Goal: Task Accomplishment & Management: Complete application form

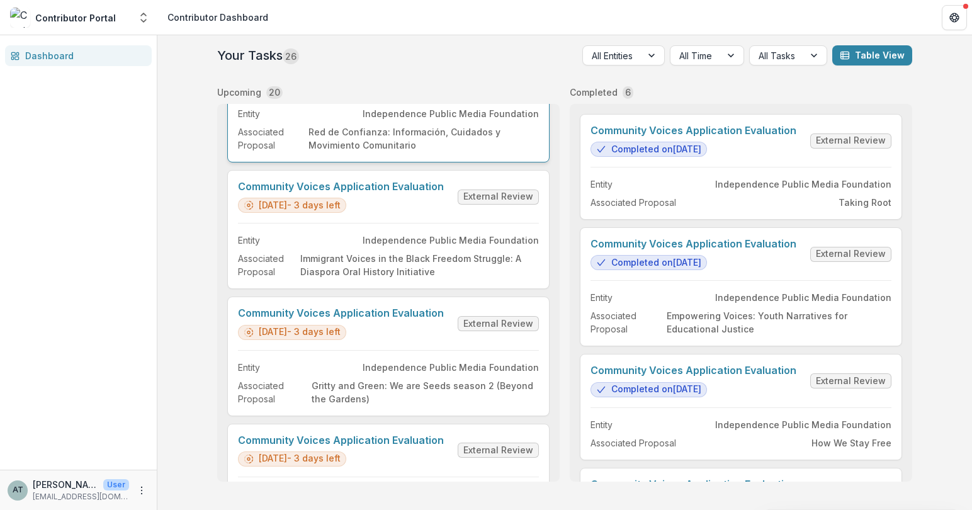
scroll to position [72, 0]
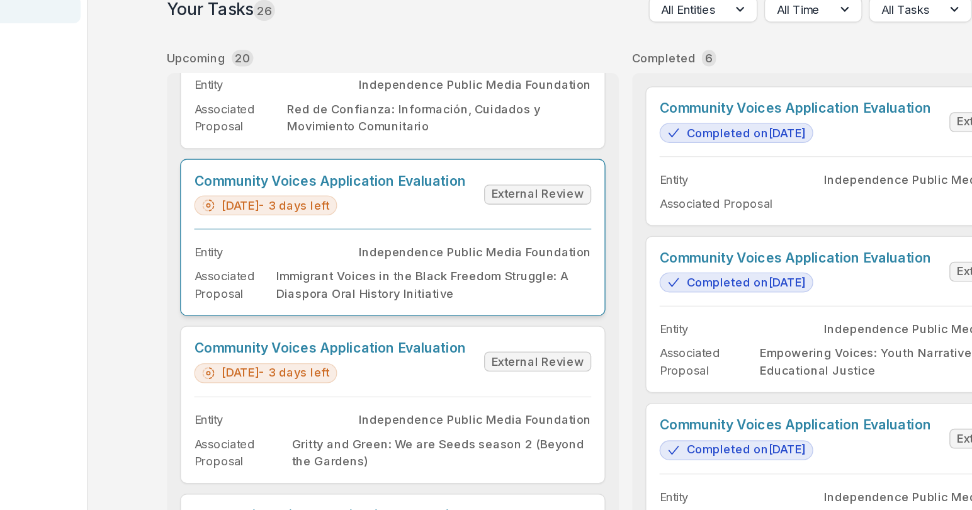
click at [414, 191] on link "Community Voices Application Evaluation" at bounding box center [341, 185] width 206 height 12
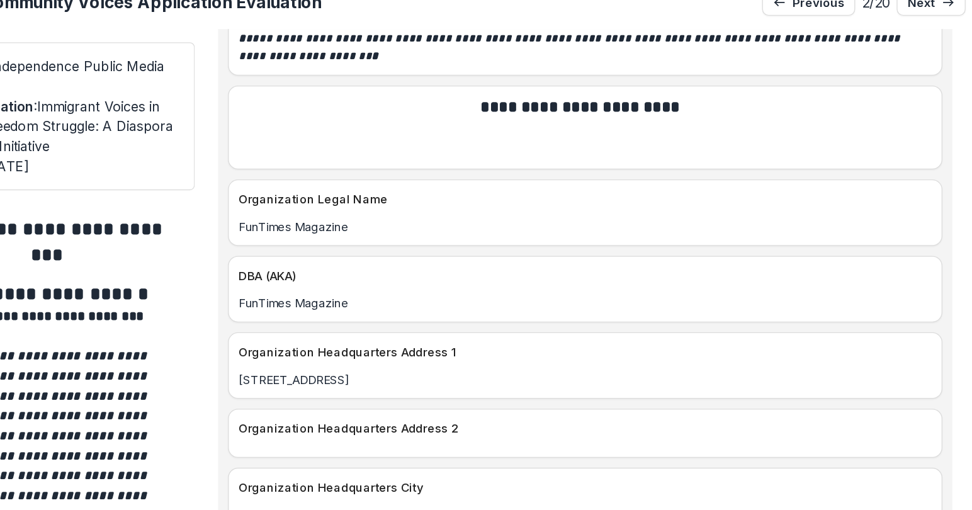
scroll to position [1722, 0]
drag, startPoint x: 514, startPoint y: 195, endPoint x: 416, endPoint y: 191, distance: 97.6
click at [416, 213] on p "FunTimes Magazine" at bounding box center [678, 219] width 525 height 13
copy p "FunTimes Magazine"
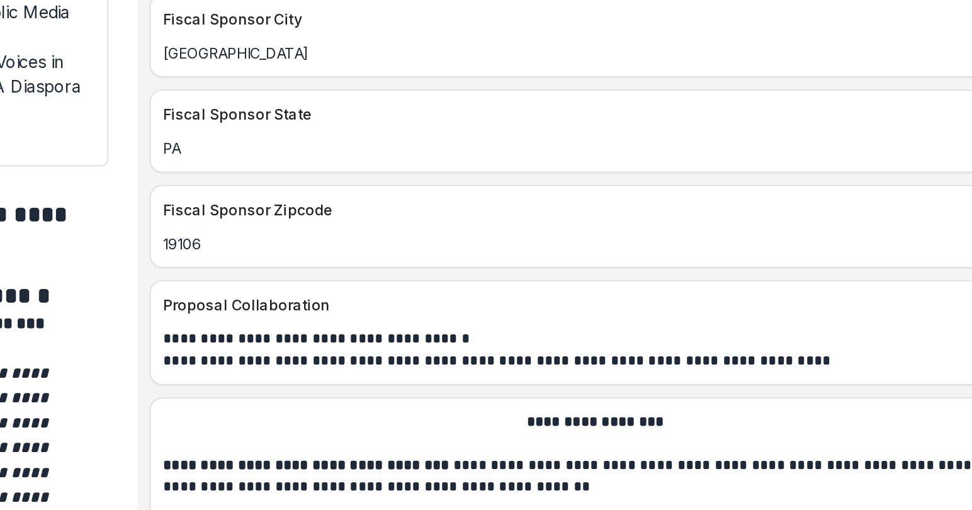
scroll to position [2764, 0]
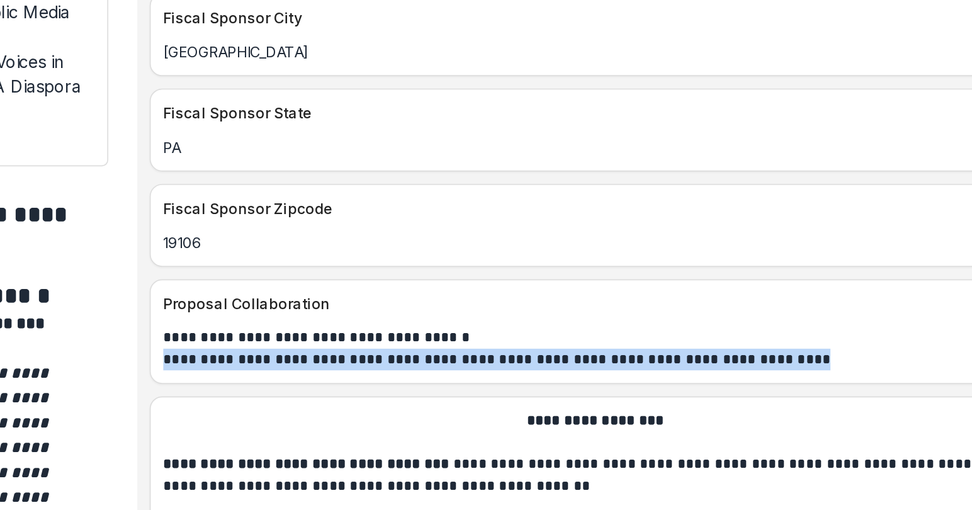
drag, startPoint x: 799, startPoint y: 283, endPoint x: 413, endPoint y: 286, distance: 386.5
click at [413, 290] on div "**********" at bounding box center [679, 303] width 540 height 26
copy p "**********"
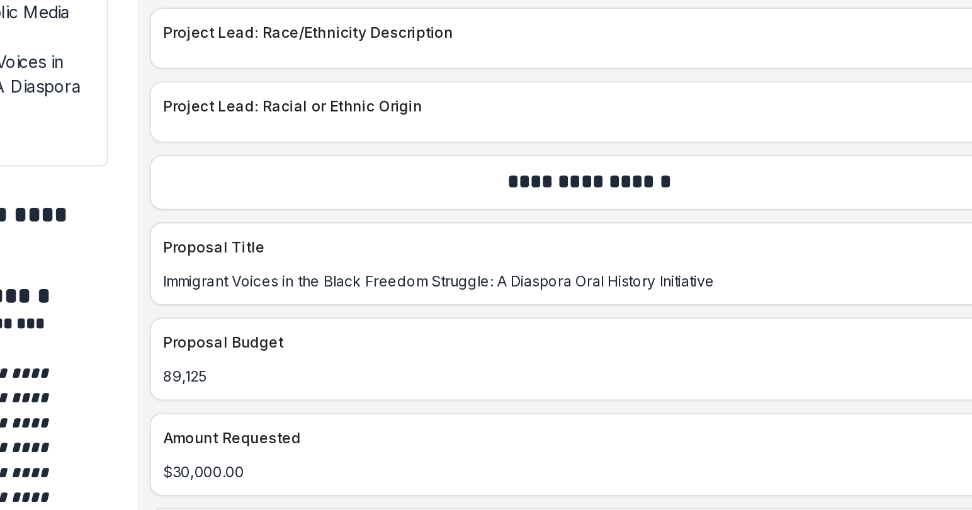
scroll to position [5199, 0]
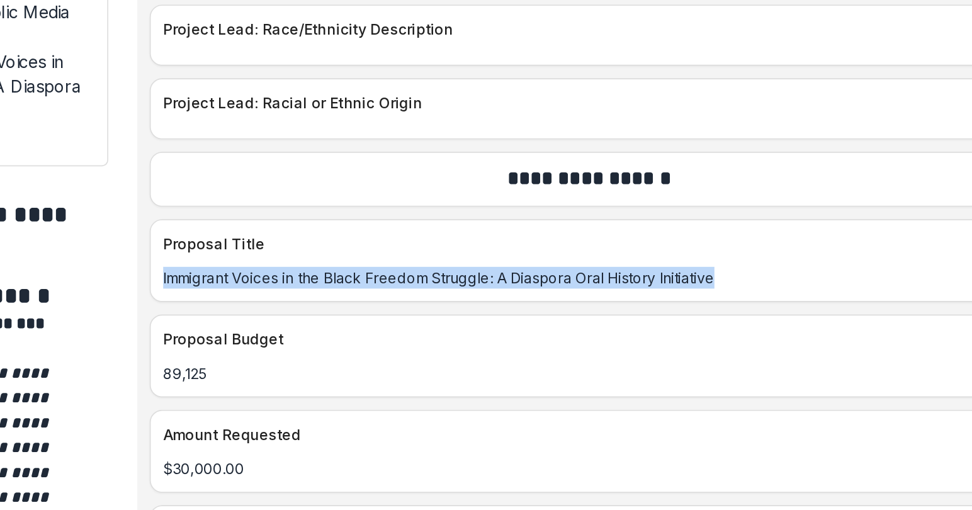
drag, startPoint x: 759, startPoint y: 233, endPoint x: 434, endPoint y: 224, distance: 324.9
click at [434, 246] on div "Immigrant Voices in the Black Freedom Struggle: A Diaspora Oral History Initiat…" at bounding box center [679, 256] width 540 height 21
copy p "Immigrant Voices in the Black Freedom Struggle: A Diaspora Oral History Initiat…"
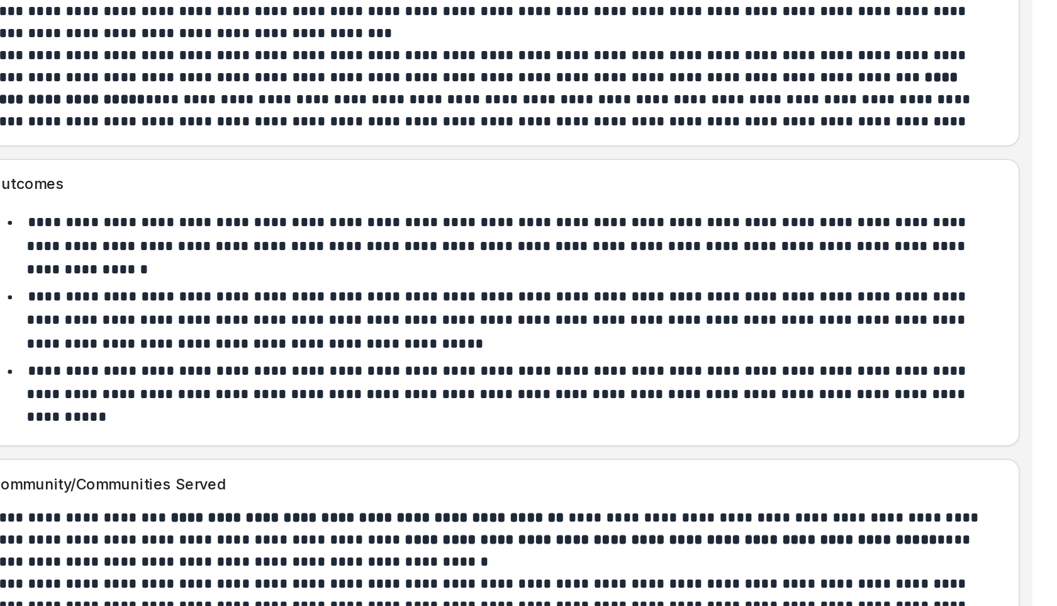
scroll to position [6035, 0]
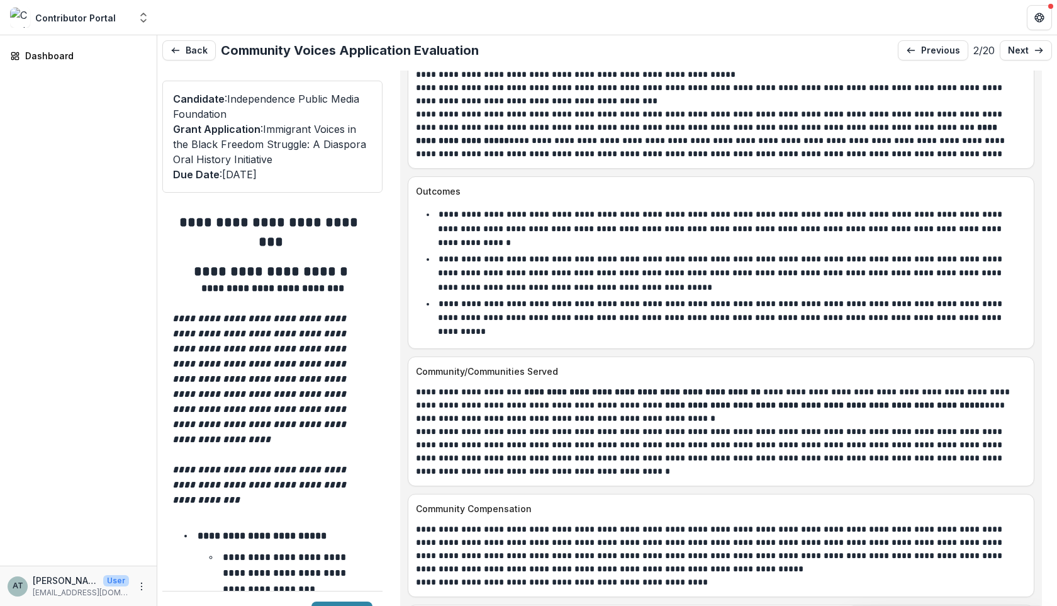
click at [463, 425] on p "**********" at bounding box center [717, 451] width 603 height 53
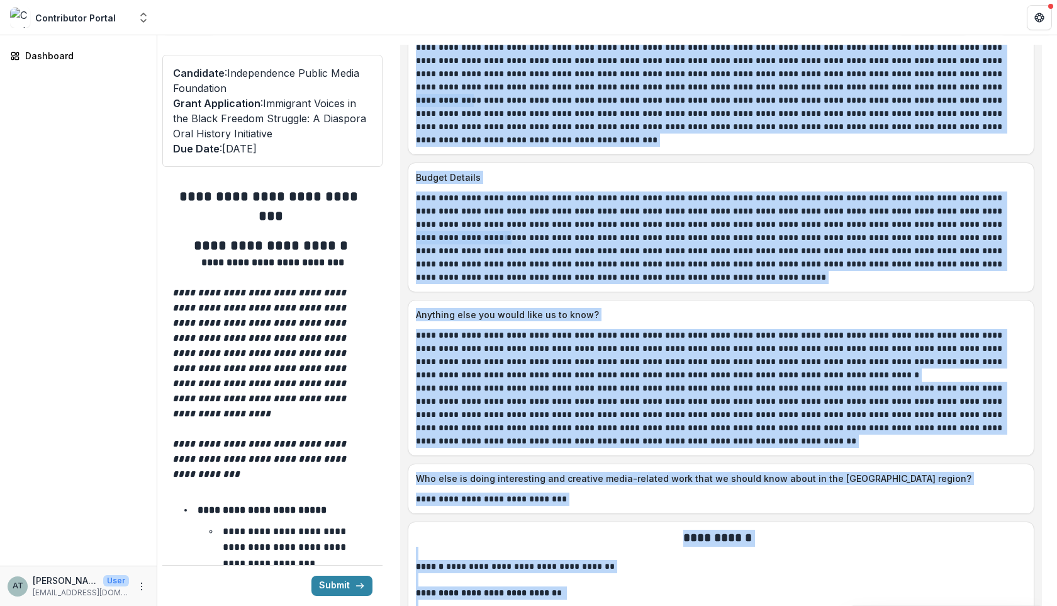
scroll to position [6886, 0]
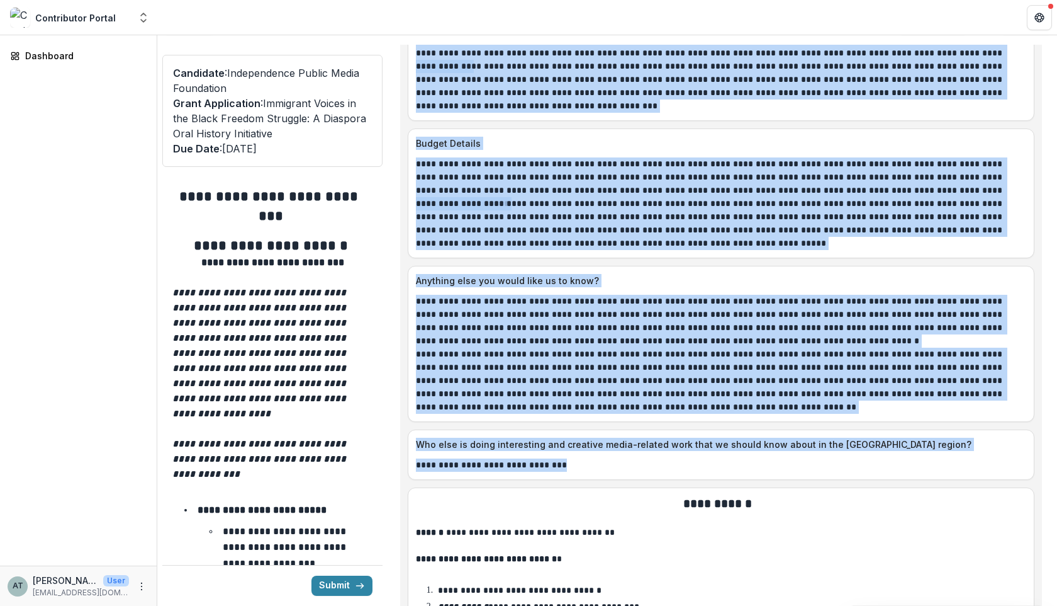
drag, startPoint x: 463, startPoint y: 400, endPoint x: 626, endPoint y: 417, distance: 163.9
copy div "**********"
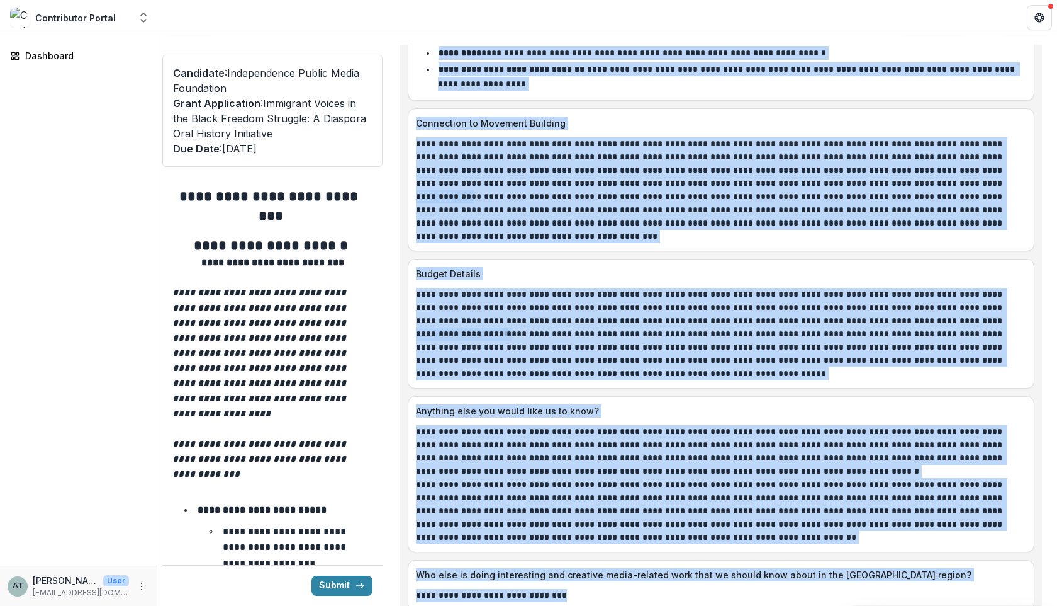
scroll to position [6750, 0]
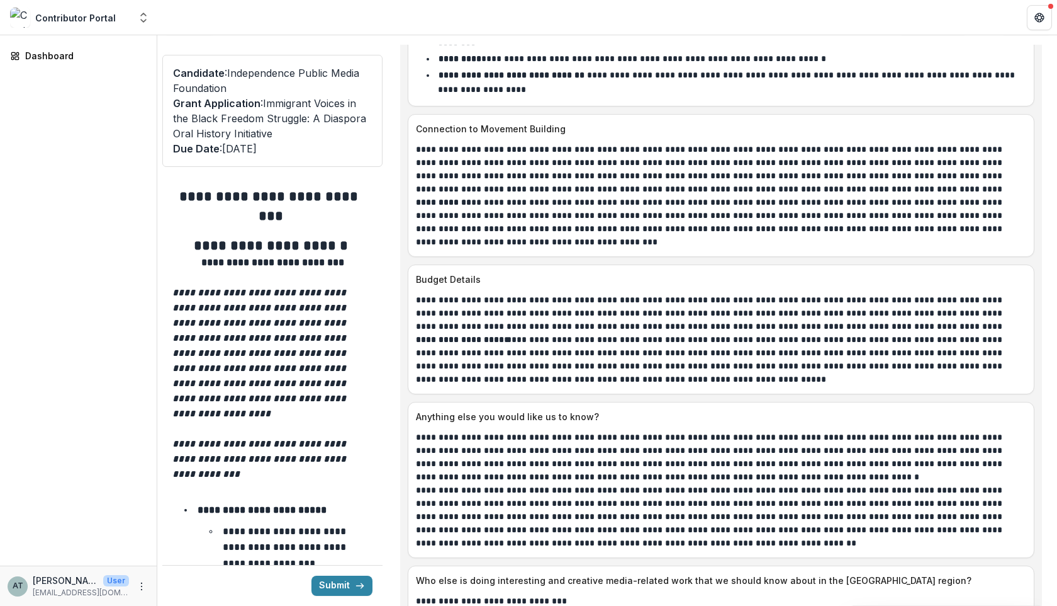
drag, startPoint x: 626, startPoint y: 417, endPoint x: 668, endPoint y: 218, distance: 203.2
click at [668, 273] on p "Budget Details" at bounding box center [719, 279] width 606 height 13
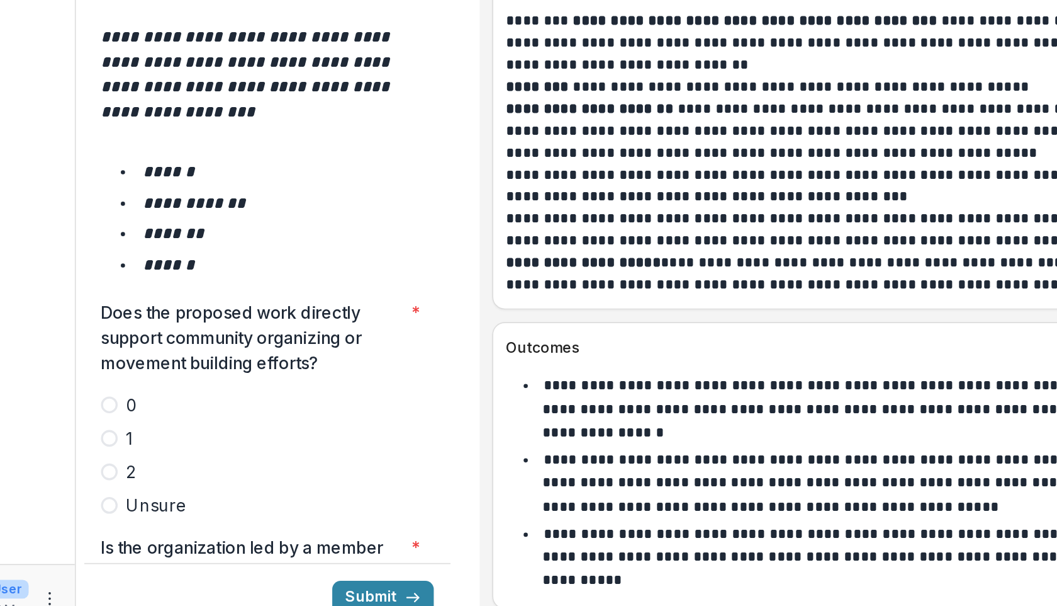
scroll to position [1975, 0]
click at [183, 502] on label "2" at bounding box center [272, 509] width 200 height 15
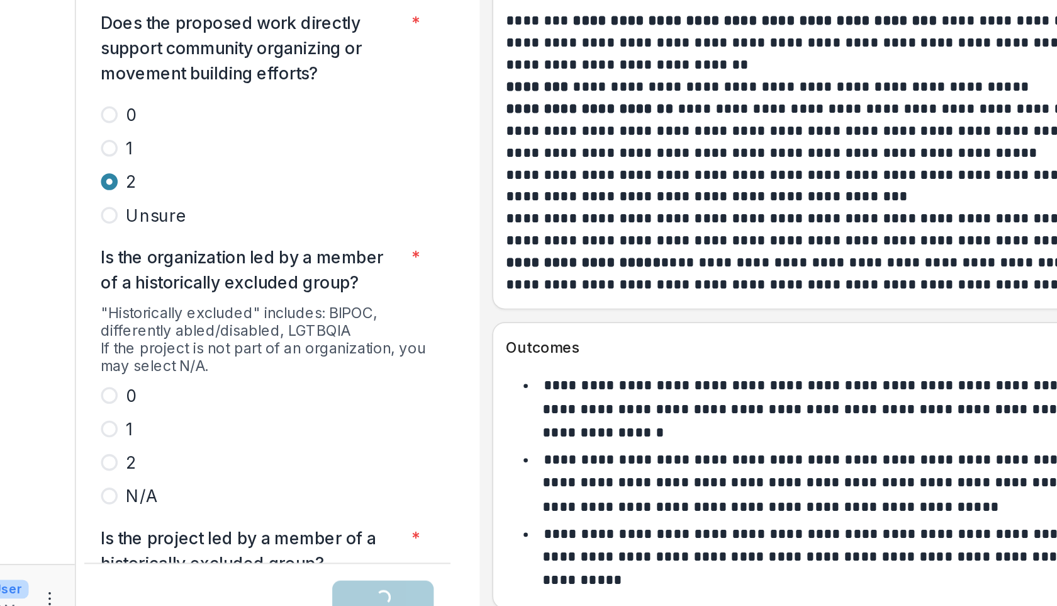
scroll to position [2155, 0]
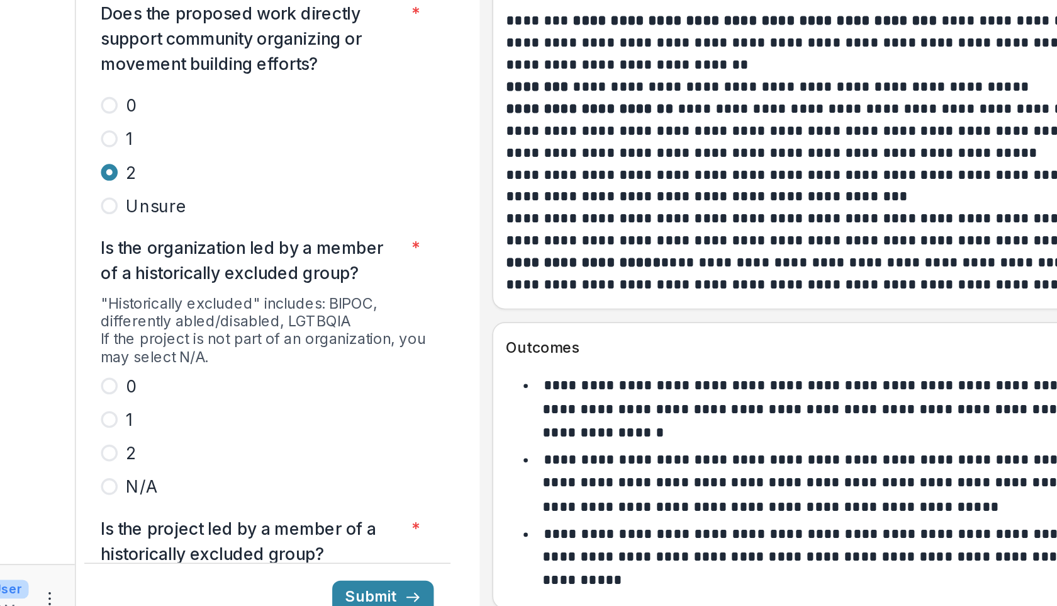
click at [179, 493] on span at bounding box center [177, 498] width 10 height 10
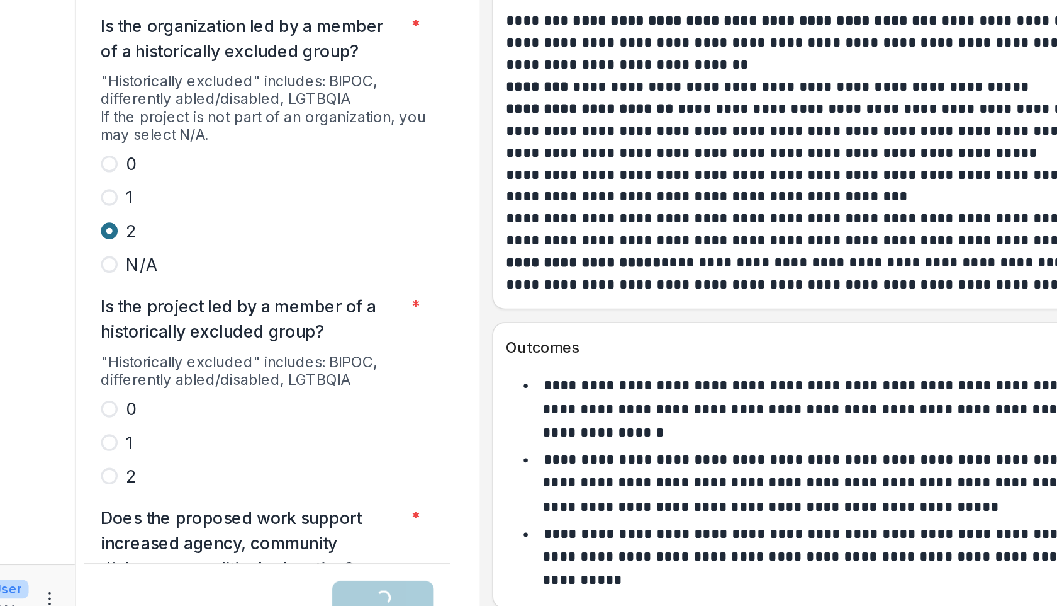
scroll to position [2292, 0]
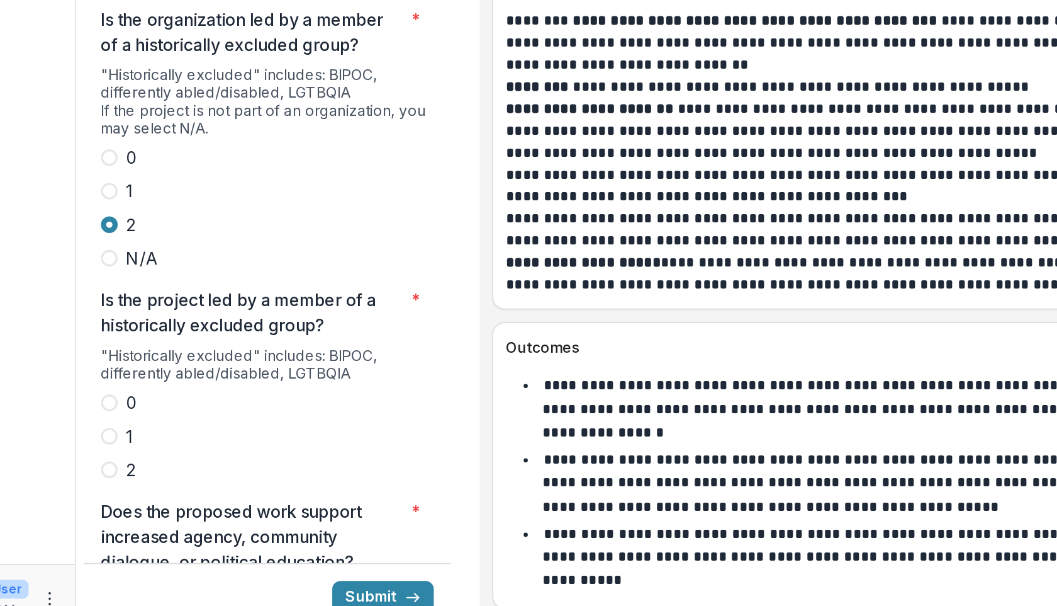
click at [180, 504] on span at bounding box center [177, 509] width 10 height 10
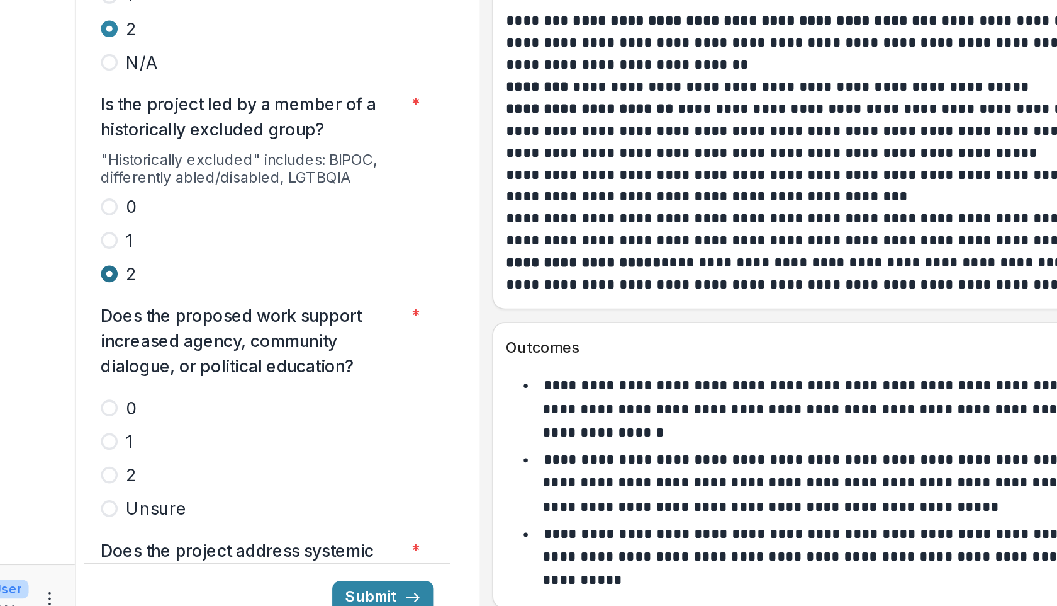
scroll to position [2410, 0]
click at [181, 504] on label "2" at bounding box center [272, 511] width 200 height 15
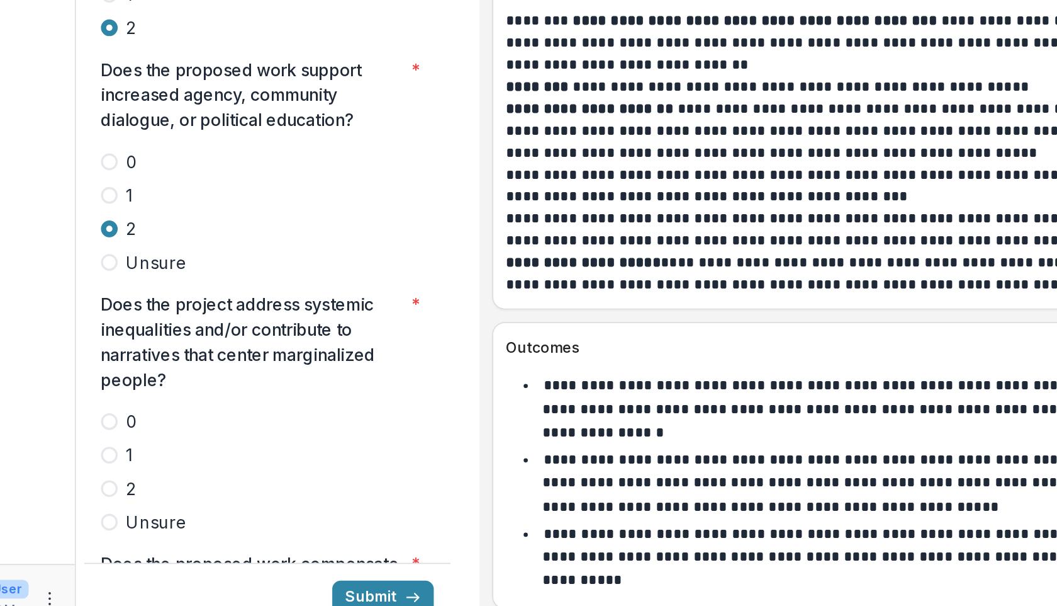
scroll to position [2561, 0]
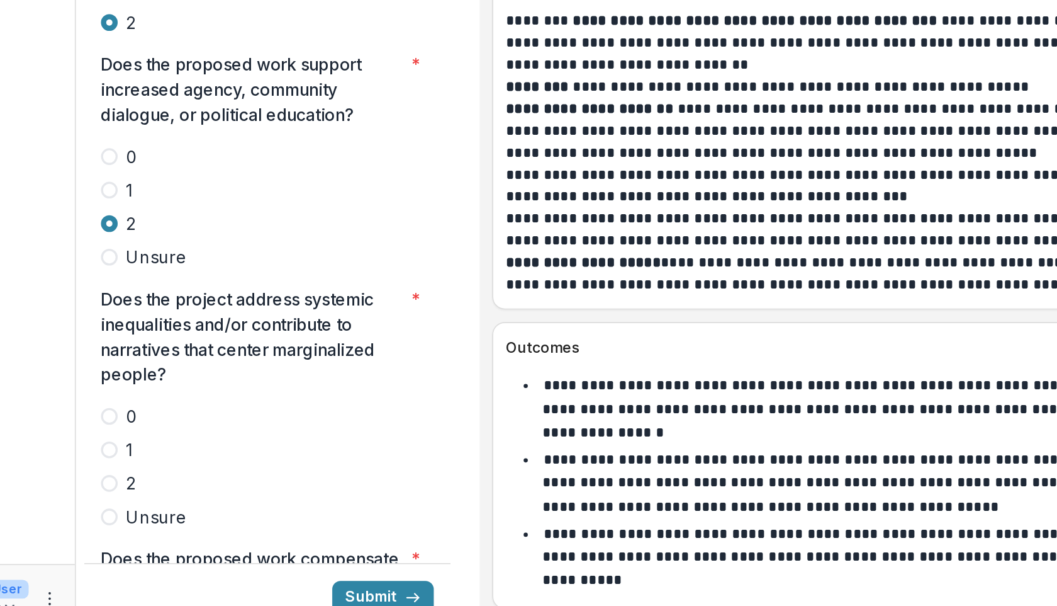
click at [179, 509] on span at bounding box center [177, 517] width 10 height 10
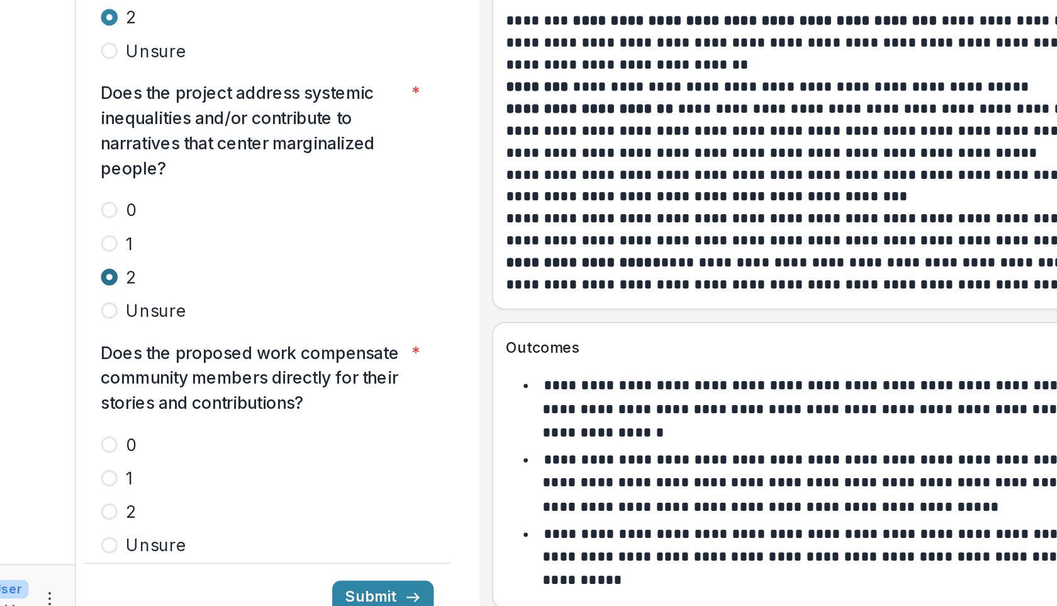
scroll to position [2720, 0]
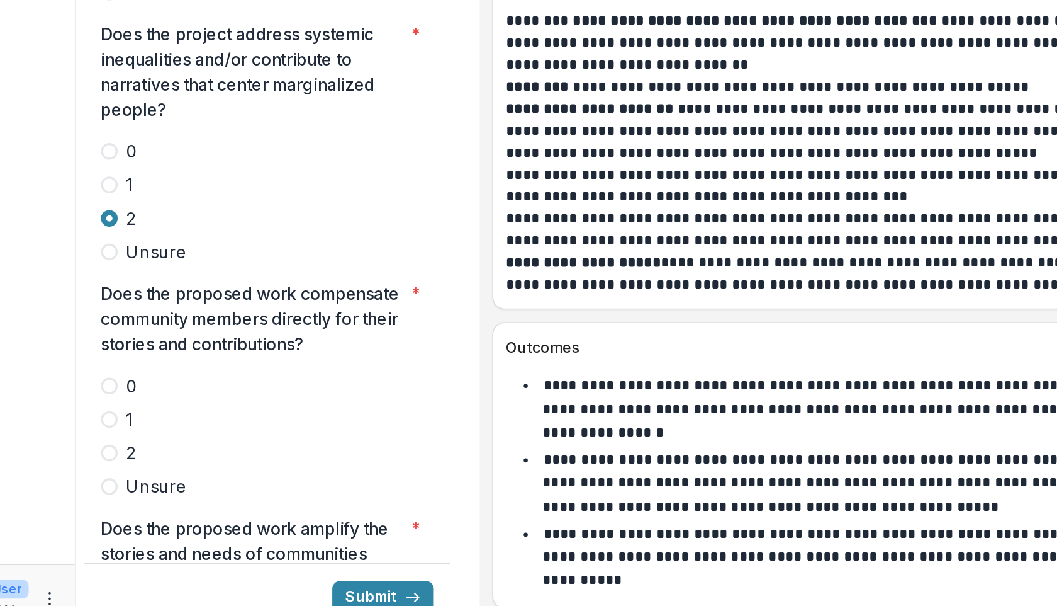
click at [179, 493] on span at bounding box center [177, 498] width 10 height 10
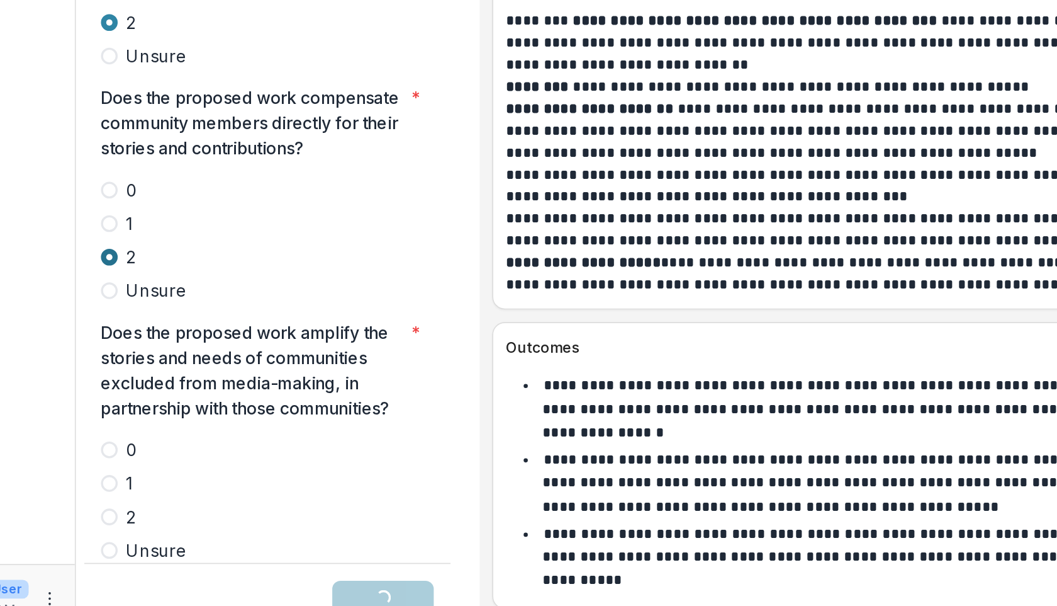
scroll to position [2942, 0]
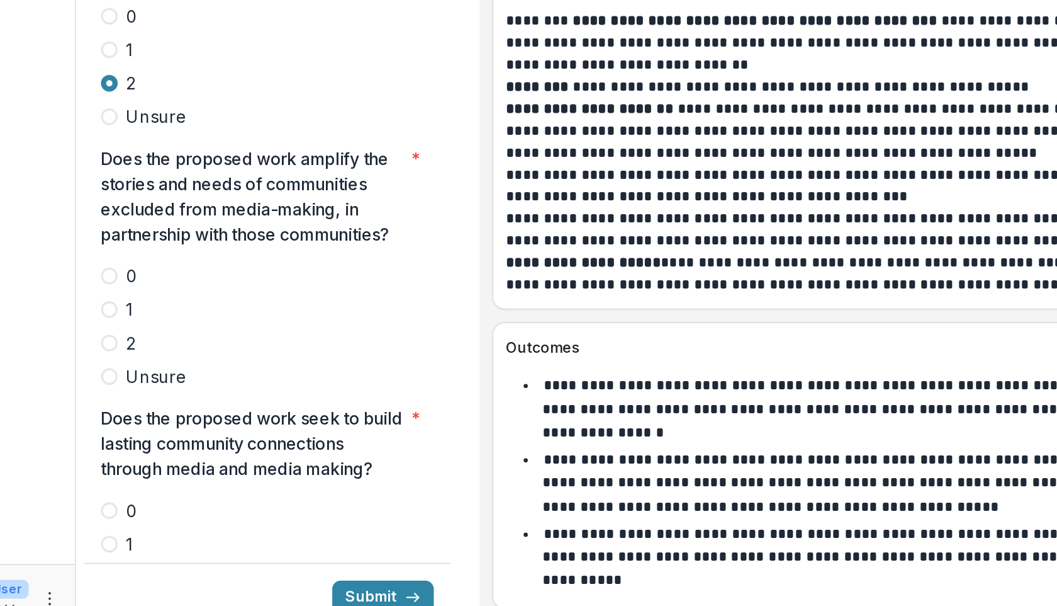
click at [176, 427] on span at bounding box center [177, 432] width 10 height 10
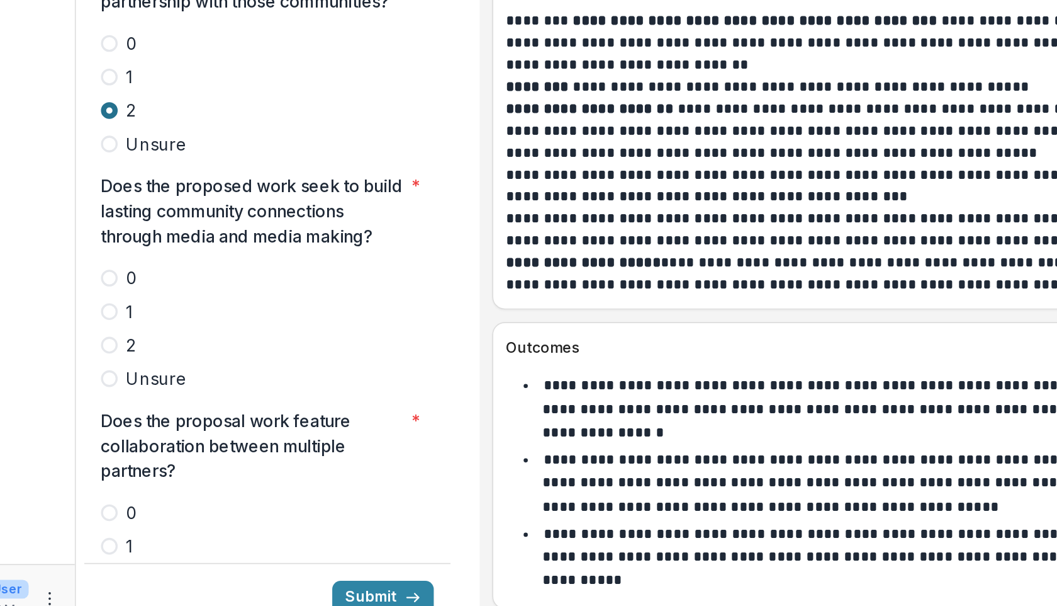
scroll to position [3082, 0]
click at [176, 428] on span at bounding box center [177, 433] width 10 height 10
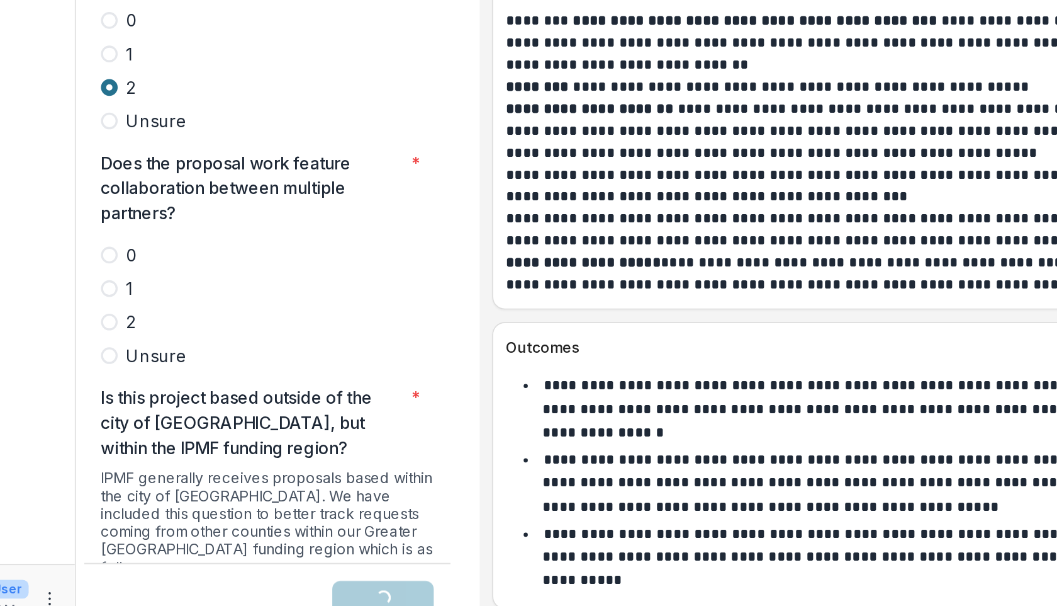
scroll to position [3239, 0]
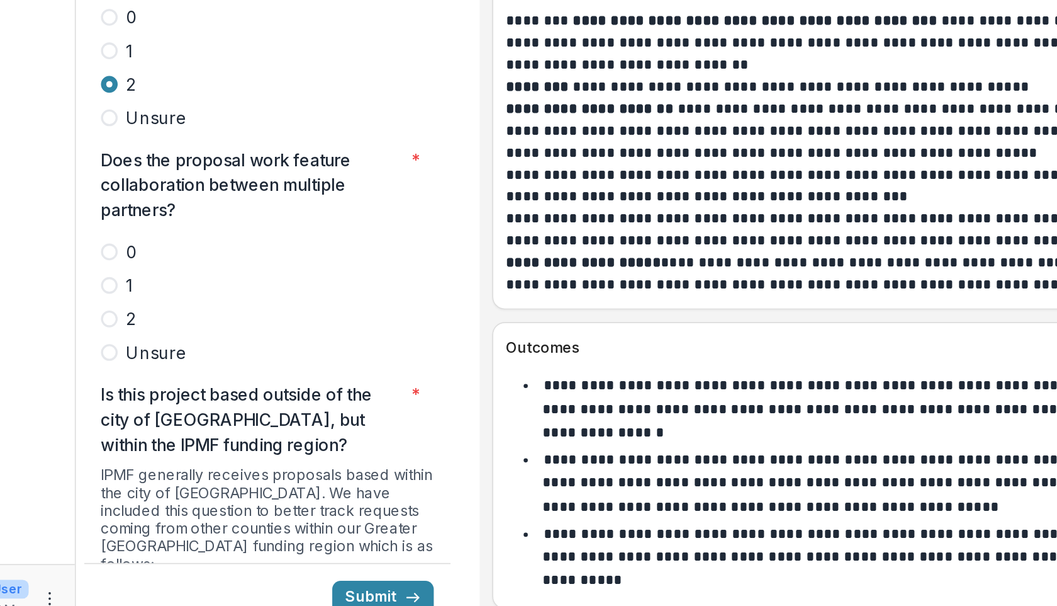
click at [174, 413] on span at bounding box center [177, 418] width 10 height 10
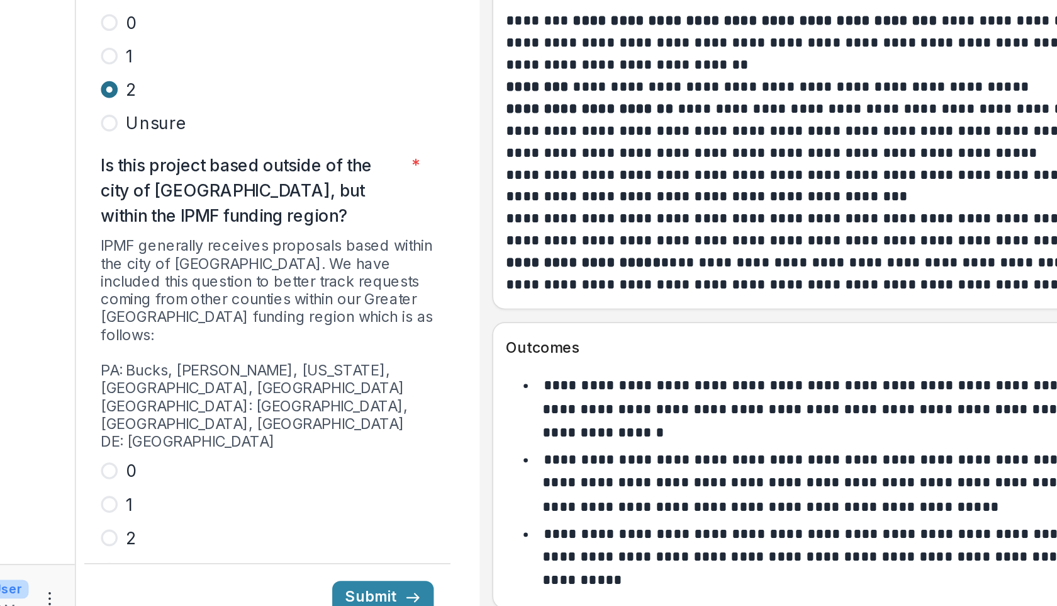
scroll to position [3422, 0]
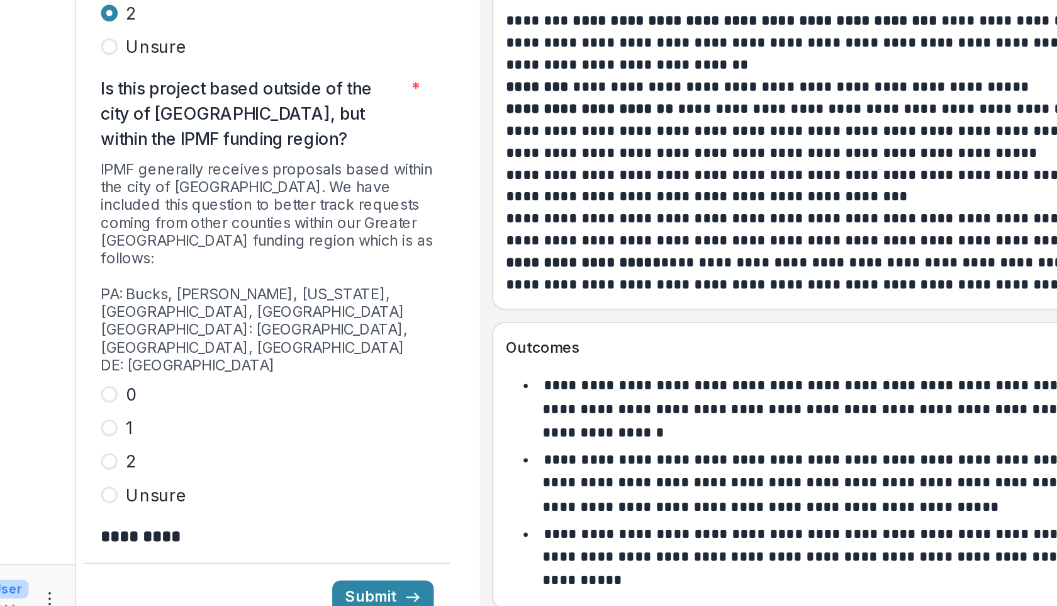
click at [177, 458] on span at bounding box center [177, 463] width 10 height 10
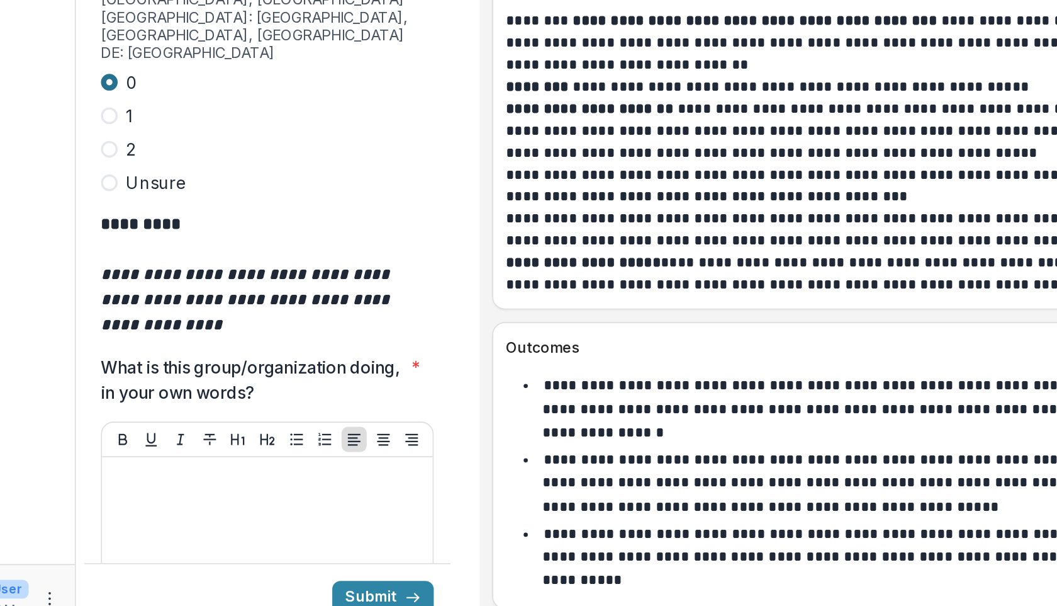
scroll to position [3612, 0]
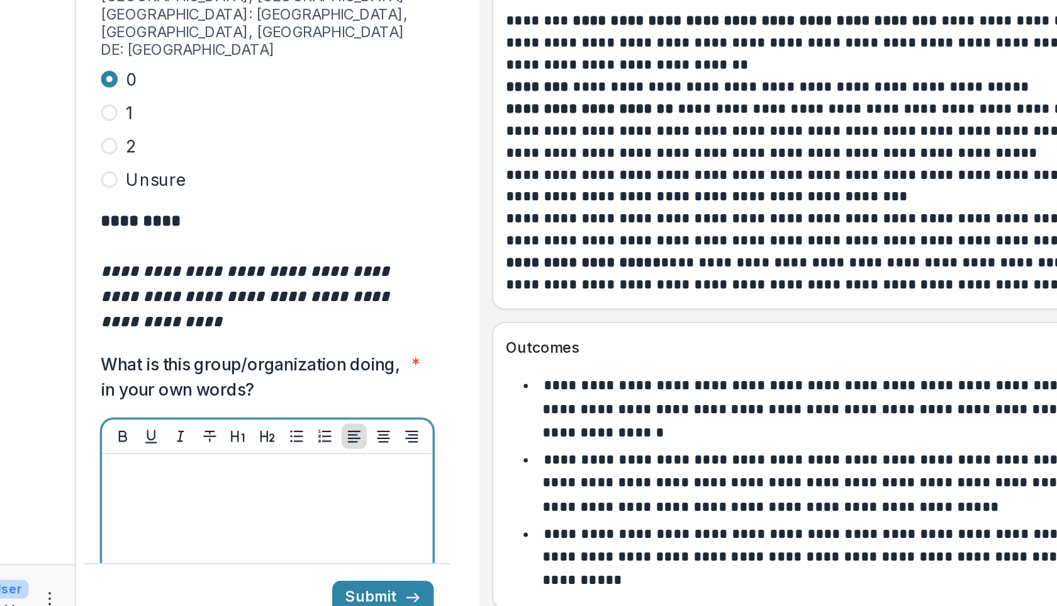
click at [256, 504] on div at bounding box center [272, 598] width 189 height 189
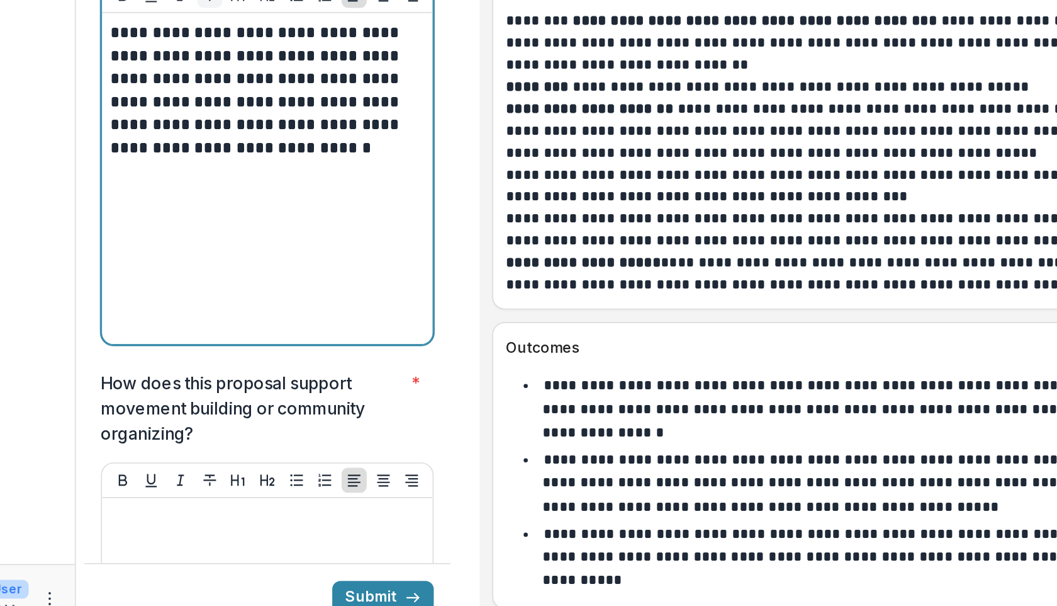
scroll to position [3905, 0]
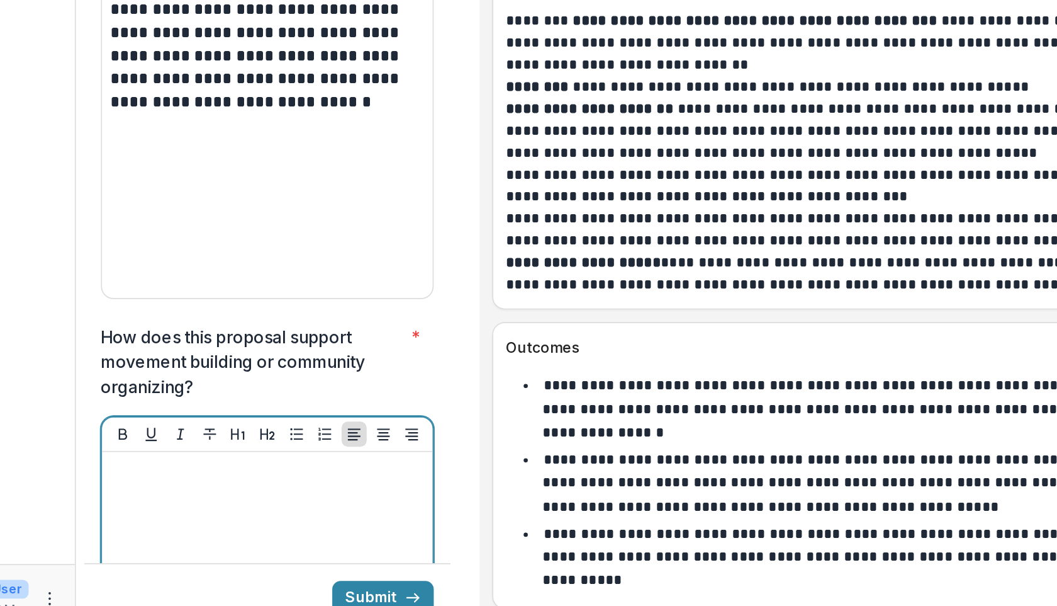
click at [205, 503] on p at bounding box center [272, 510] width 189 height 14
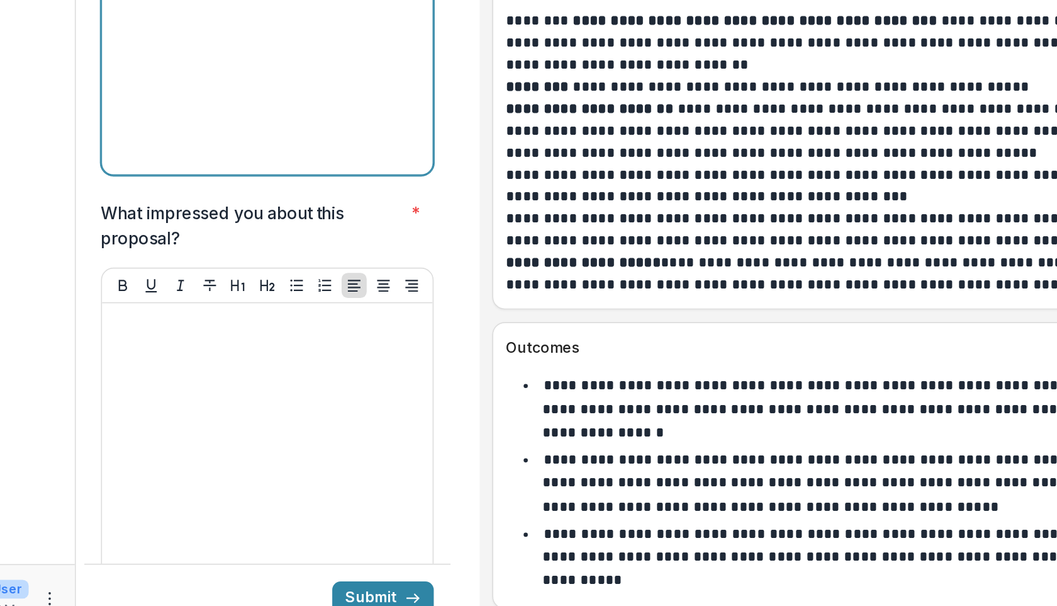
scroll to position [4272, 0]
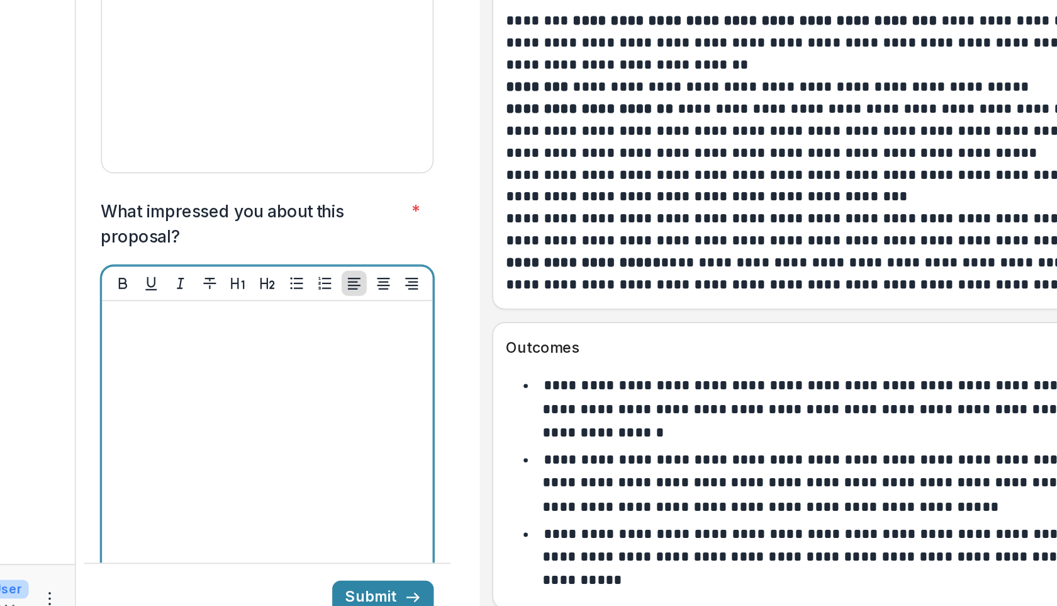
click at [231, 412] on div at bounding box center [272, 506] width 189 height 189
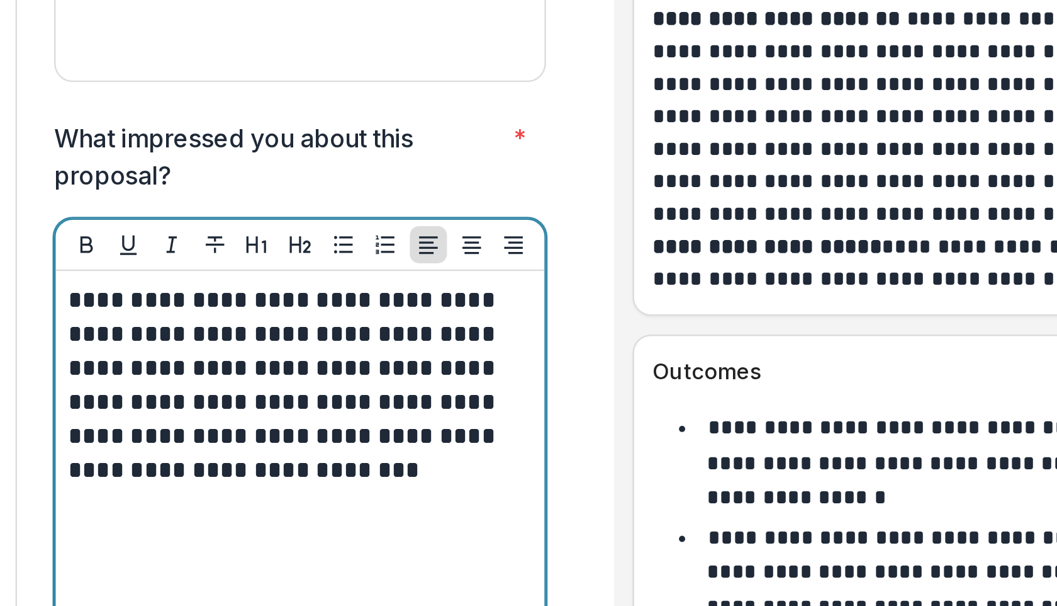
scroll to position [4287, 0]
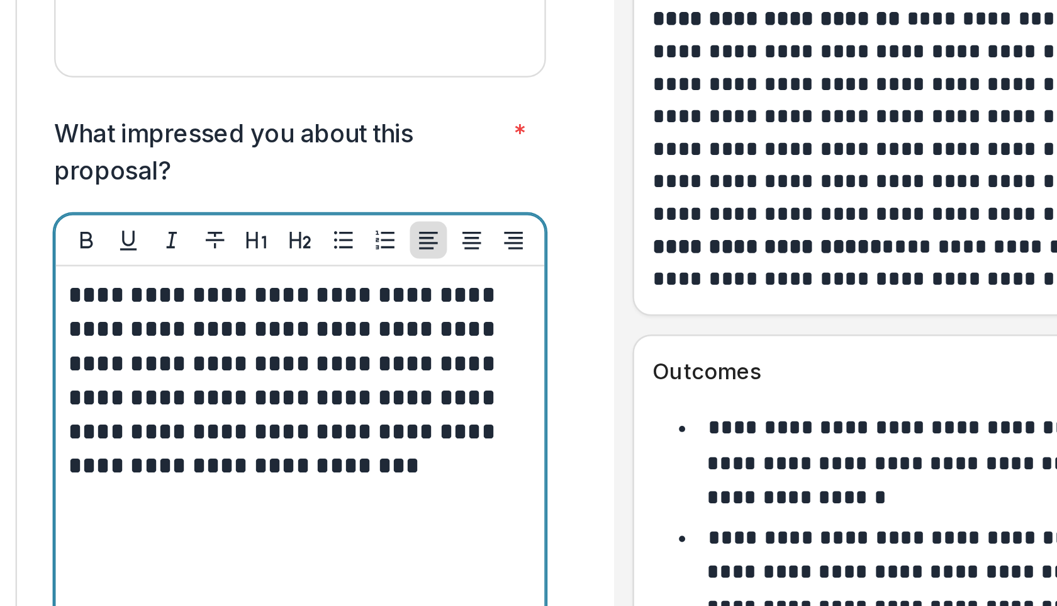
click at [314, 397] on p "**********" at bounding box center [270, 438] width 185 height 83
click at [279, 402] on p "**********" at bounding box center [270, 438] width 185 height 83
click at [271, 402] on p "**********" at bounding box center [270, 438] width 185 height 83
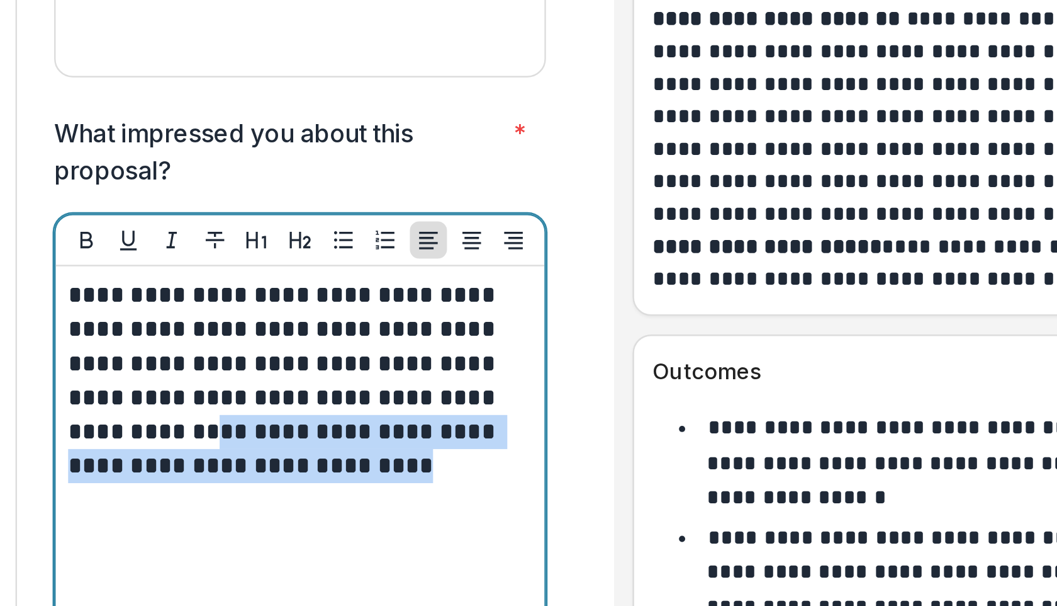
drag, startPoint x: 310, startPoint y: 417, endPoint x: 328, endPoint y: 422, distance: 18.8
click at [328, 422] on div "**********" at bounding box center [272, 491] width 189 height 189
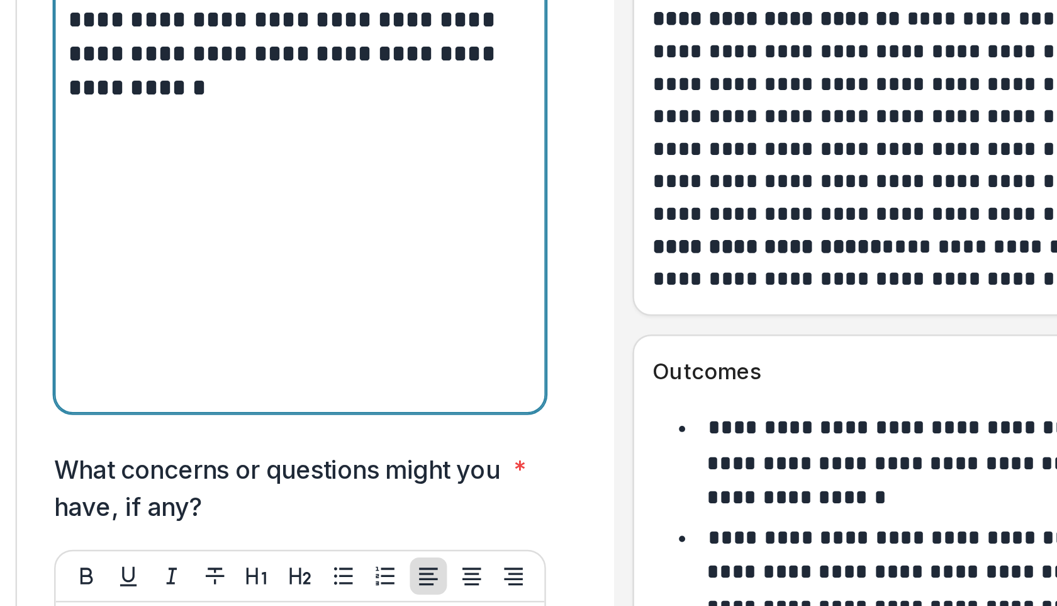
scroll to position [4542, 0]
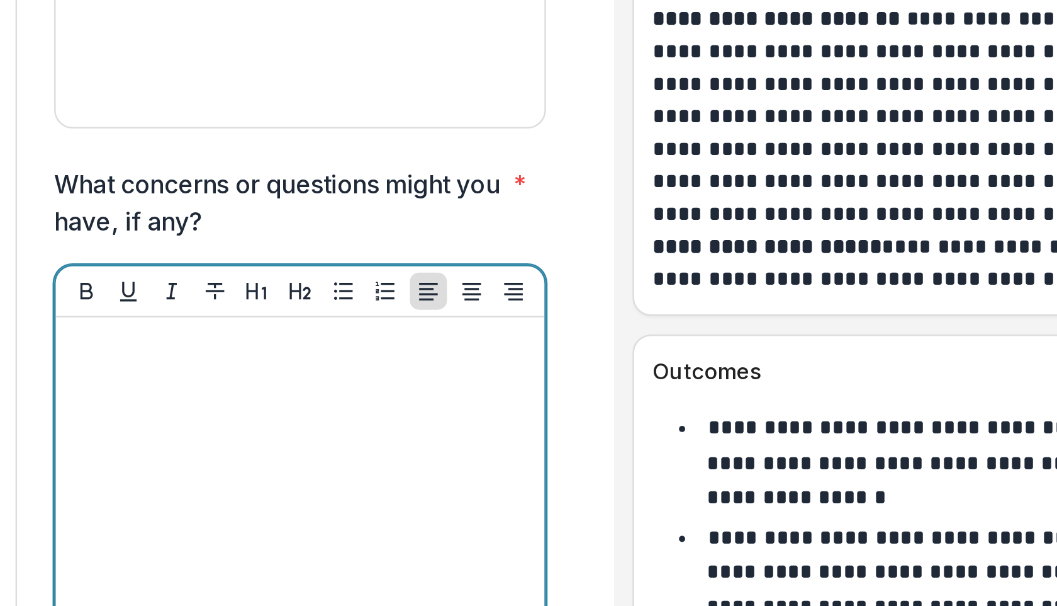
click at [205, 418] on div at bounding box center [272, 512] width 189 height 189
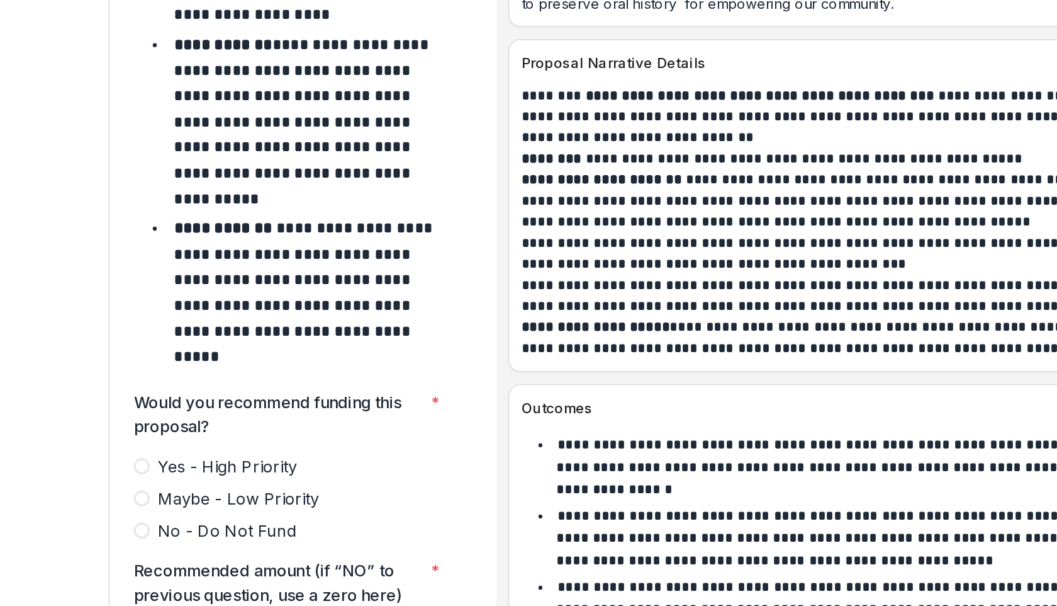
scroll to position [5231, 0]
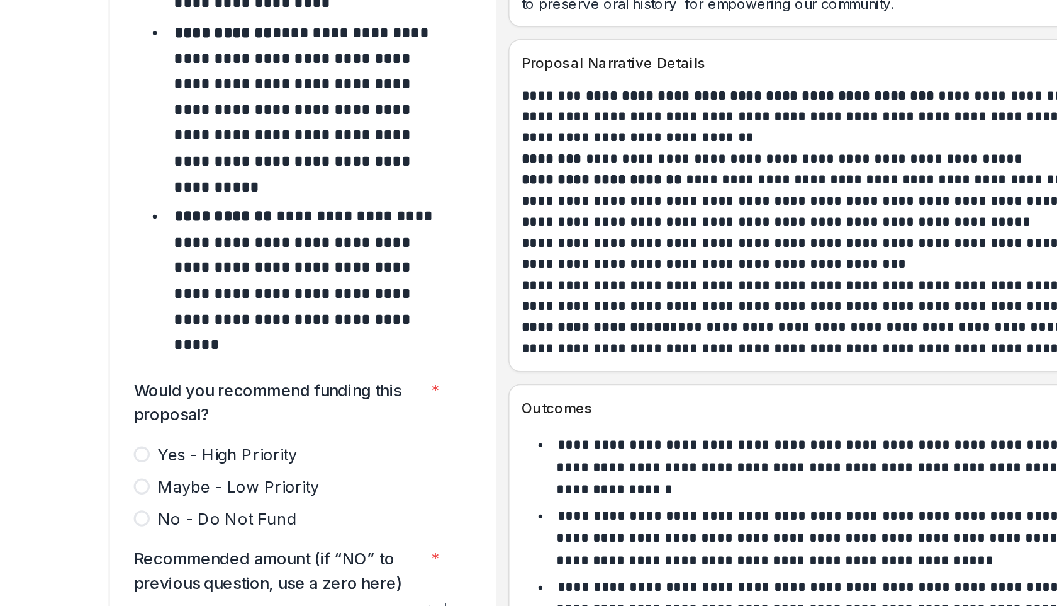
click at [180, 456] on label "Yes - High Priority" at bounding box center [272, 463] width 200 height 15
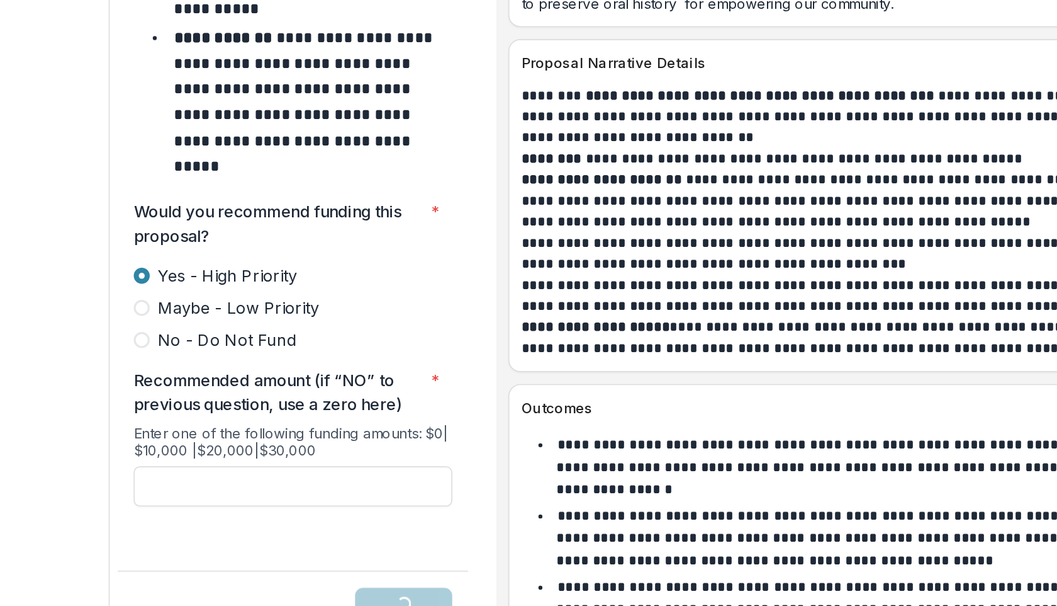
scroll to position [5364, 0]
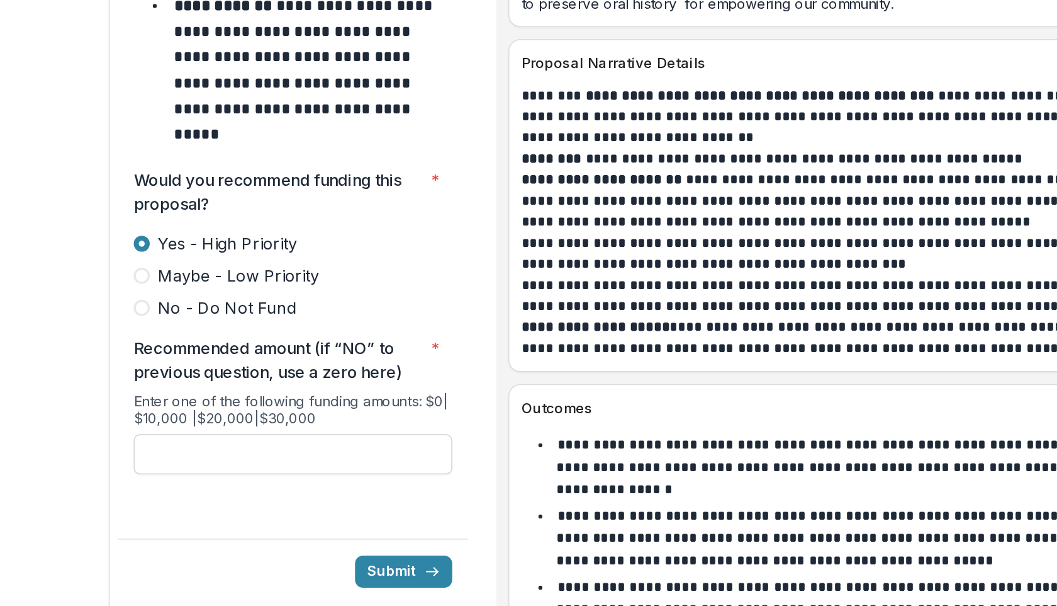
click at [243, 451] on input "Recommended amount (if “NO” to previous question, use a zero here) *" at bounding box center [272, 463] width 200 height 25
type input "*******"
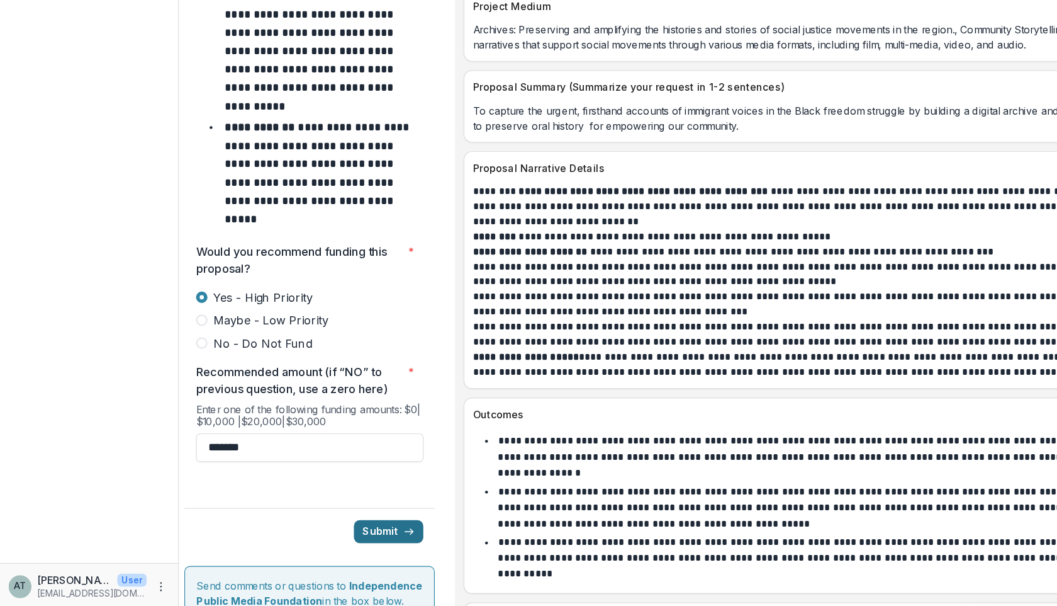
click at [339, 509] on button "Submit" at bounding box center [342, 537] width 61 height 20
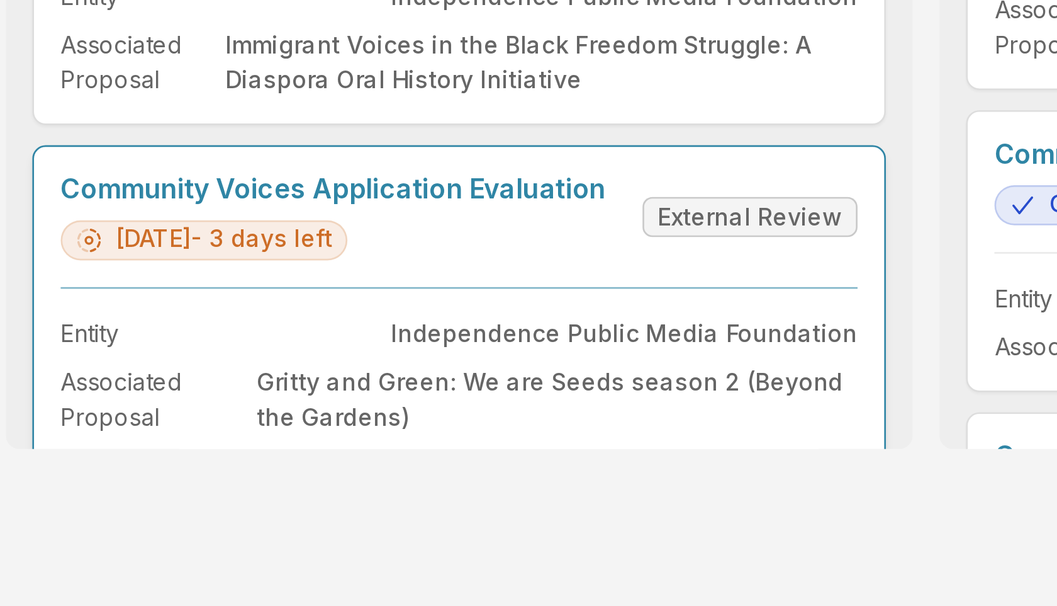
click at [397, 390] on link "Community Voices Application Evaluation" at bounding box center [384, 384] width 206 height 12
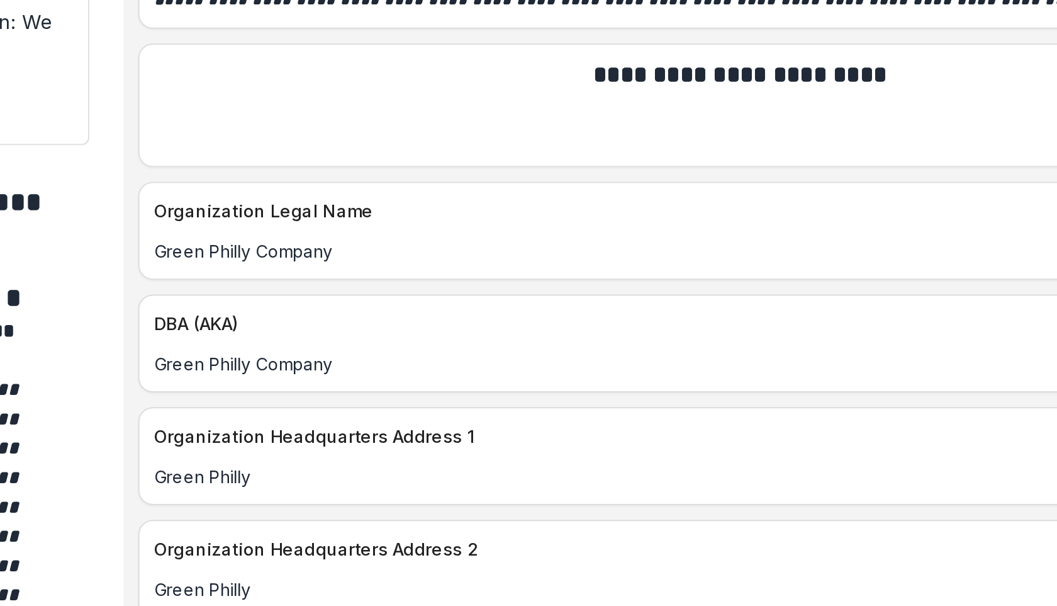
scroll to position [1584, 0]
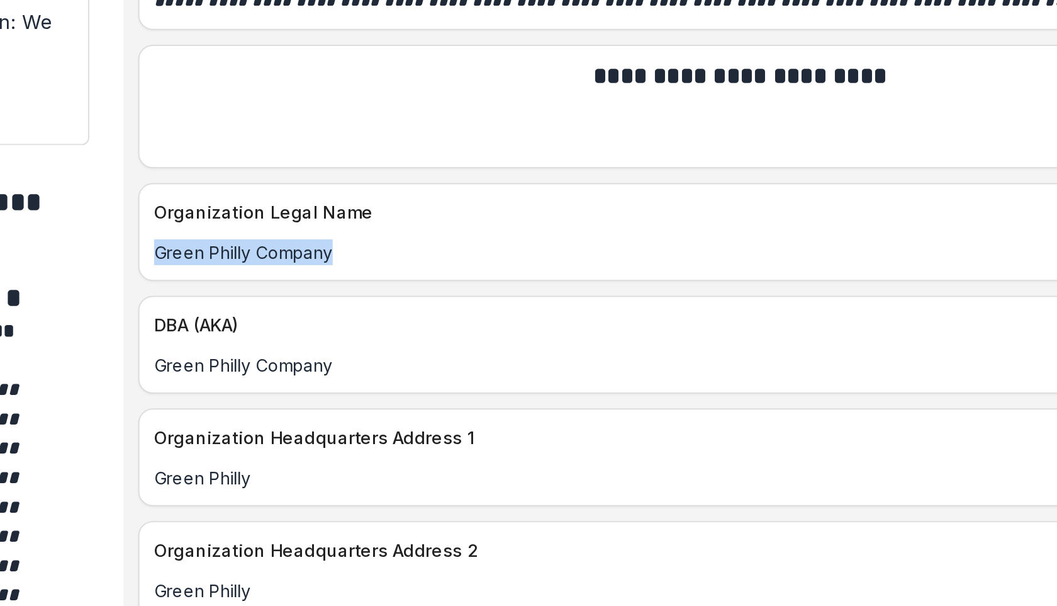
drag, startPoint x: 516, startPoint y: 237, endPoint x: 410, endPoint y: 237, distance: 105.8
click at [410, 241] on div "Green Philly Company" at bounding box center [722, 247] width 626 height 13
copy p "Green Philly Company"
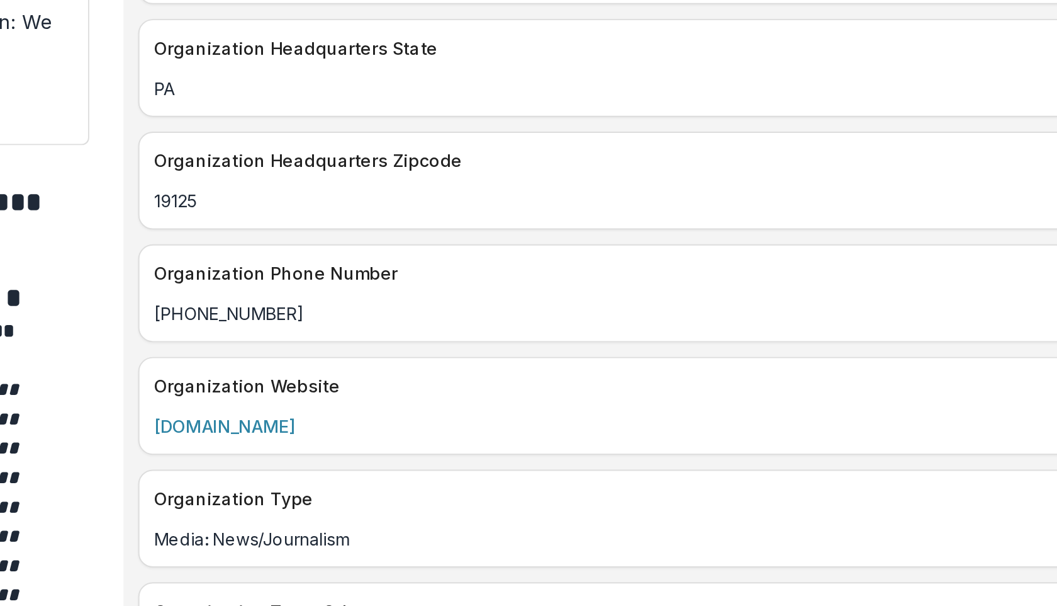
scroll to position [1964, 0]
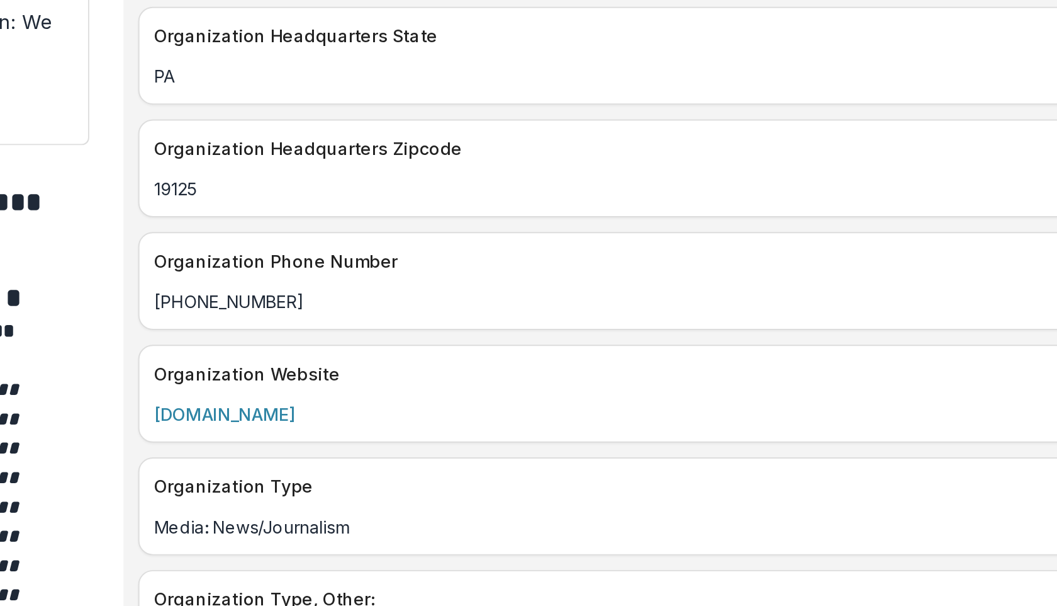
drag, startPoint x: 509, startPoint y: 317, endPoint x: 414, endPoint y: 315, distance: 95.1
click at [414, 324] on div "www.greenphl.com" at bounding box center [722, 330] width 626 height 13
copy link "www.greenphl.com"
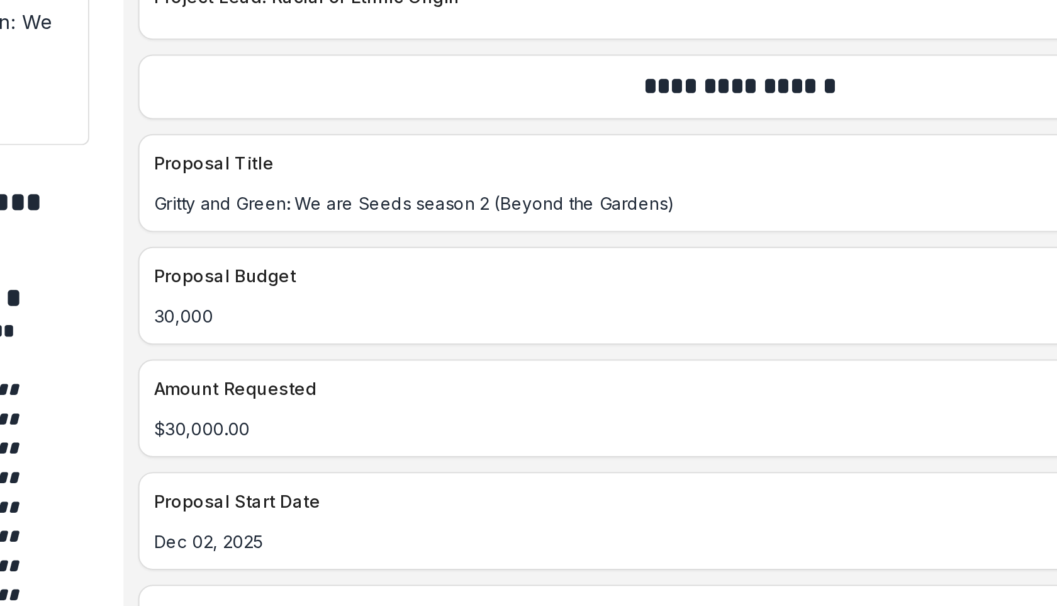
scroll to position [5060, 0]
drag, startPoint x: 691, startPoint y: 202, endPoint x: 568, endPoint y: 207, distance: 122.8
click at [568, 216] on p "Gritty and Green: We are Seeds season 2 (Beyond the Gardens)" at bounding box center [721, 222] width 611 height 13
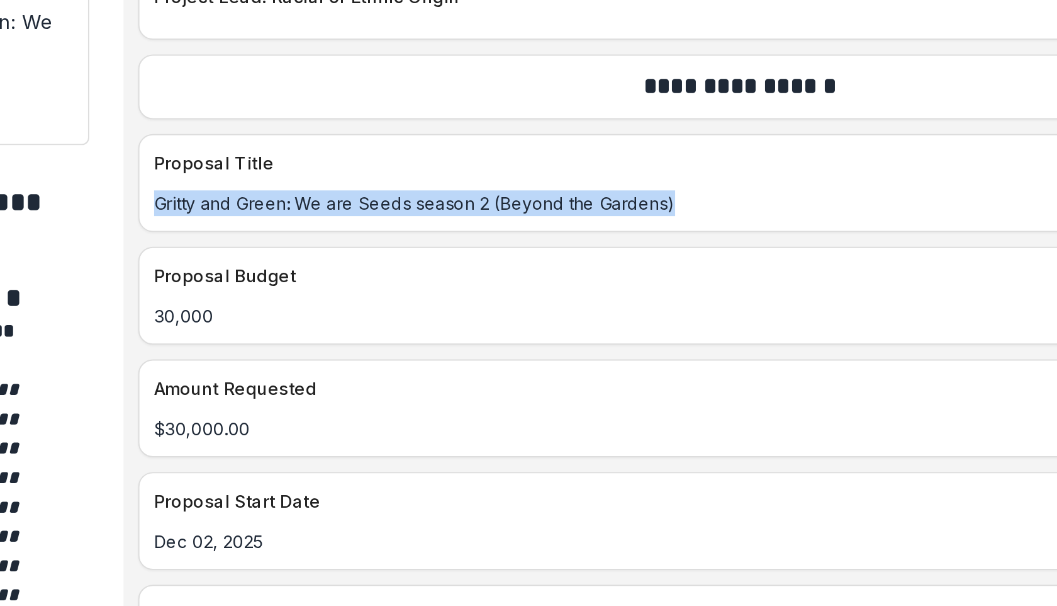
drag, startPoint x: 682, startPoint y: 205, endPoint x: 409, endPoint y: 208, distance: 273.2
click at [409, 216] on div "Gritty and Green: We are Seeds season 2 (Beyond the Gardens)" at bounding box center [722, 222] width 626 height 13
copy p "Gritty and Green: We are Seeds season 2 (Beyond the Gardens)"
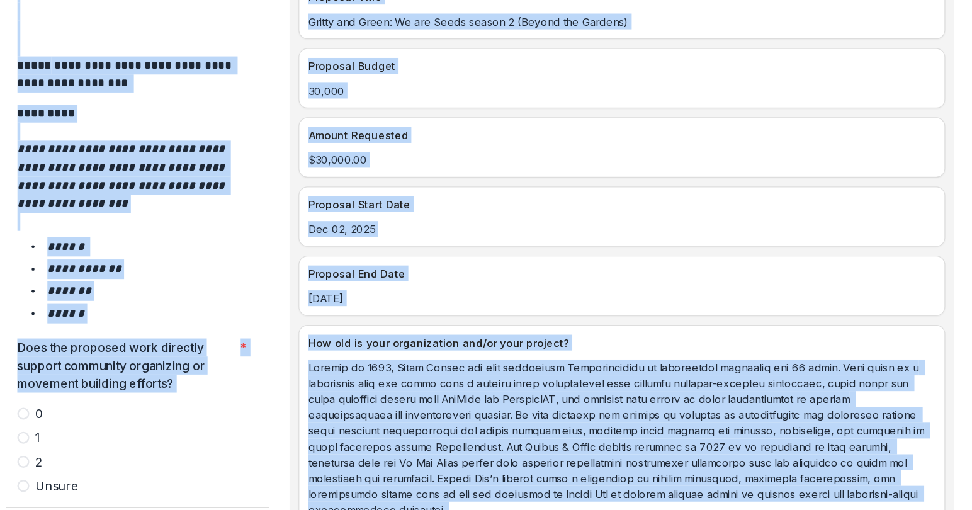
scroll to position [5269, 0]
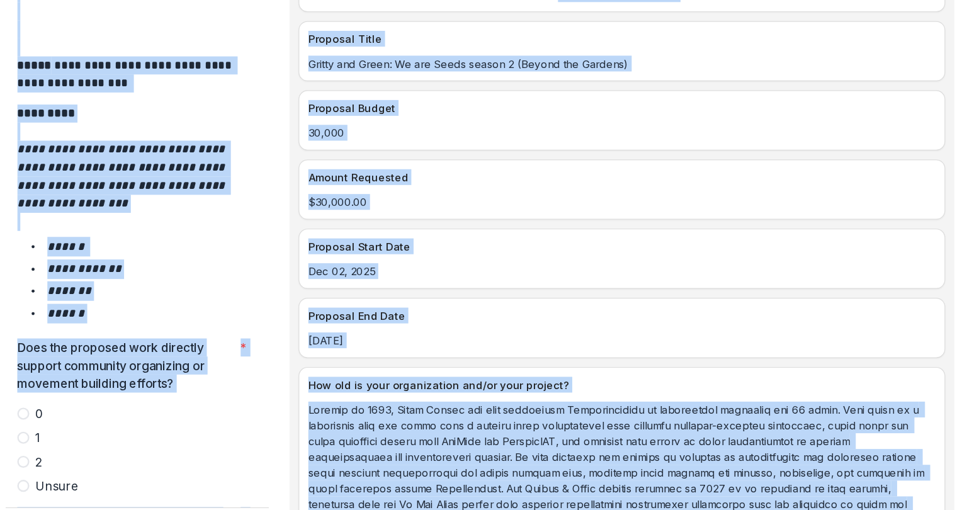
drag, startPoint x: 524, startPoint y: 434, endPoint x: 446, endPoint y: 341, distance: 121.1
copy div "How old is your organization and/or your project? Founded in 2008, Green Philly…"
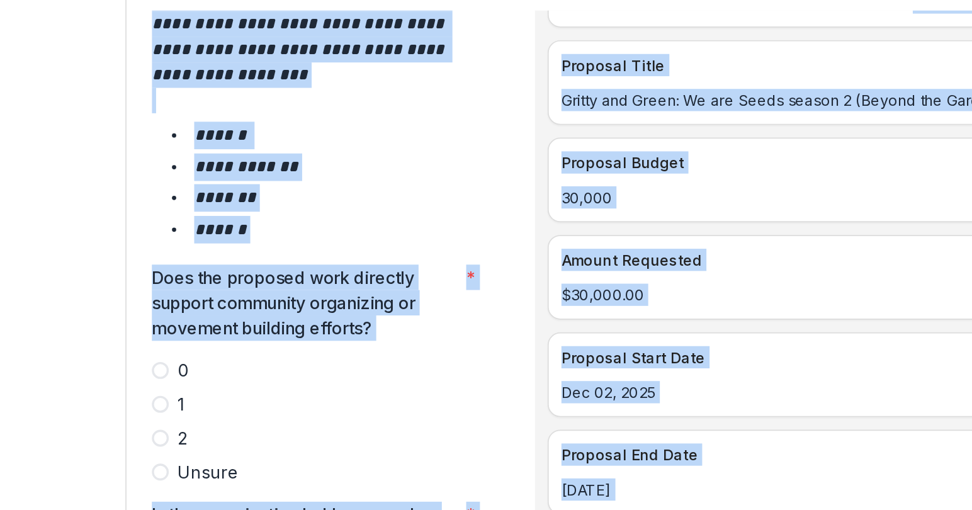
scroll to position [2197, 0]
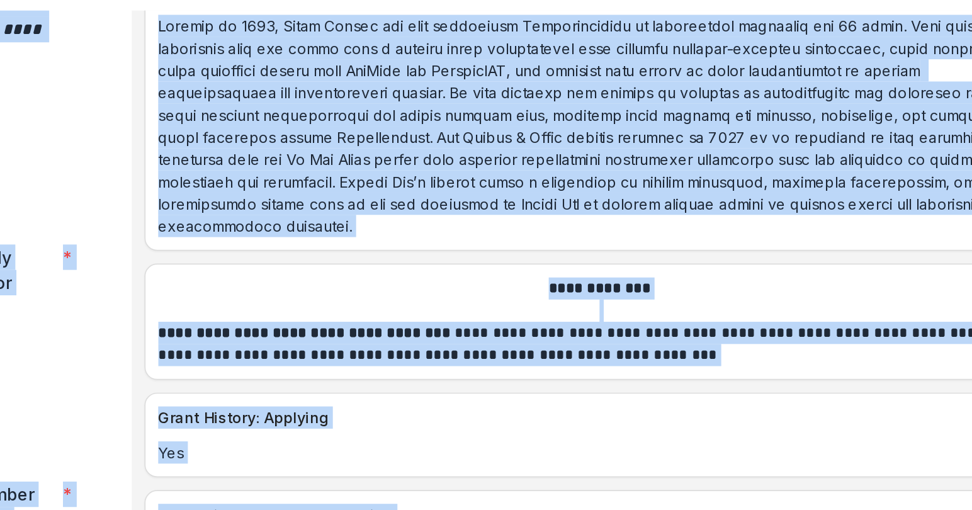
click at [646, 222] on div "**********" at bounding box center [679, 252] width 540 height 60
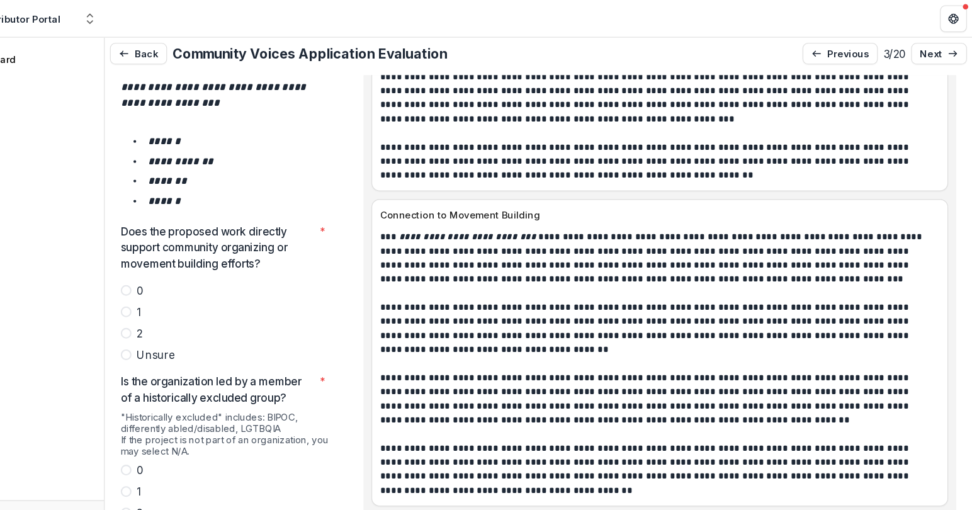
scroll to position [0, 0]
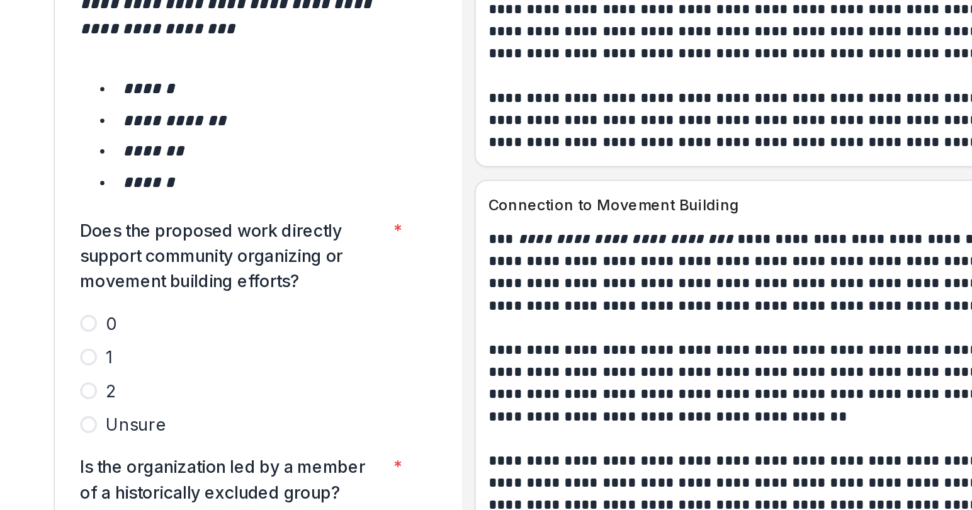
click at [178, 308] on span at bounding box center [177, 313] width 10 height 10
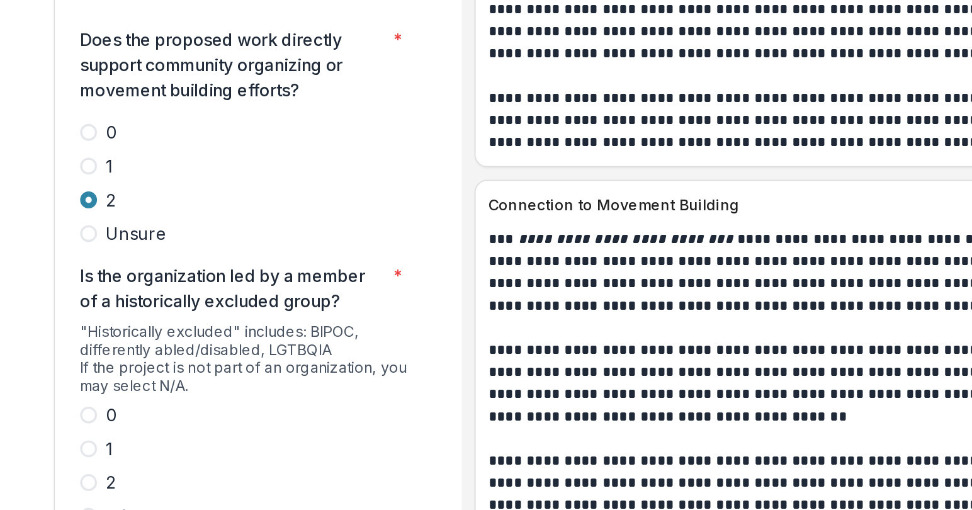
scroll to position [2313, 0]
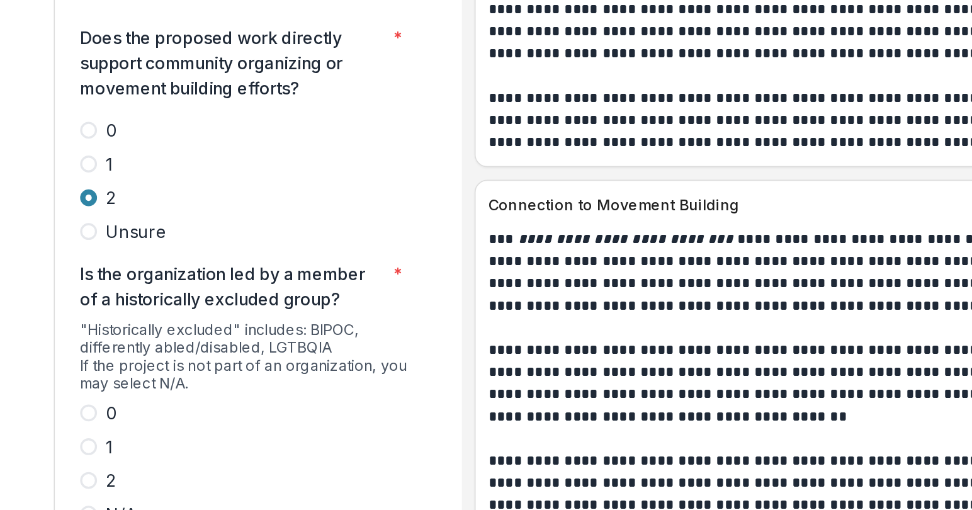
click at [179, 321] on span at bounding box center [177, 326] width 10 height 10
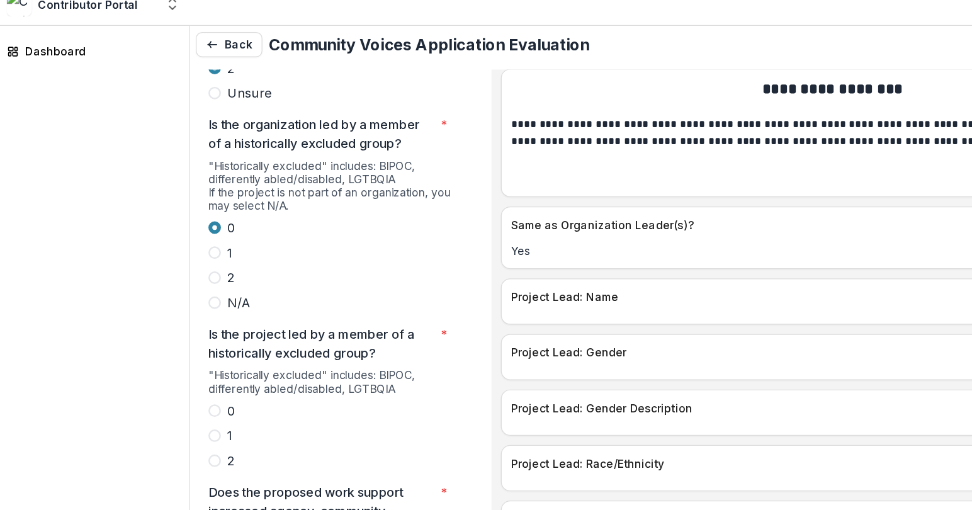
scroll to position [4807, 0]
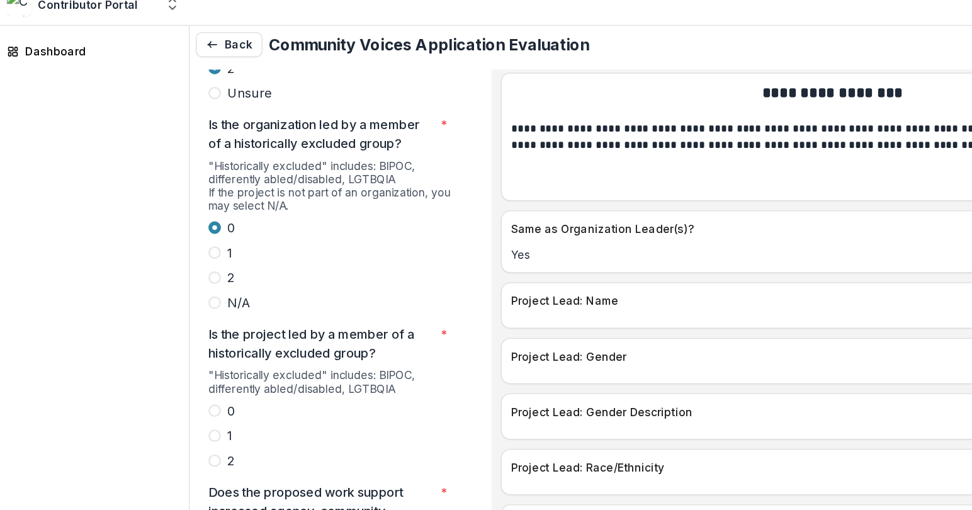
click at [176, 340] on span at bounding box center [177, 345] width 10 height 10
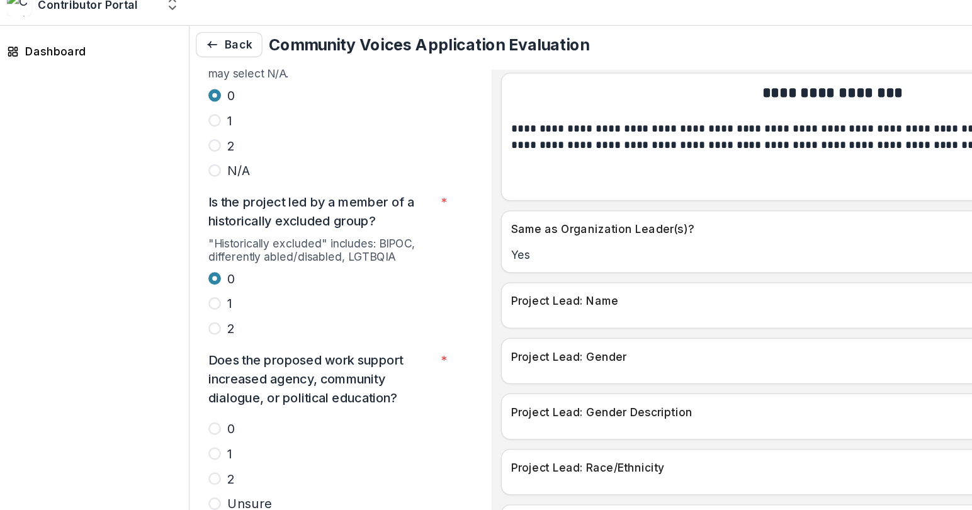
scroll to position [2596, 0]
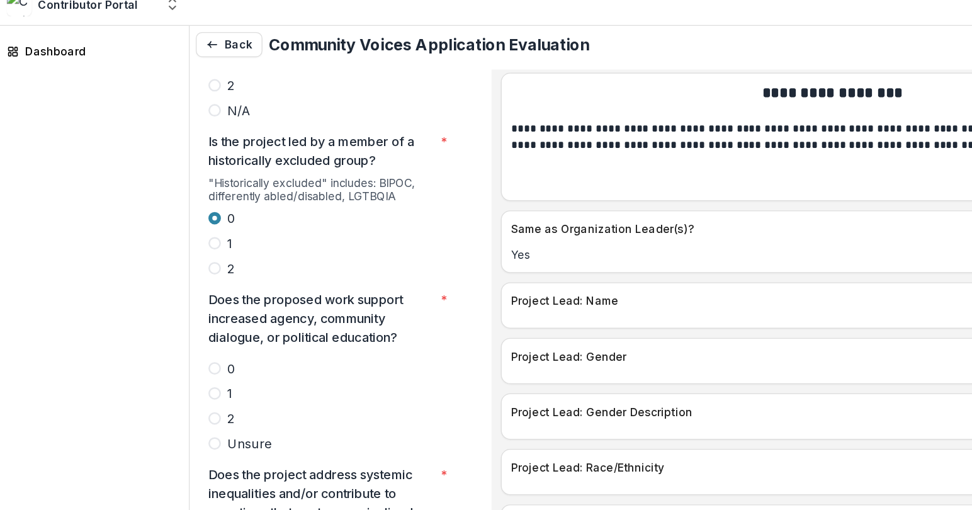
click at [177, 346] on span at bounding box center [177, 351] width 10 height 10
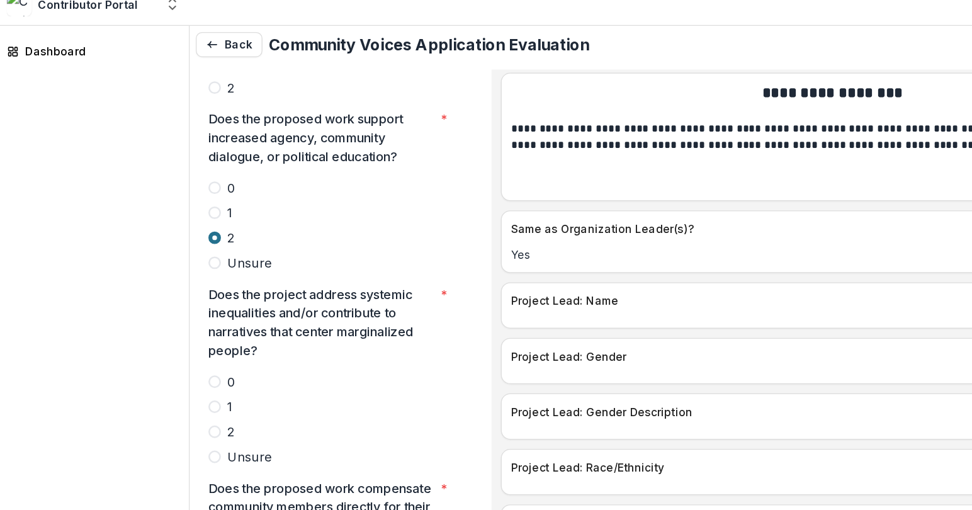
scroll to position [2742, 0]
click at [179, 356] on span at bounding box center [177, 361] width 10 height 10
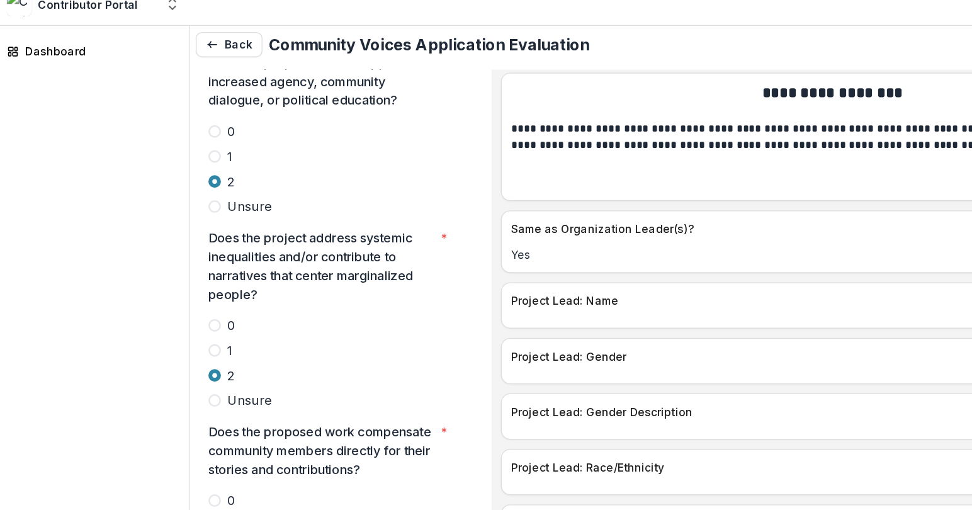
scroll to position [2782, 0]
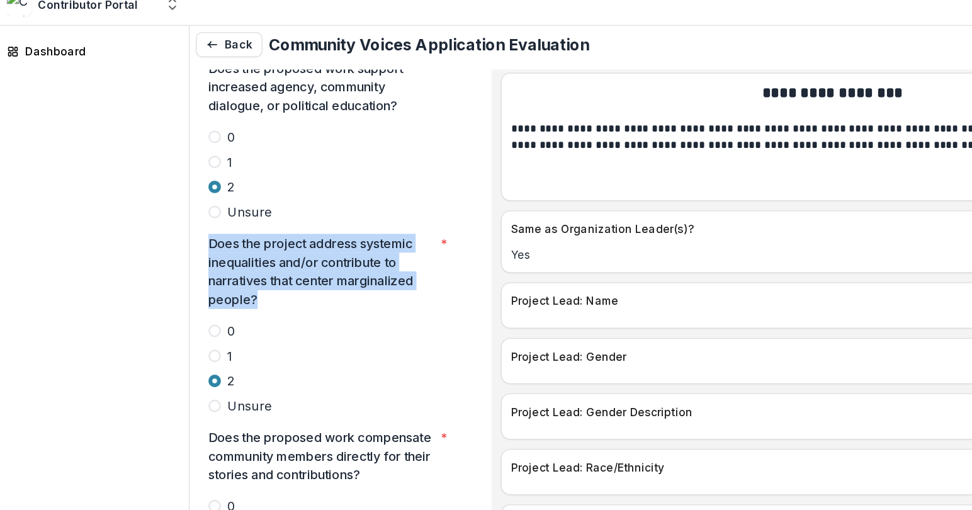
drag, startPoint x: 213, startPoint y: 192, endPoint x: 166, endPoint y: 142, distance: 69.0
click at [166, 142] on div "**********" at bounding box center [272, 261] width 220 height 5683
copy p "Does the project address systemic inequalities and/or contribute to narratives …"
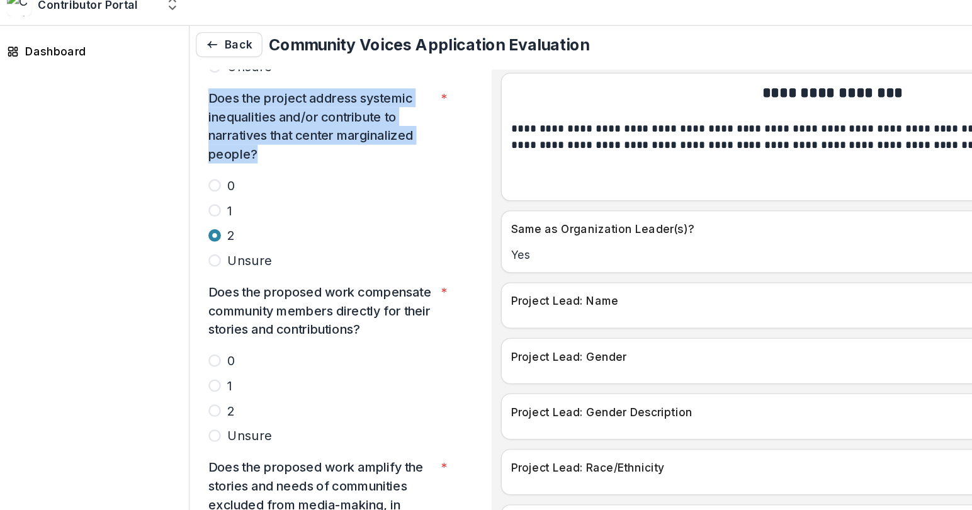
scroll to position [2906, 0]
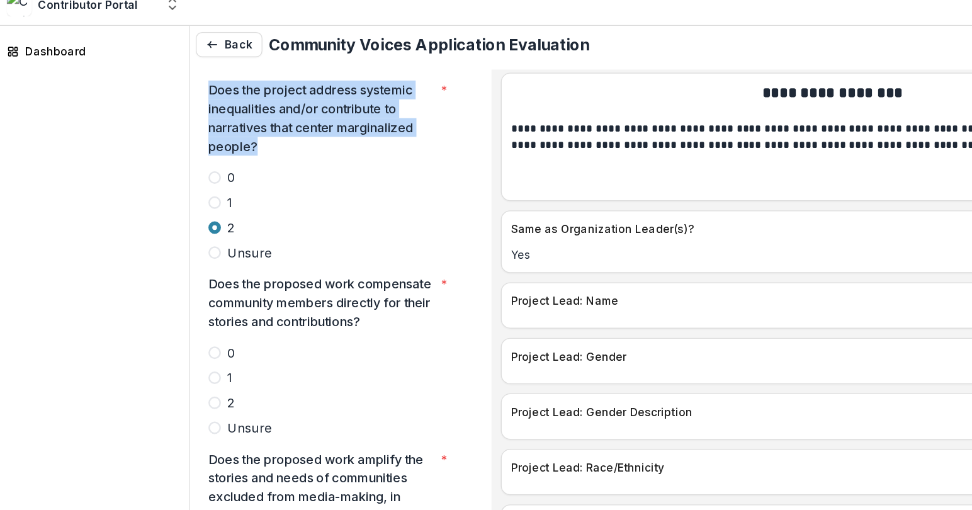
click at [174, 334] on span at bounding box center [177, 339] width 10 height 10
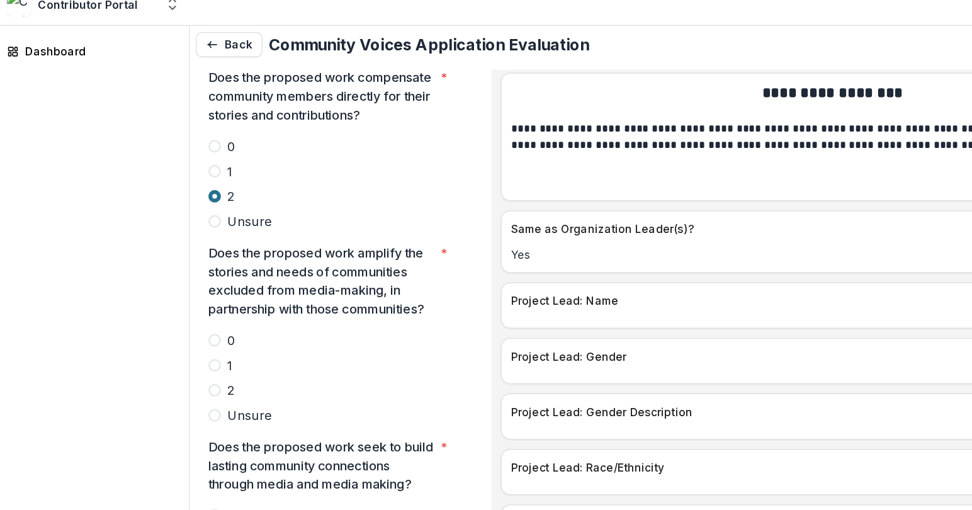
scroll to position [3079, 0]
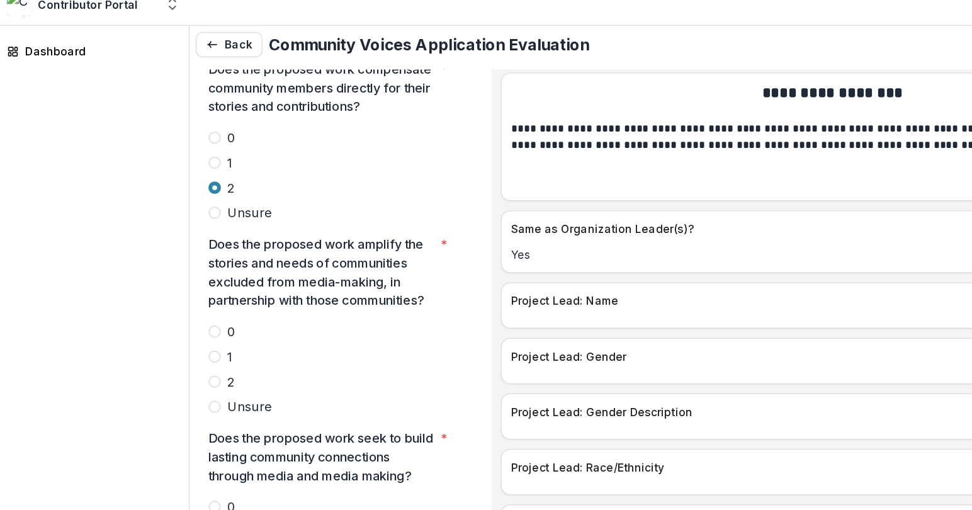
click at [176, 317] on span at bounding box center [177, 322] width 10 height 10
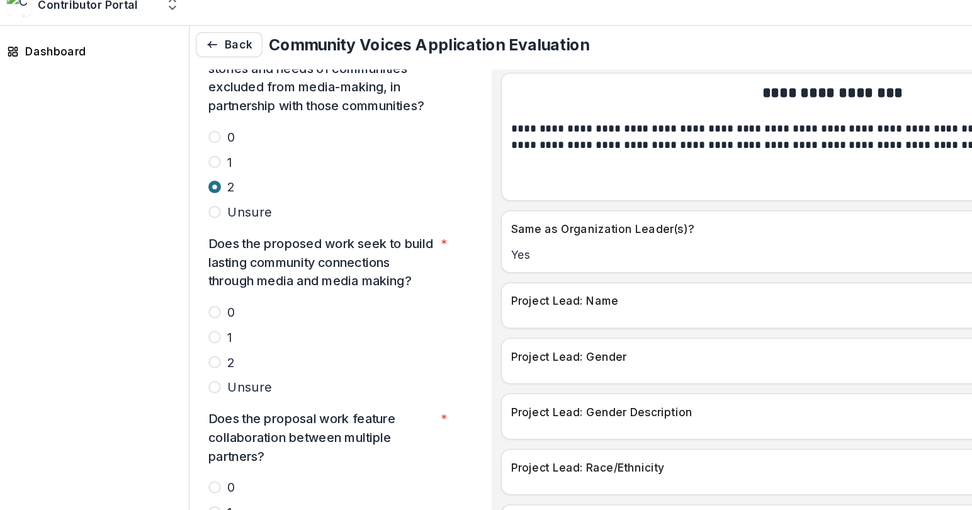
scroll to position [3238, 0]
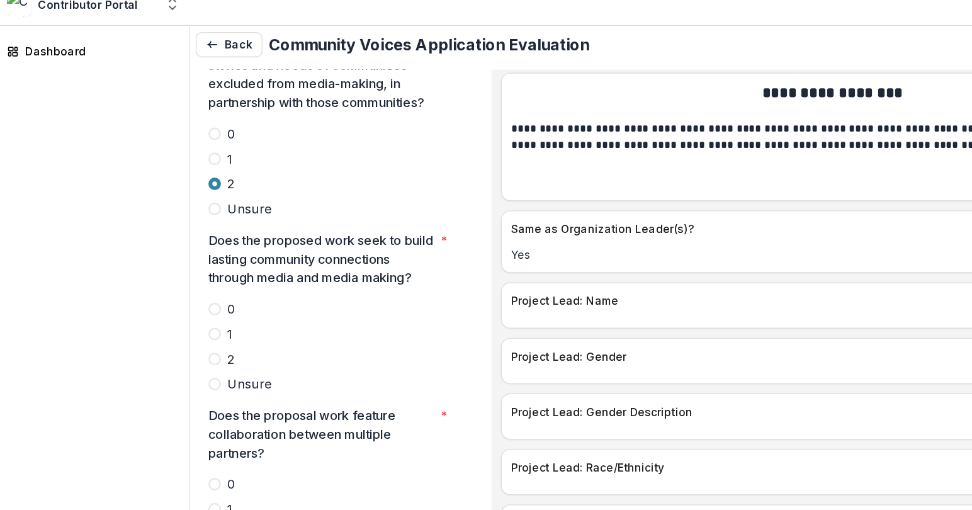
click at [178, 298] on span at bounding box center [177, 303] width 10 height 10
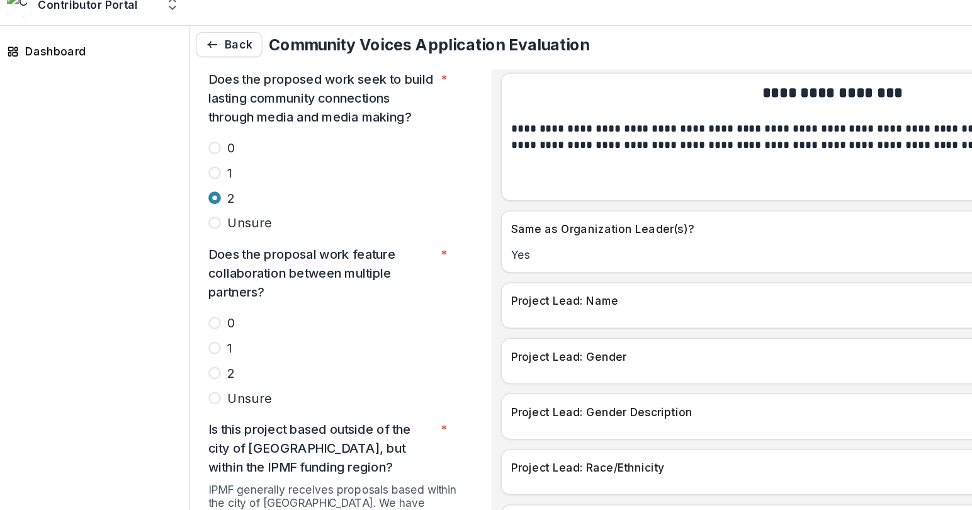
click at [176, 310] on span at bounding box center [177, 315] width 10 height 10
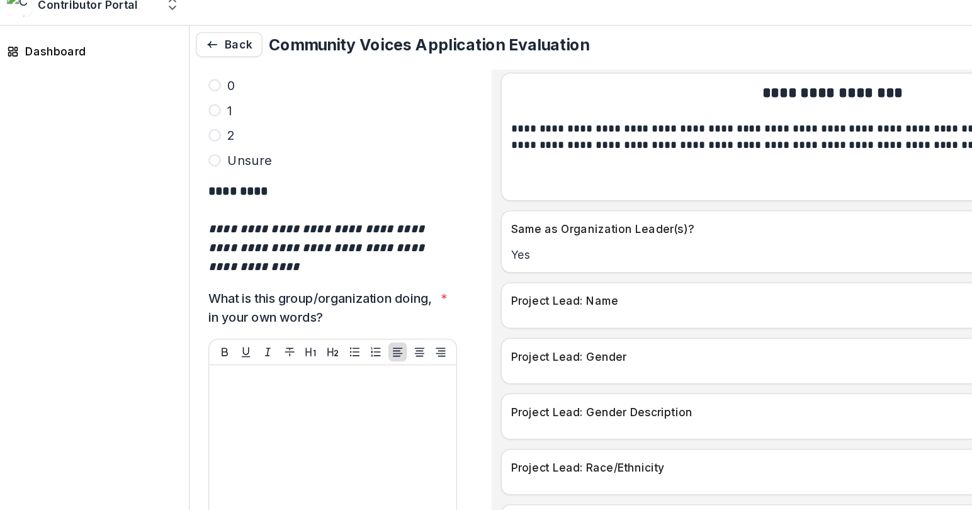
scroll to position [3842, 0]
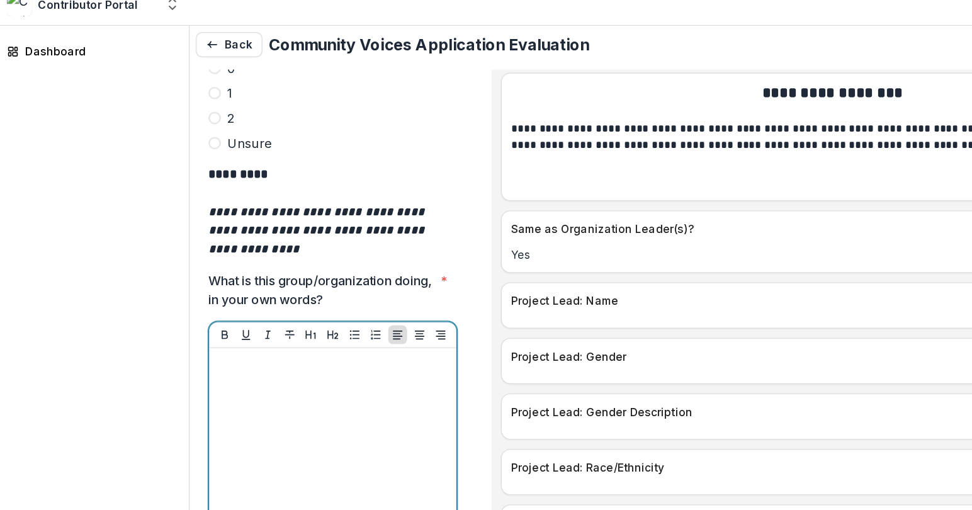
click at [210, 300] on div at bounding box center [272, 394] width 189 height 189
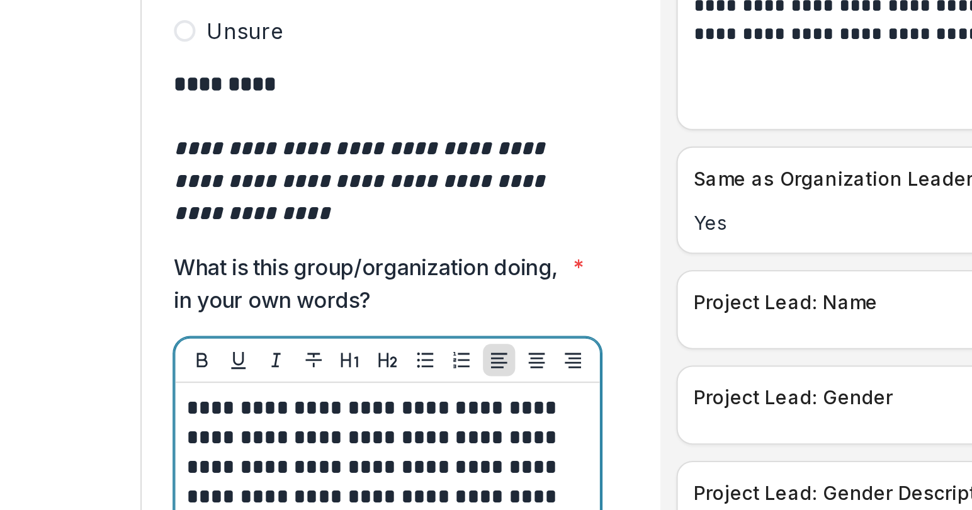
click at [237, 300] on p "**********" at bounding box center [270, 341] width 185 height 83
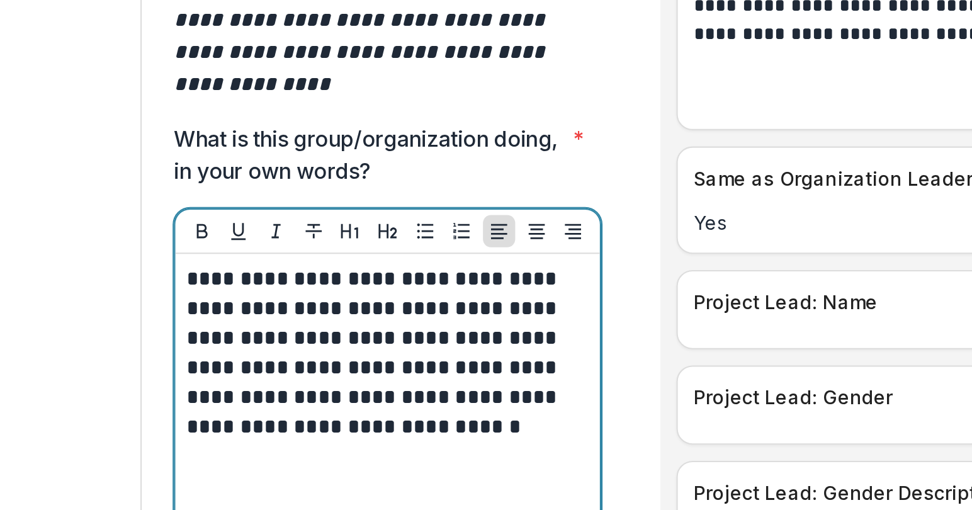
scroll to position [3909, 0]
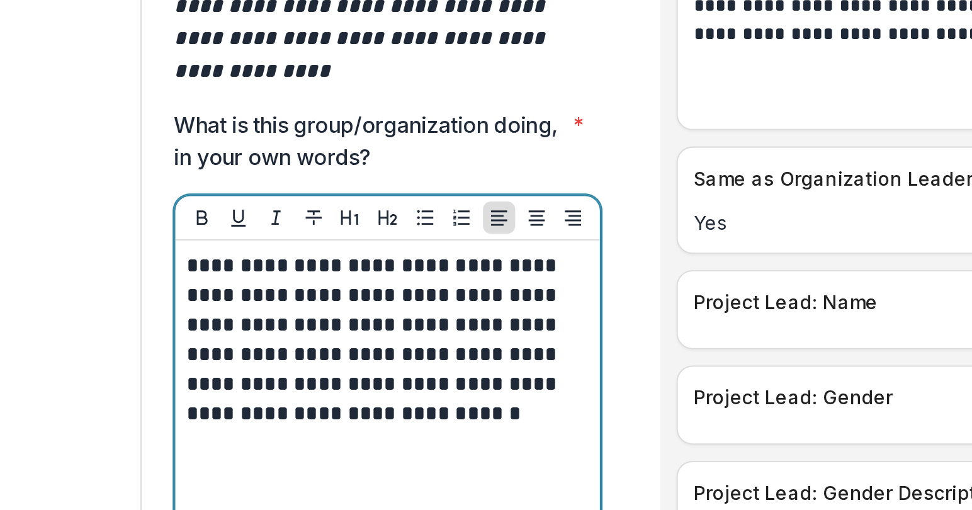
click at [245, 315] on div "**********" at bounding box center [272, 327] width 189 height 189
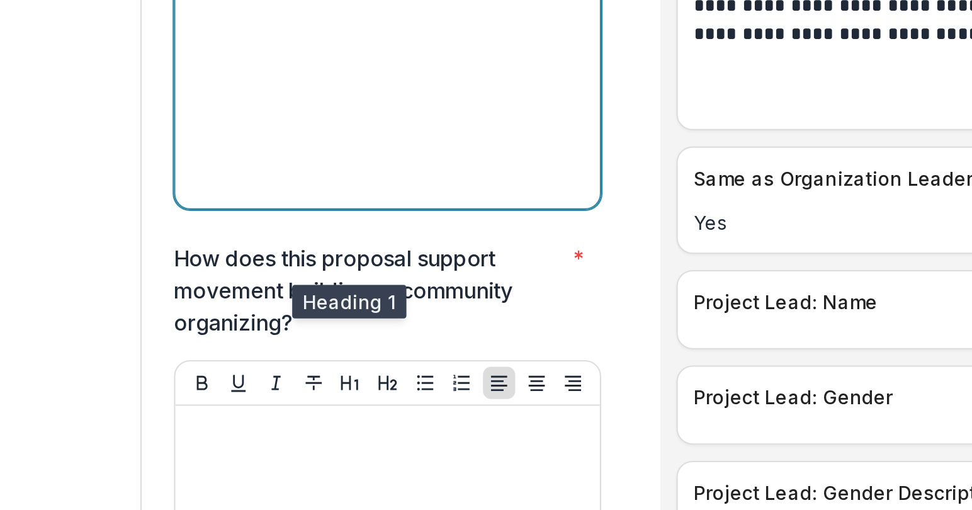
scroll to position [4127, 0]
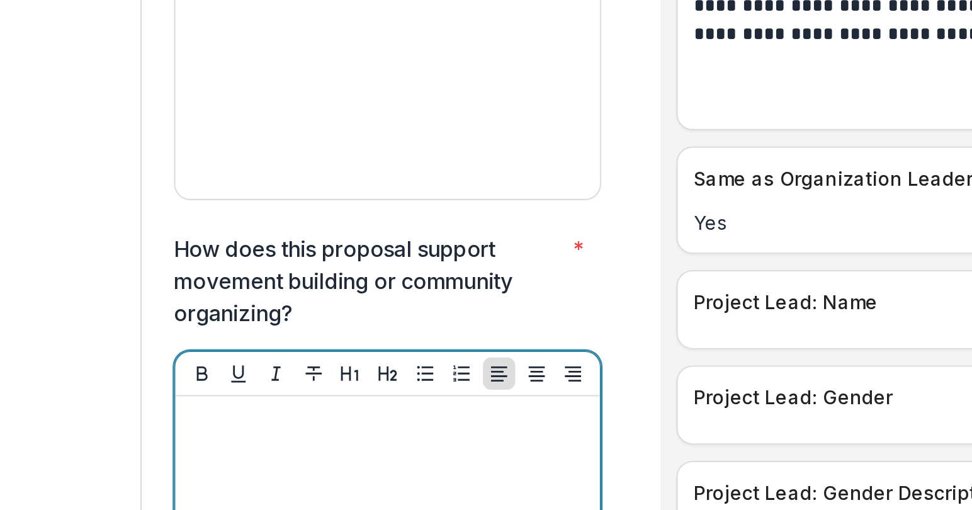
click at [249, 306] on div at bounding box center [272, 400] width 189 height 189
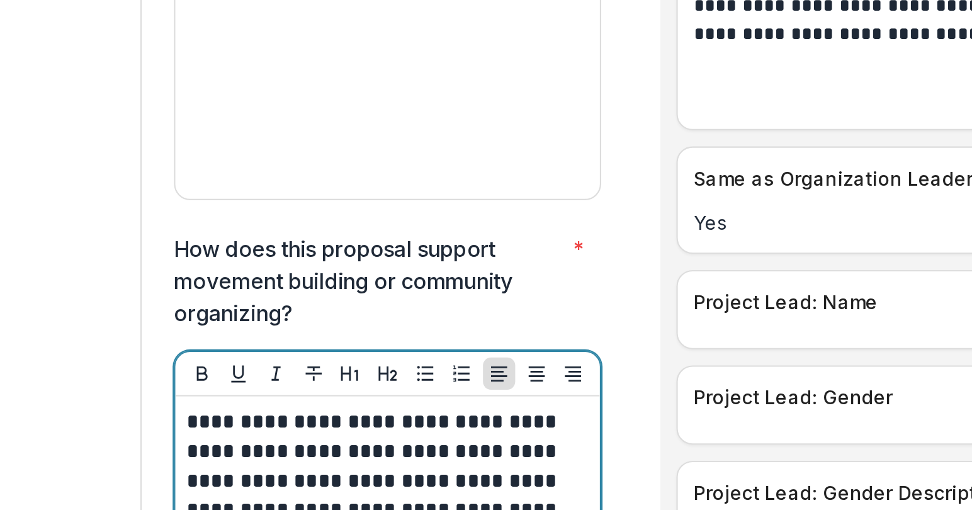
scroll to position [4151, 0]
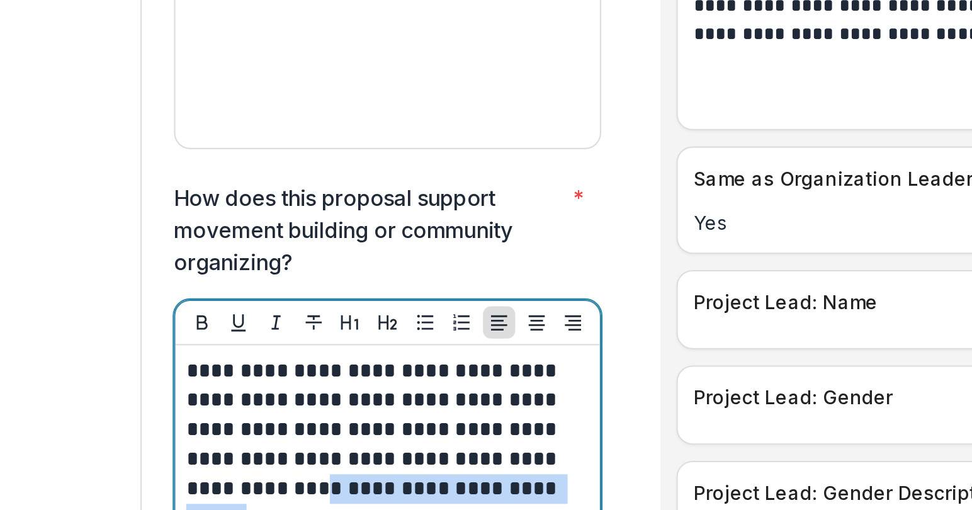
drag, startPoint x: 286, startPoint y: 287, endPoint x: 308, endPoint y: 303, distance: 27.1
click at [308, 303] on p "**********" at bounding box center [270, 323] width 185 height 83
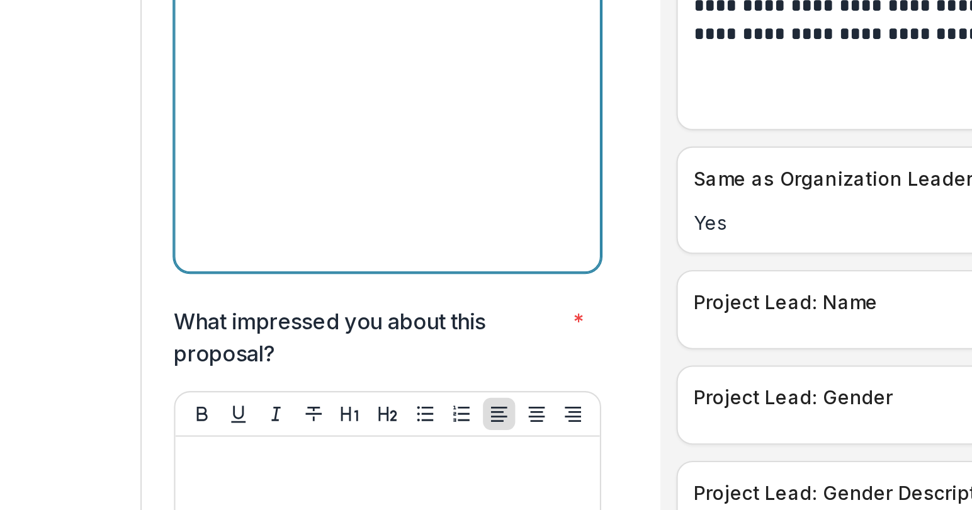
scroll to position [4414, 0]
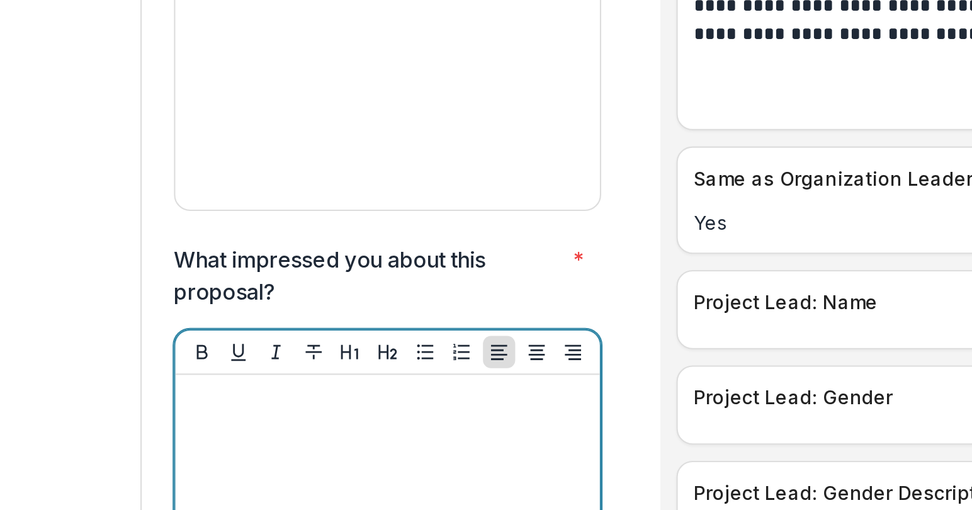
click at [193, 296] on div at bounding box center [272, 390] width 189 height 189
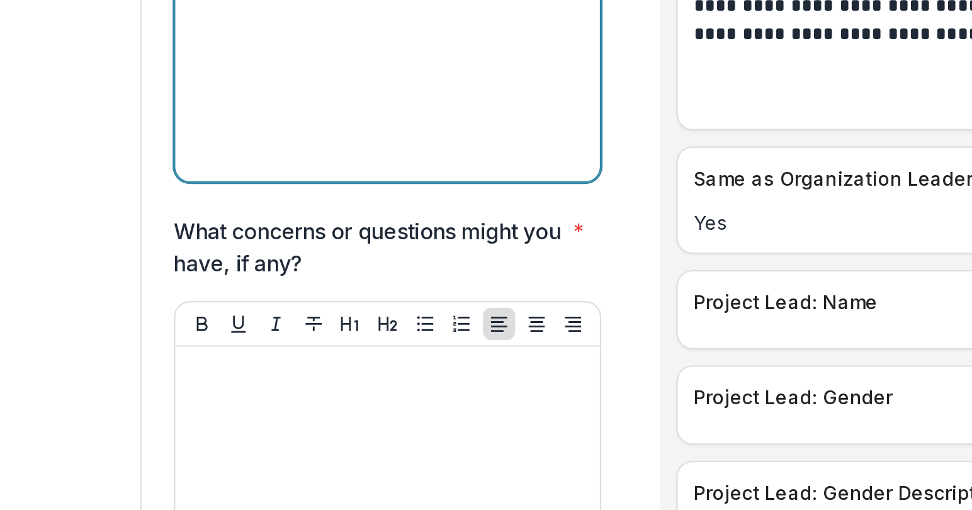
scroll to position [4706, 0]
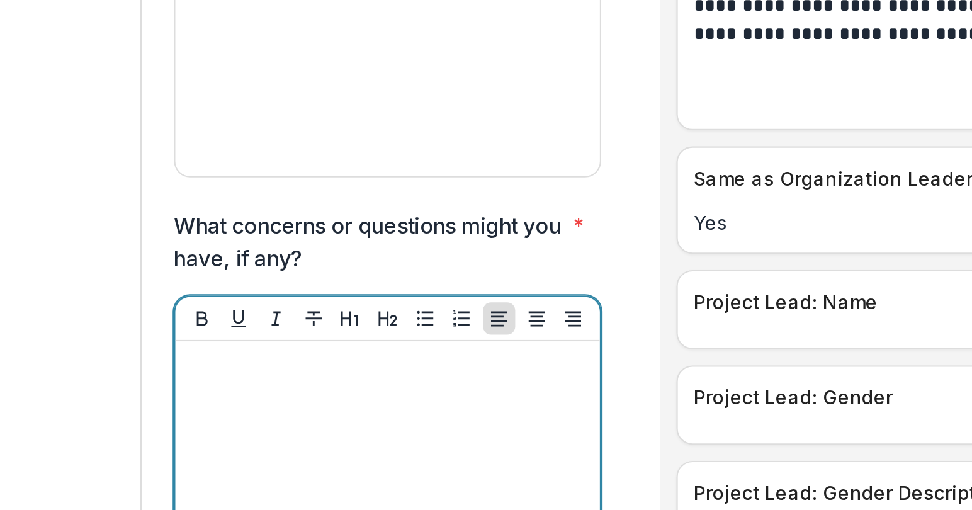
click at [201, 280] on div at bounding box center [272, 374] width 189 height 189
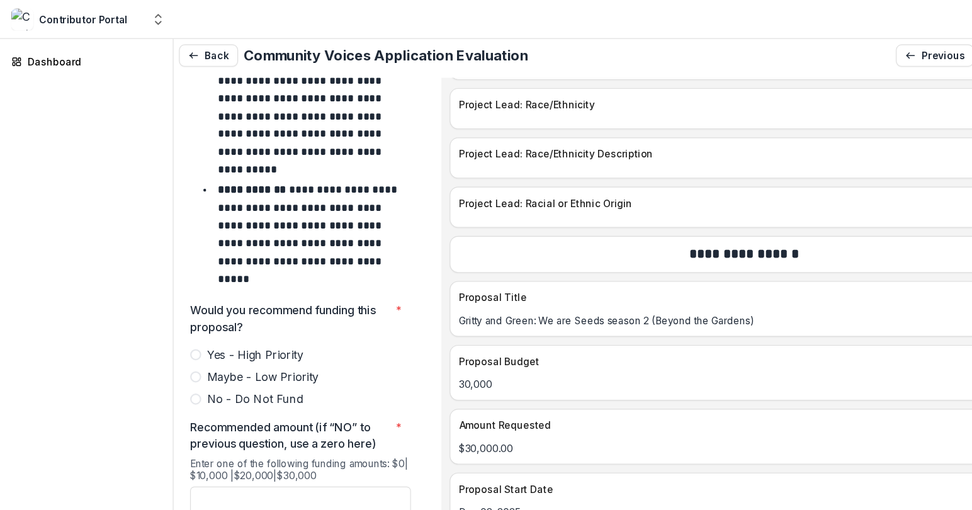
scroll to position [5364, 0]
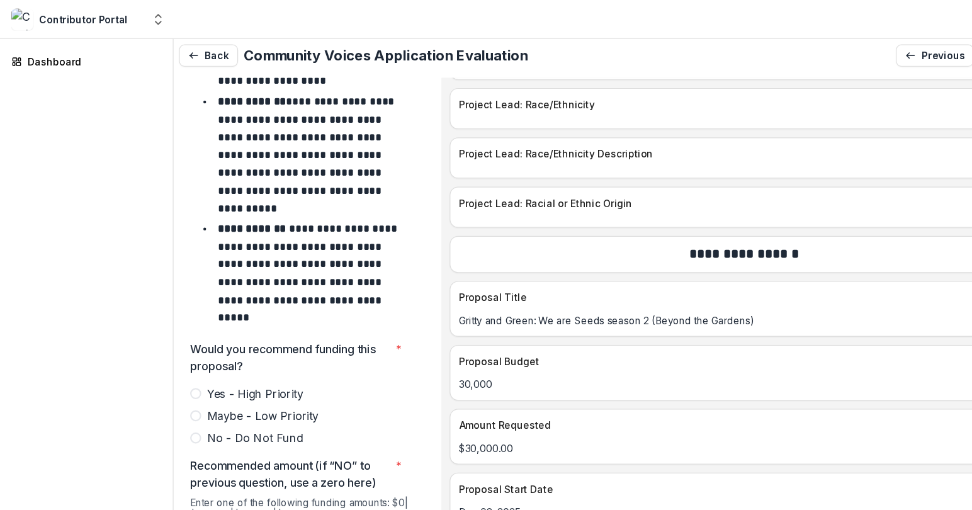
click at [175, 372] on span at bounding box center [177, 377] width 10 height 10
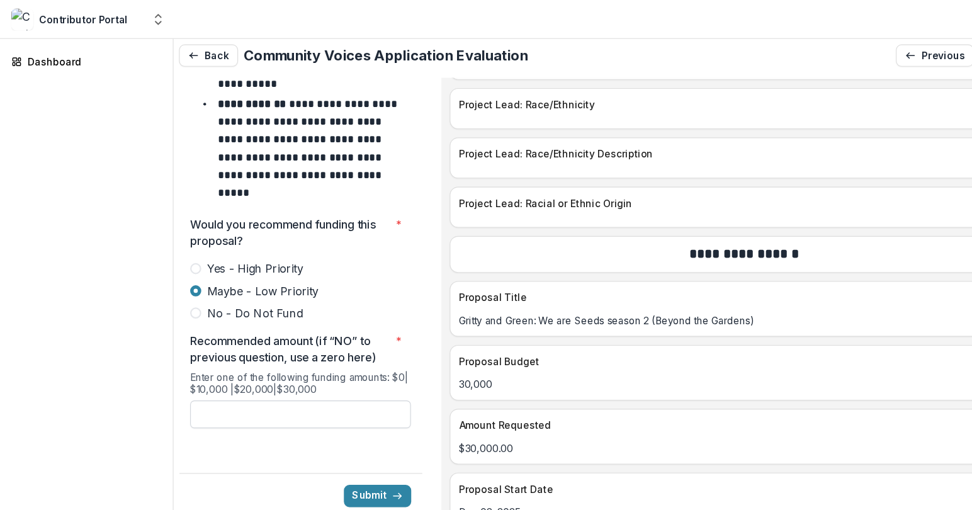
scroll to position [5483, 0]
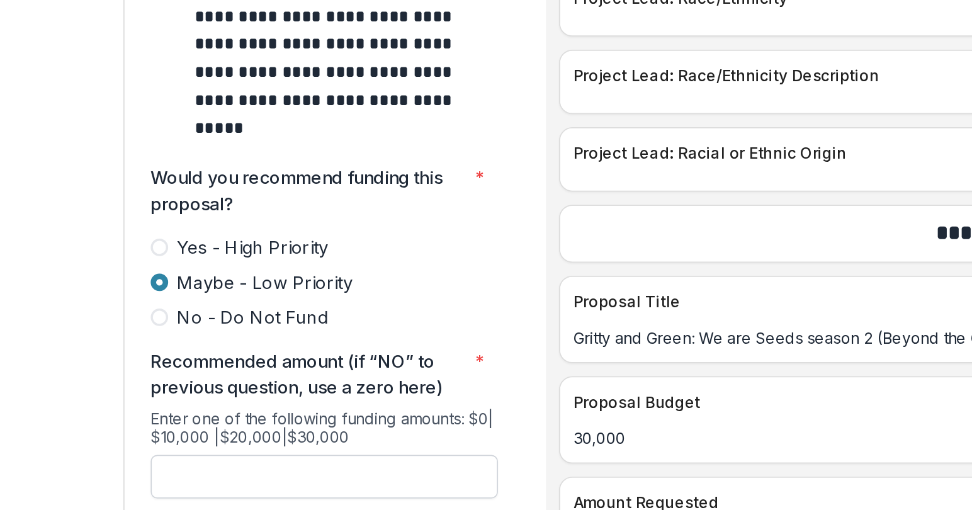
click at [243, 358] on input "Recommended amount (if “NO” to previous question, use a zero here) *" at bounding box center [272, 370] width 200 height 25
type input "*******"
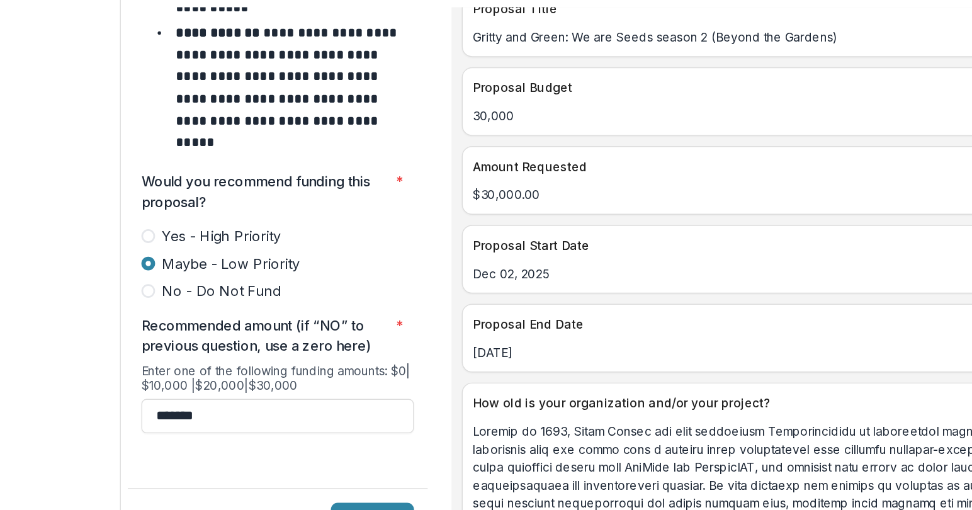
scroll to position [5412, 0]
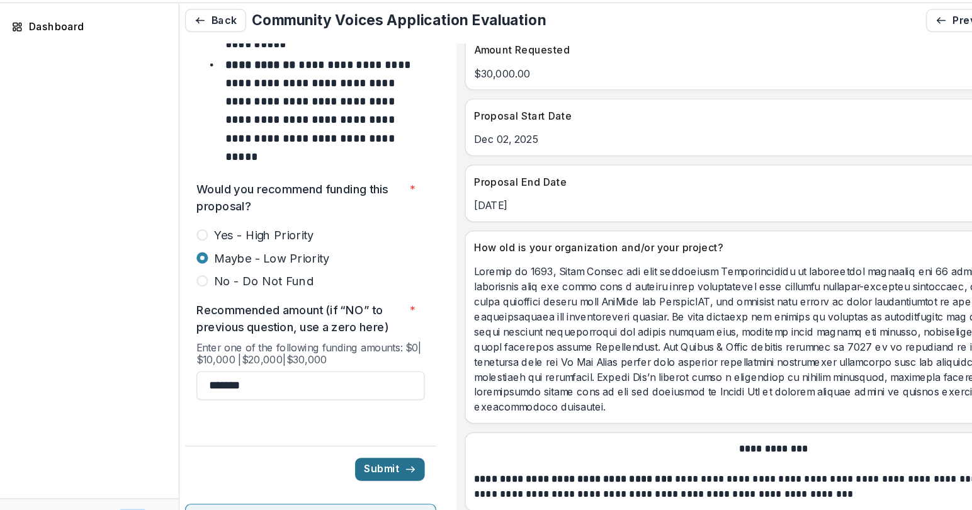
click at [334, 434] on button "Submit" at bounding box center [342, 444] width 61 height 20
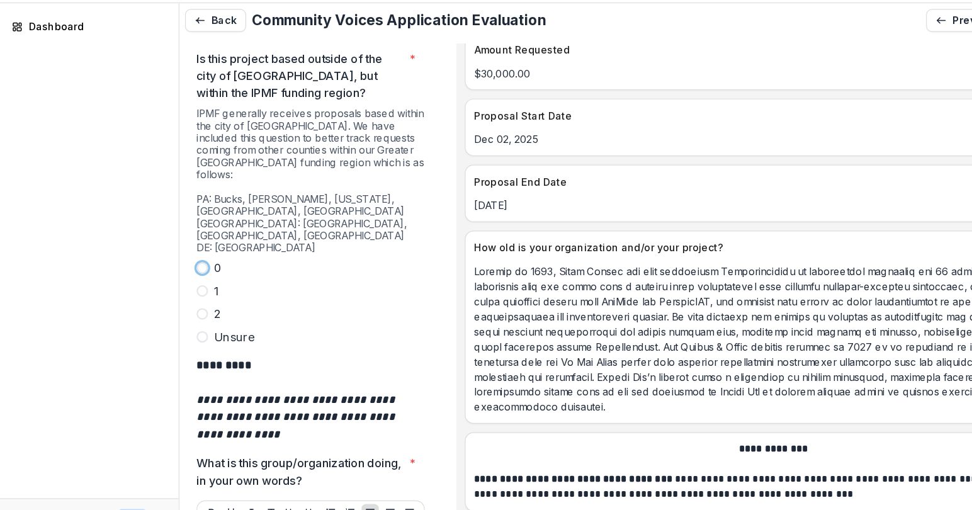
scroll to position [3634, 0]
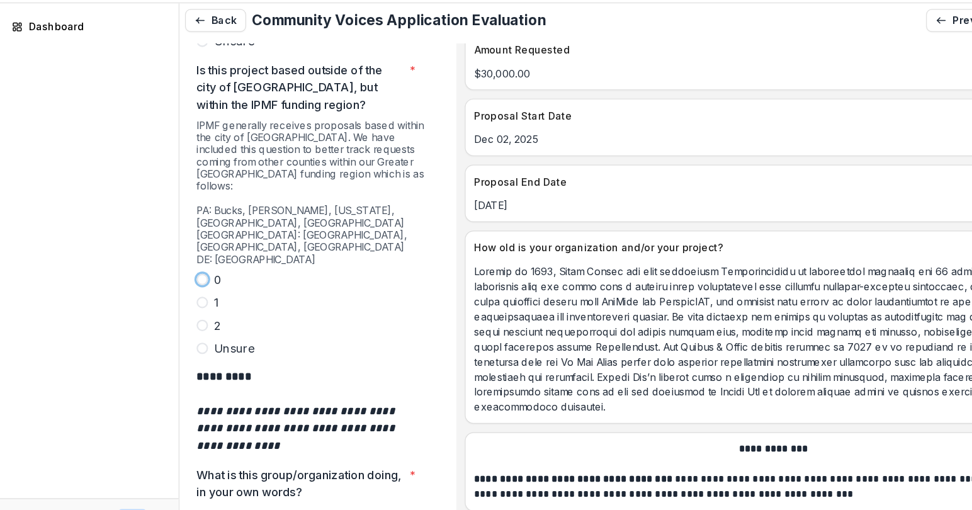
click at [179, 273] on span at bounding box center [177, 278] width 10 height 10
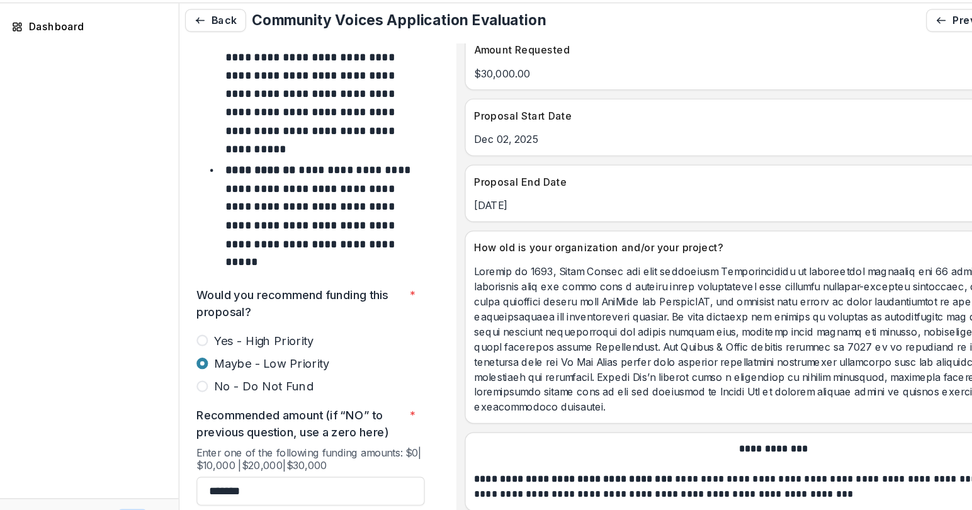
scroll to position [5568, 0]
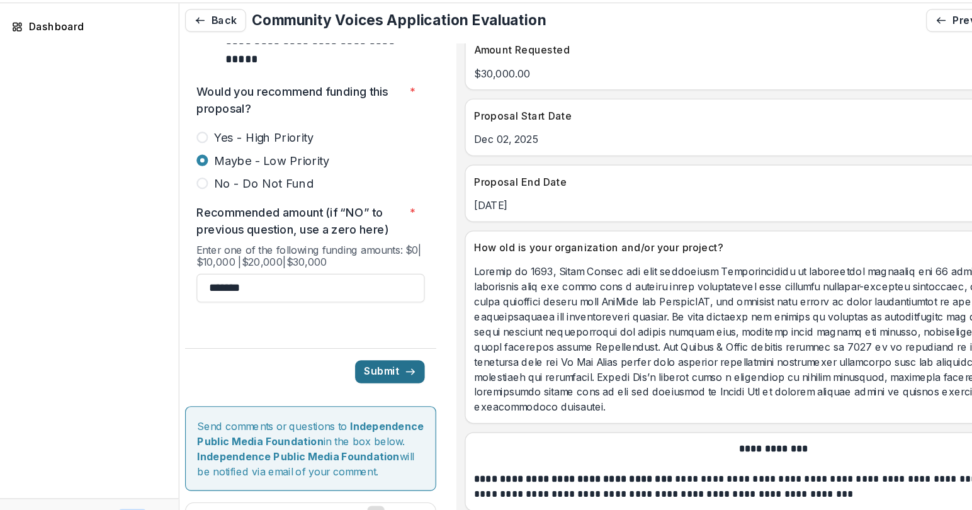
click at [337, 349] on button "Submit" at bounding box center [342, 359] width 61 height 20
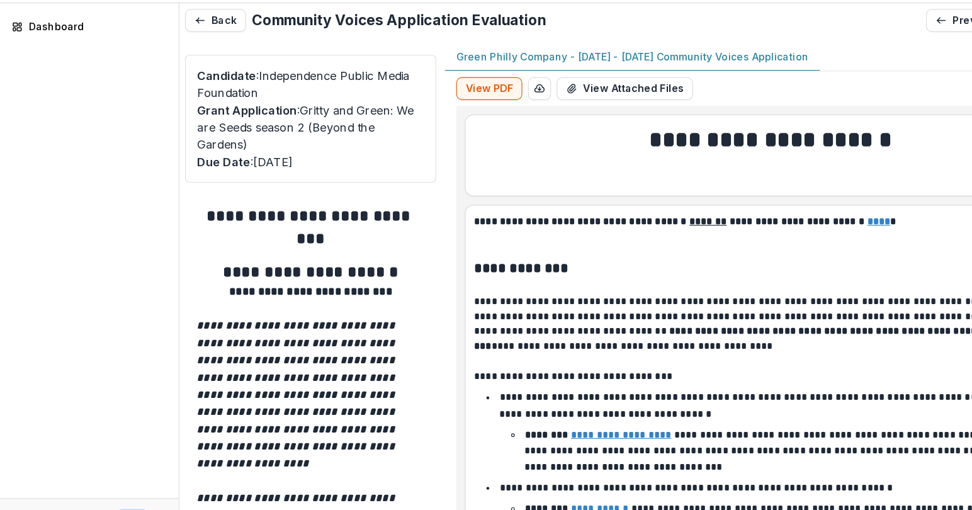
type input "*******"
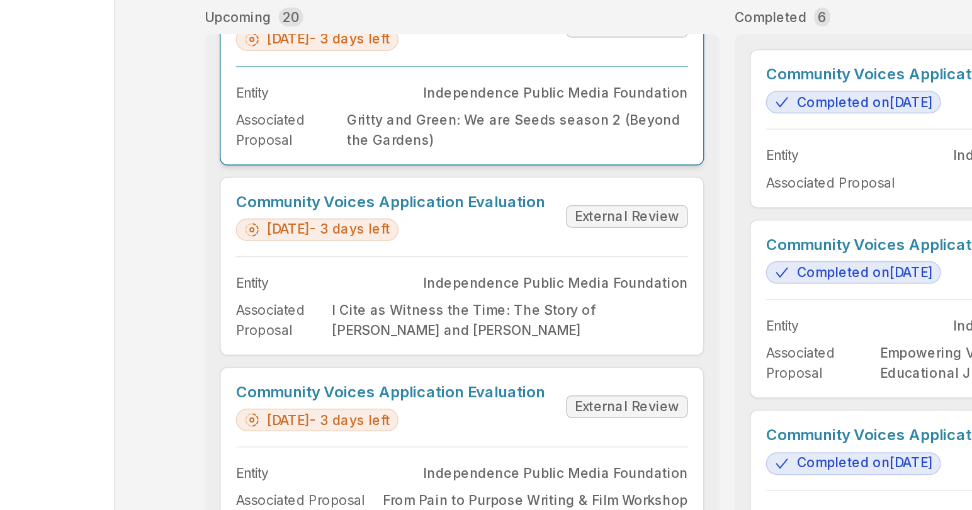
scroll to position [296, 0]
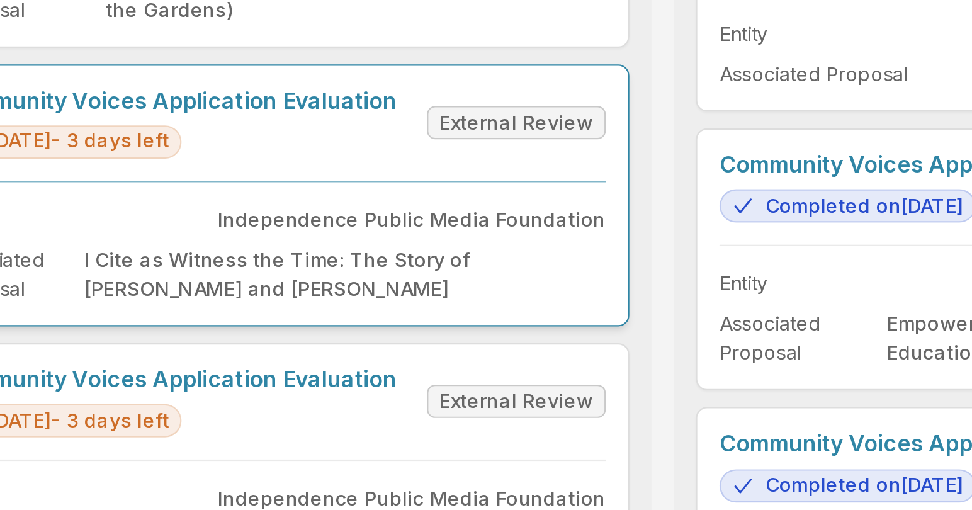
click at [444, 221] on link "Community Voices Application Evaluation" at bounding box center [341, 215] width 206 height 12
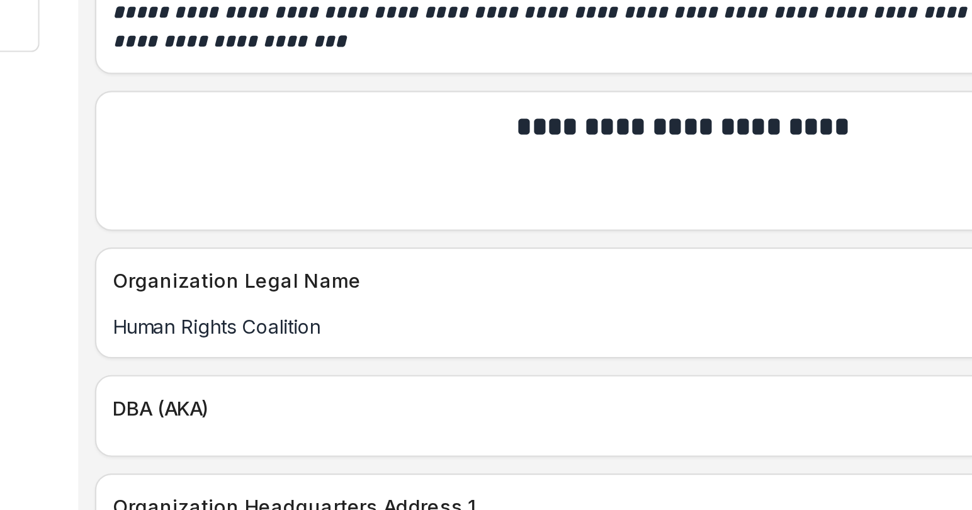
scroll to position [1625, 0]
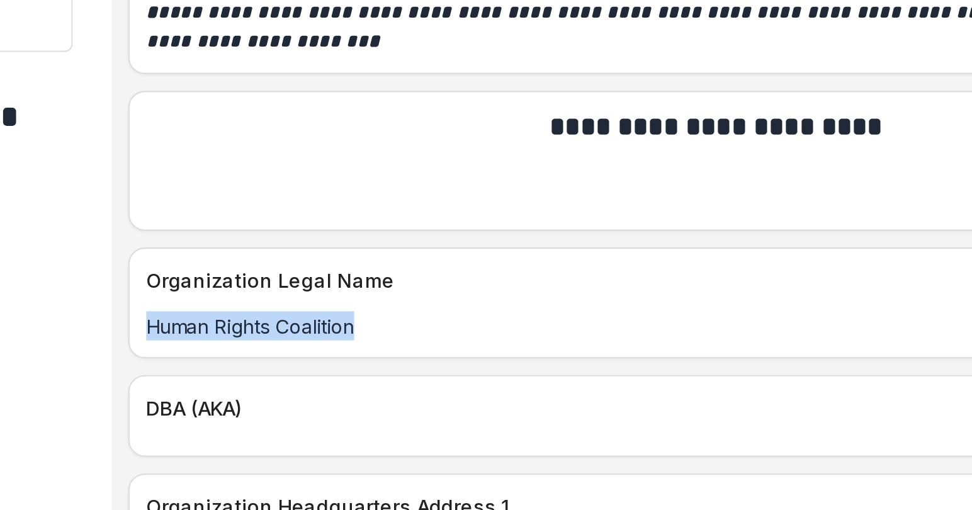
drag, startPoint x: 522, startPoint y: 290, endPoint x: 416, endPoint y: 283, distance: 106.6
click at [416, 310] on p "Human Rights Coalition" at bounding box center [678, 316] width 525 height 13
copy p "Human Rights Coalition"
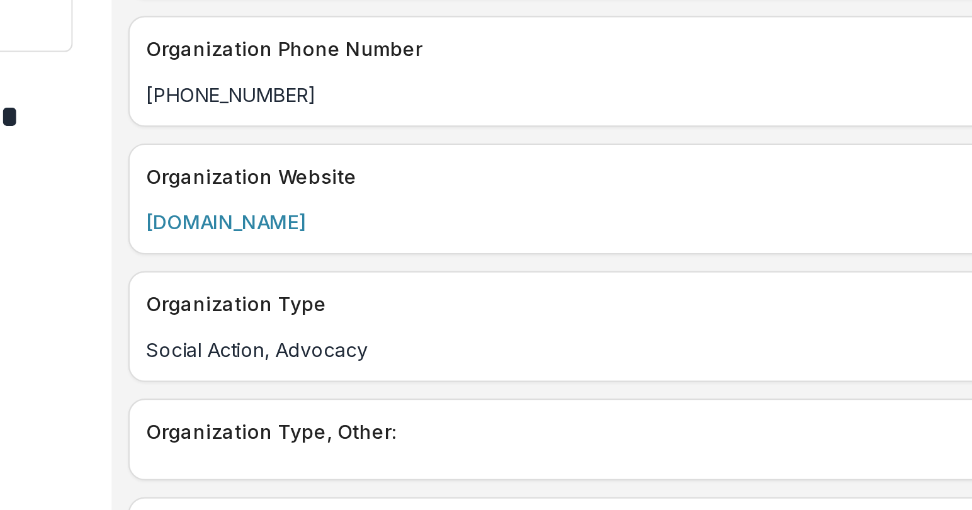
scroll to position [2112, 0]
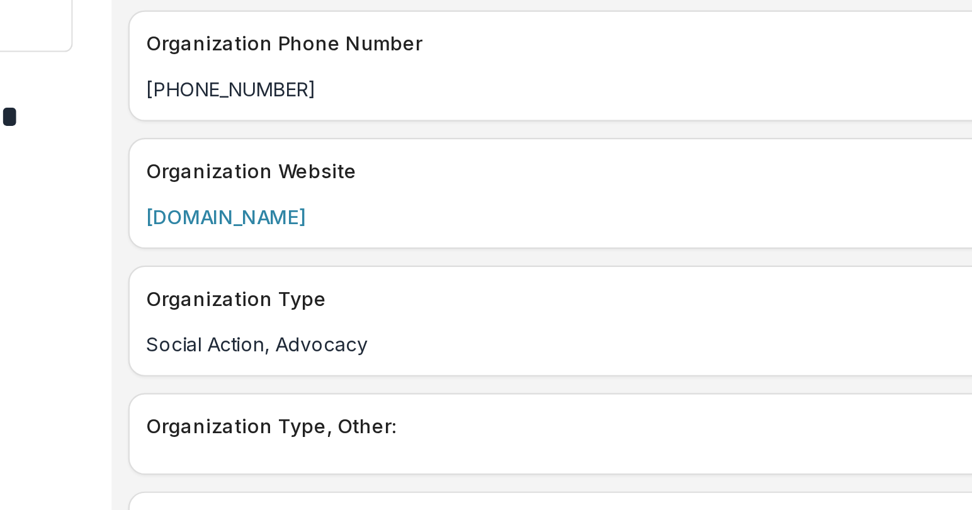
drag, startPoint x: 513, startPoint y: 241, endPoint x: 411, endPoint y: 237, distance: 102.1
click at [411, 261] on div "www.hrcoalition.org" at bounding box center [679, 267] width 540 height 13
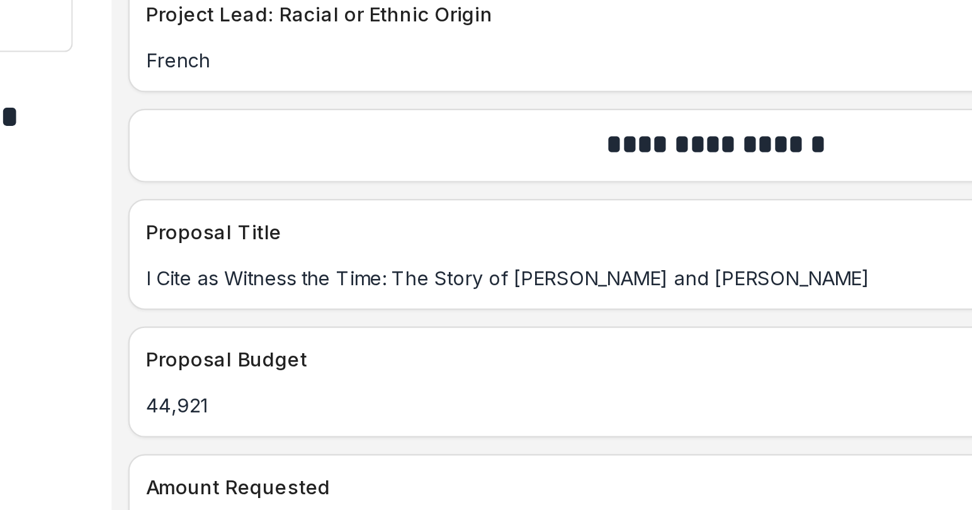
scroll to position [5073, 0]
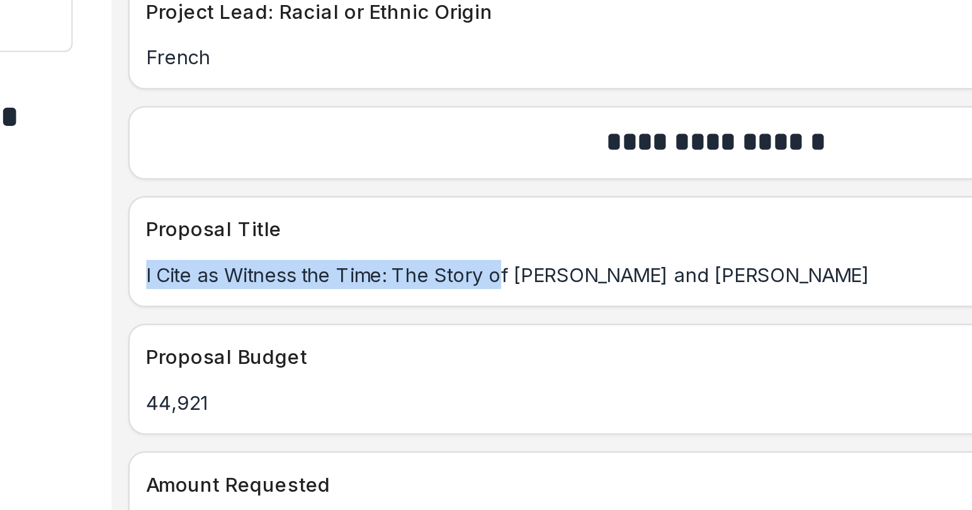
drag, startPoint x: 704, startPoint y: 265, endPoint x: 403, endPoint y: 264, distance: 300.9
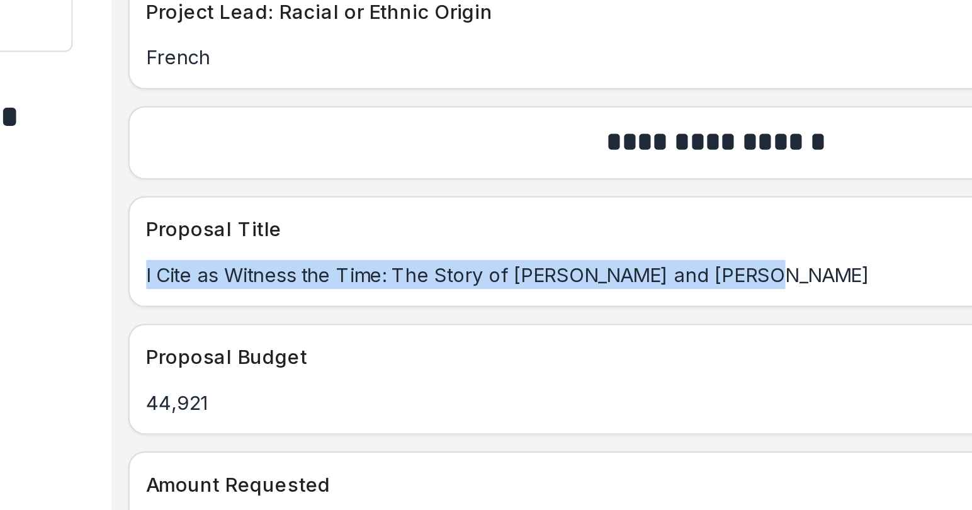
drag, startPoint x: 708, startPoint y: 268, endPoint x: 688, endPoint y: 273, distance: 20.2
click at [688, 287] on p "I Cite as Witness the Time: The Story of [PERSON_NAME] and [PERSON_NAME]" at bounding box center [678, 293] width 525 height 13
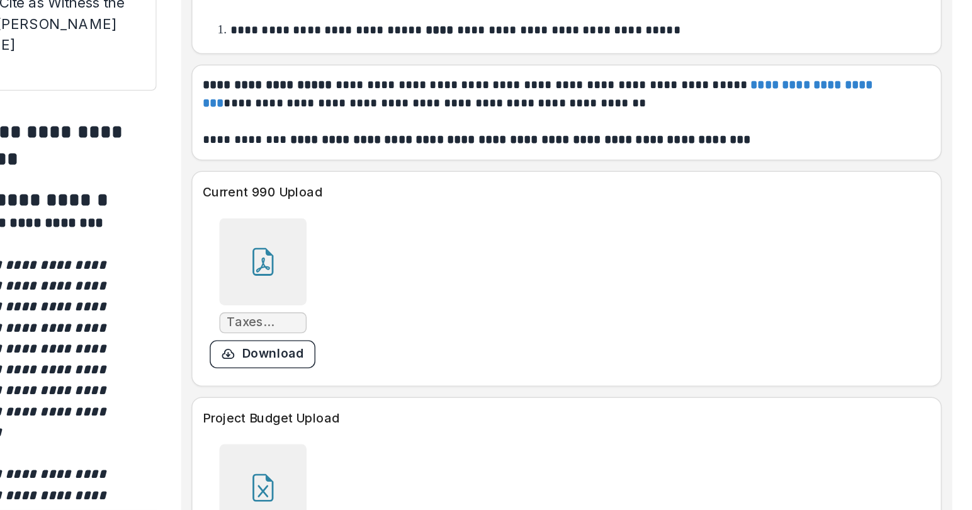
scroll to position [26, 0]
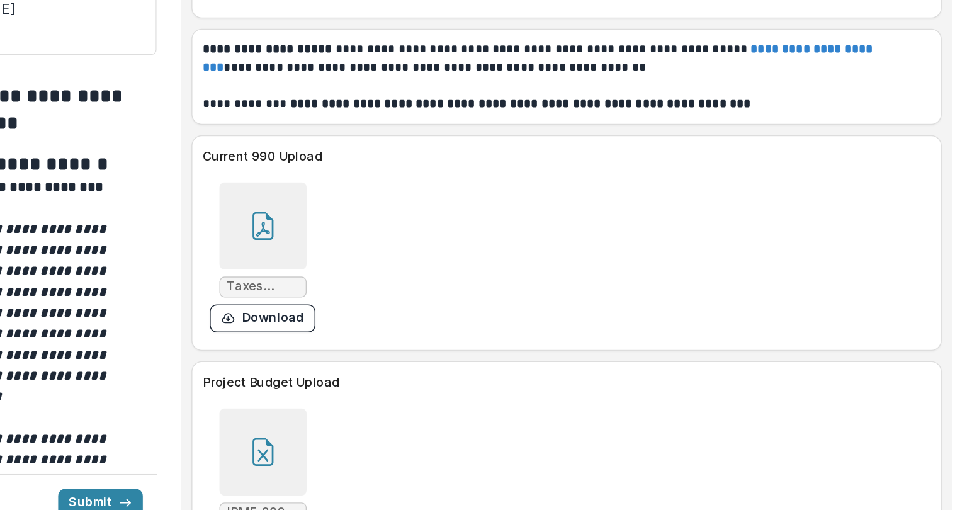
click at [475, 422] on div at bounding box center [459, 453] width 63 height 63
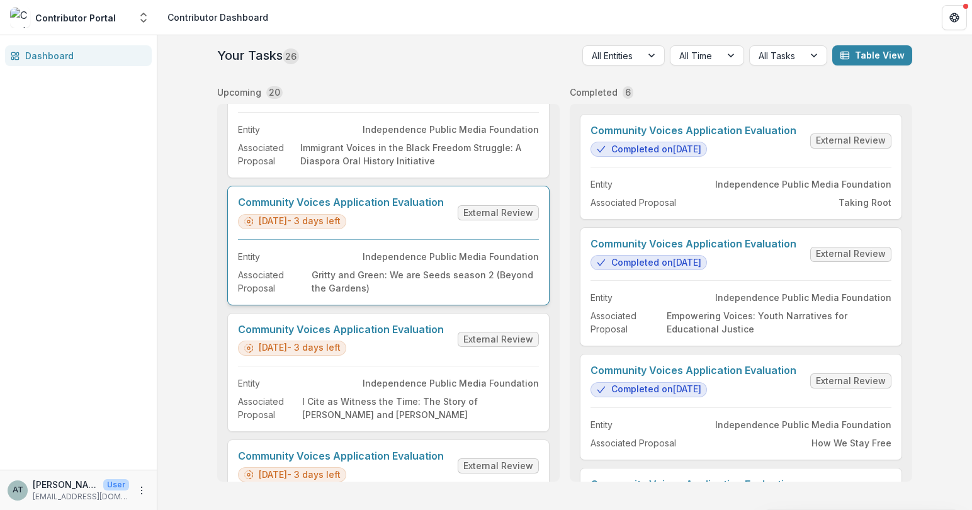
scroll to position [183, 0]
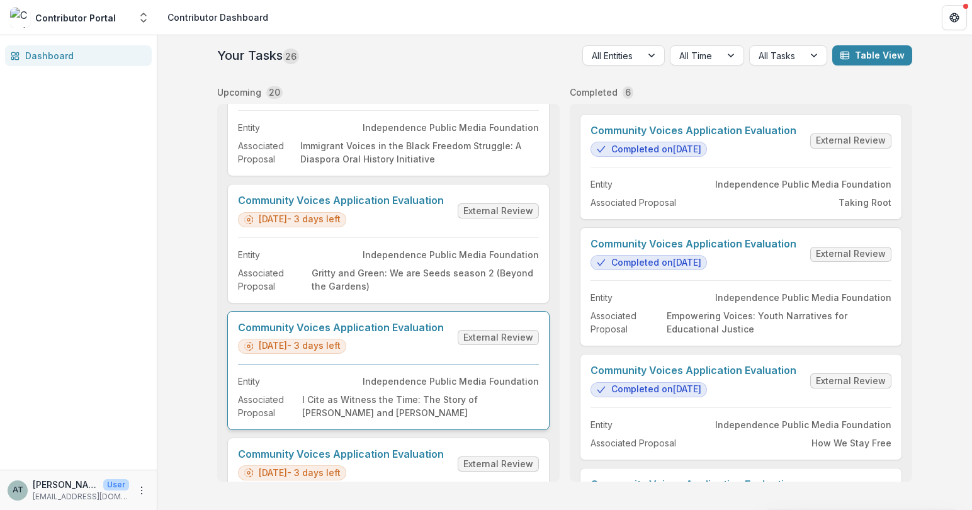
click at [324, 334] on link "Community Voices Application Evaluation" at bounding box center [341, 328] width 206 height 12
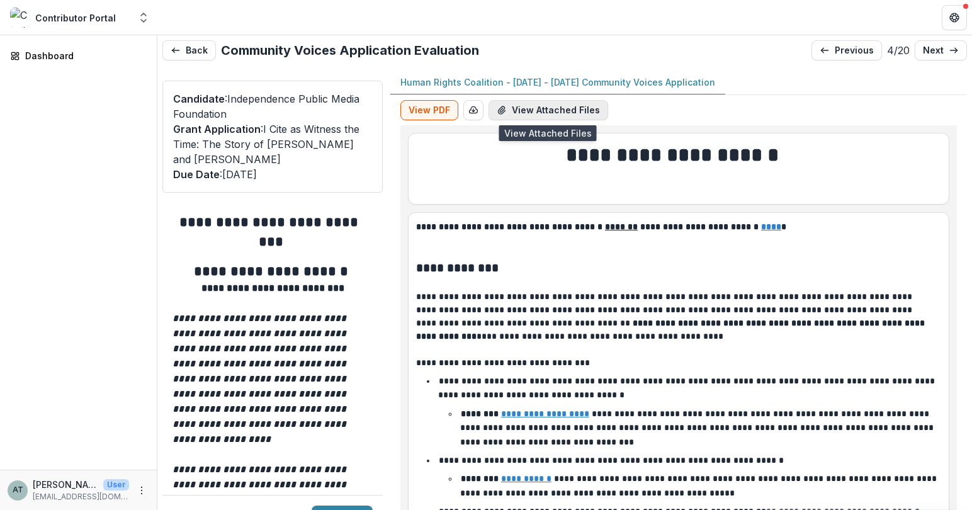
click at [532, 111] on button "View Attached Files" at bounding box center [548, 110] width 120 height 20
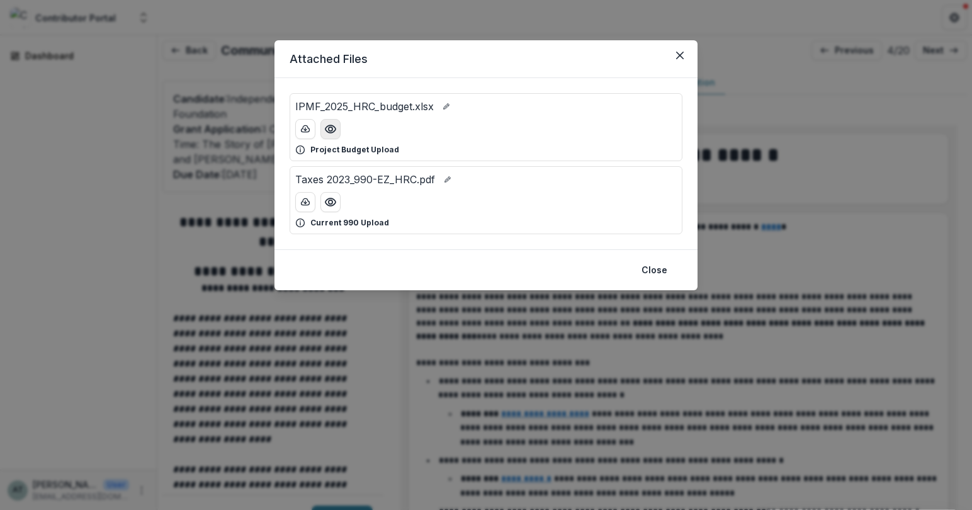
click at [330, 137] on button "Preview IPMF_2025_HRC_budget.xlsx" at bounding box center [330, 129] width 20 height 20
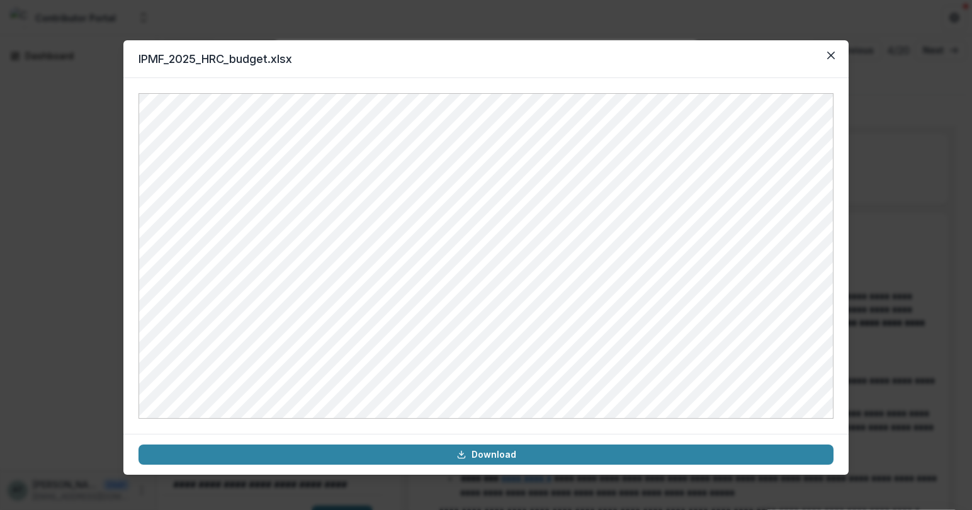
click at [885, 150] on div "IPMF_2025_HRC_budget.xlsx Download" at bounding box center [486, 255] width 972 height 510
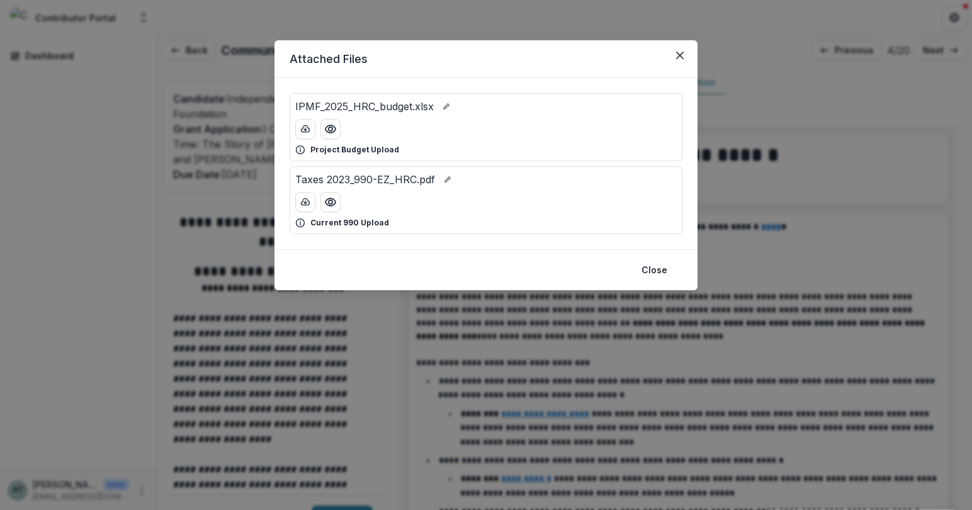
click at [739, 262] on div "Attached Files IPMF_2025_HRC_budget.xlsx Project Budget Upload Taxes 2023_990-E…" at bounding box center [486, 255] width 972 height 510
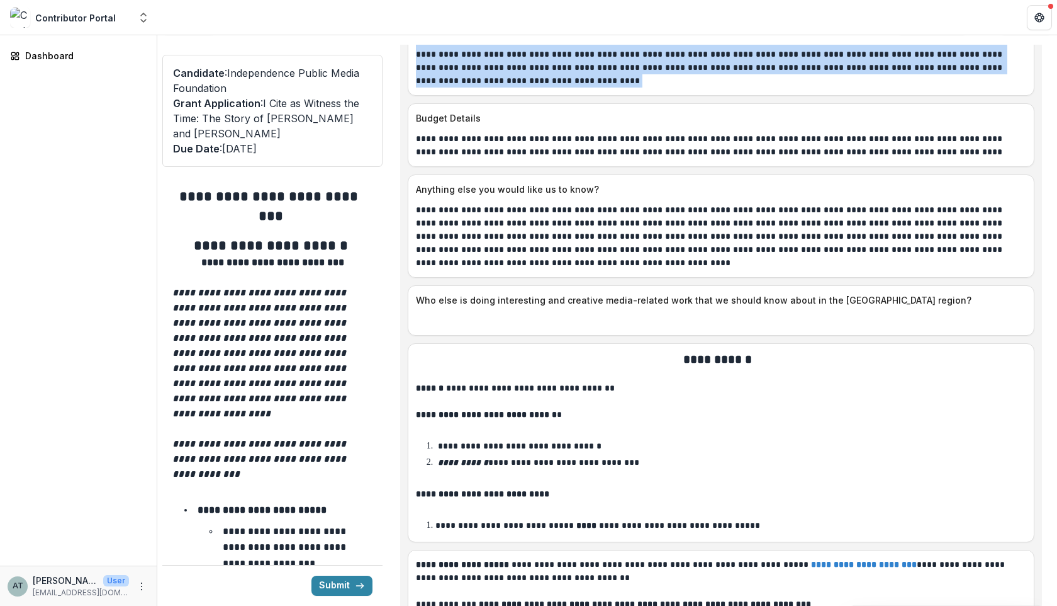
scroll to position [6925, 0]
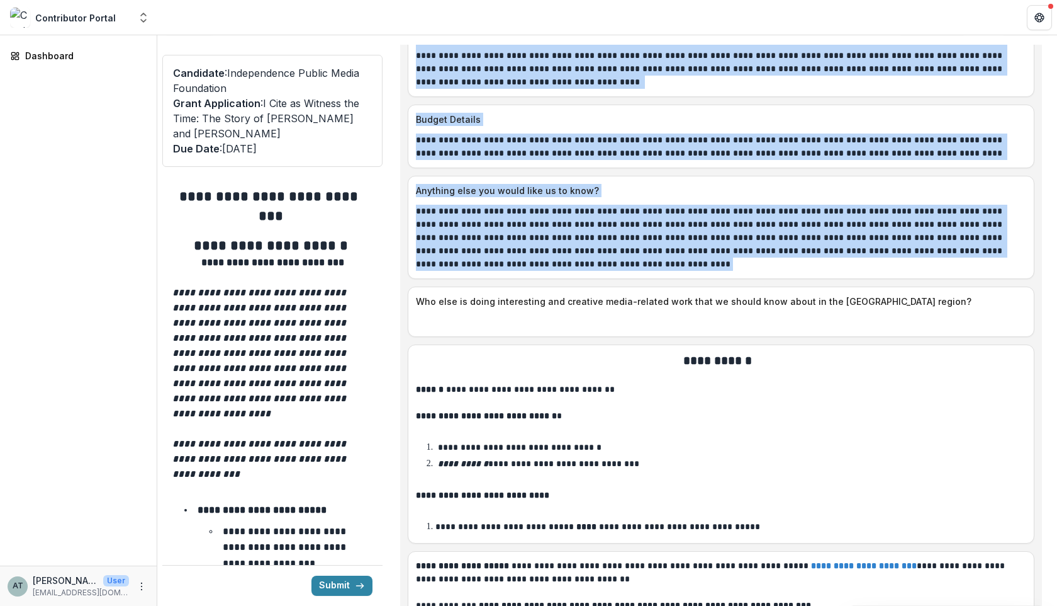
drag, startPoint x: 420, startPoint y: 153, endPoint x: 665, endPoint y: 273, distance: 273.3
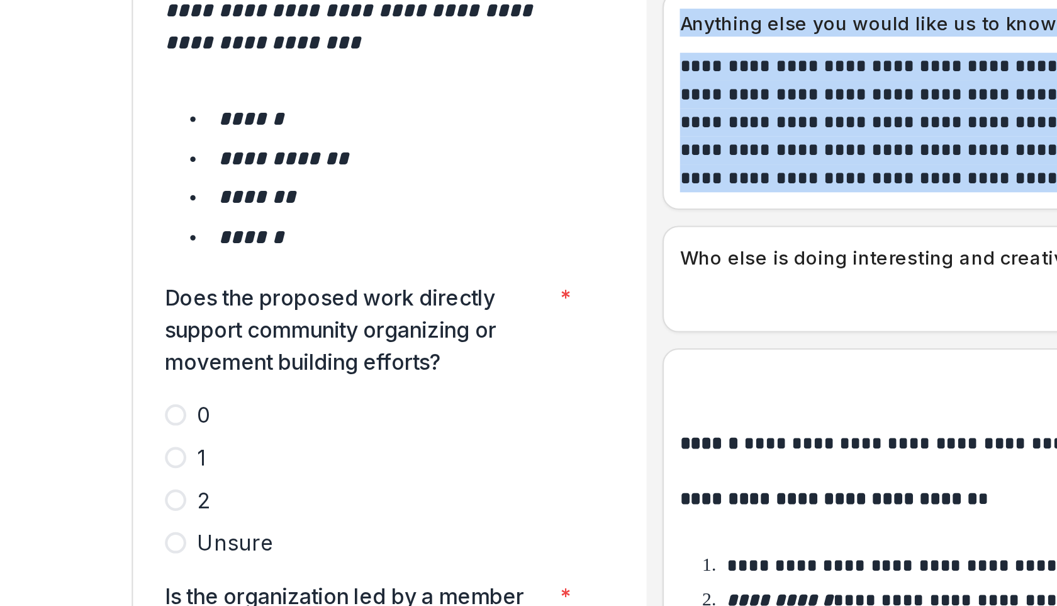
scroll to position [2069, 0]
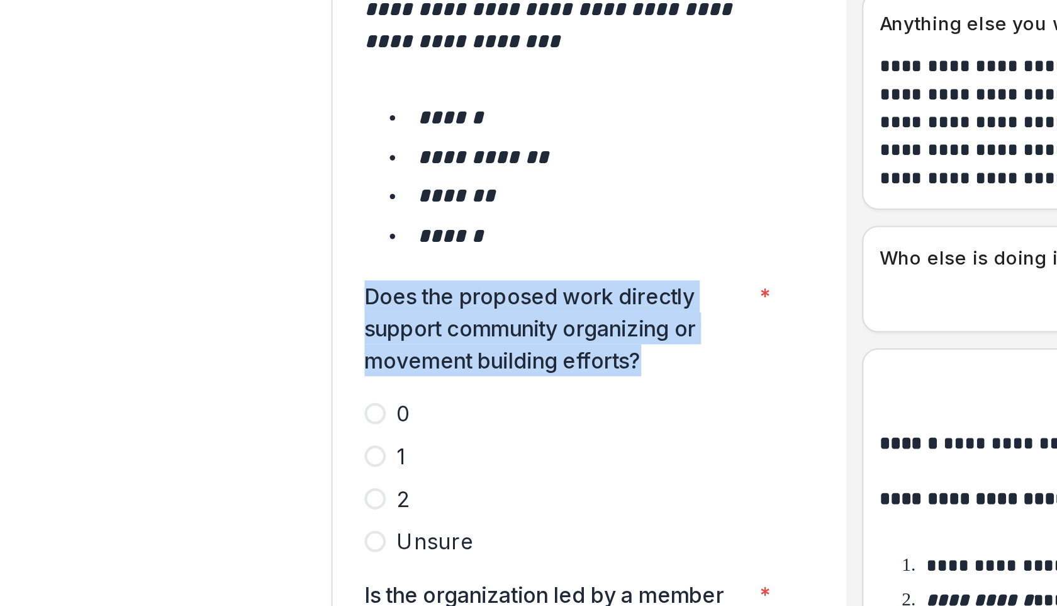
drag, startPoint x: 317, startPoint y: 281, endPoint x: 172, endPoint y: 247, distance: 149.2
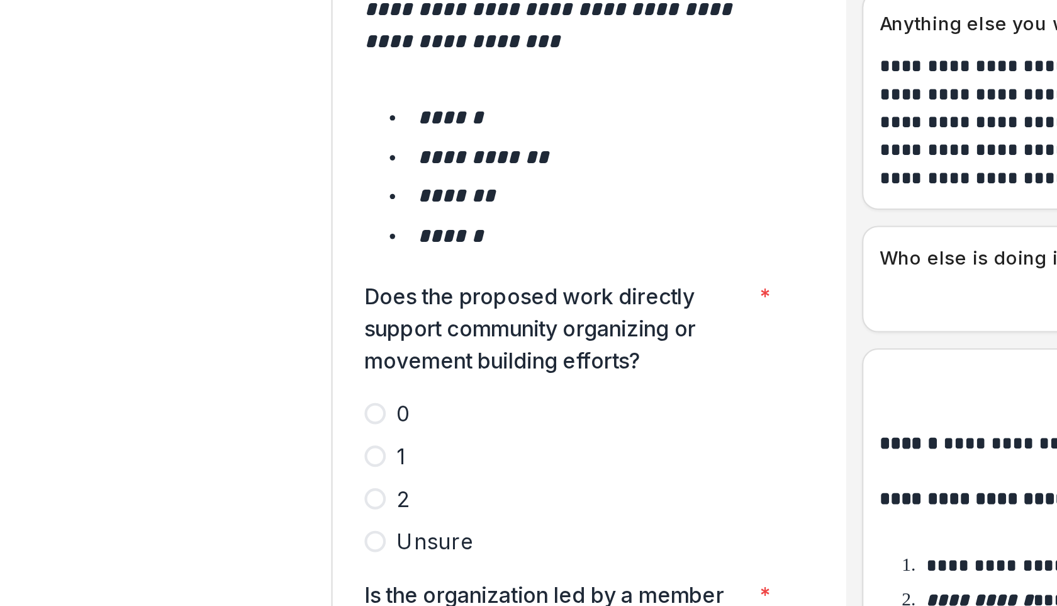
click at [180, 410] on span at bounding box center [177, 415] width 10 height 10
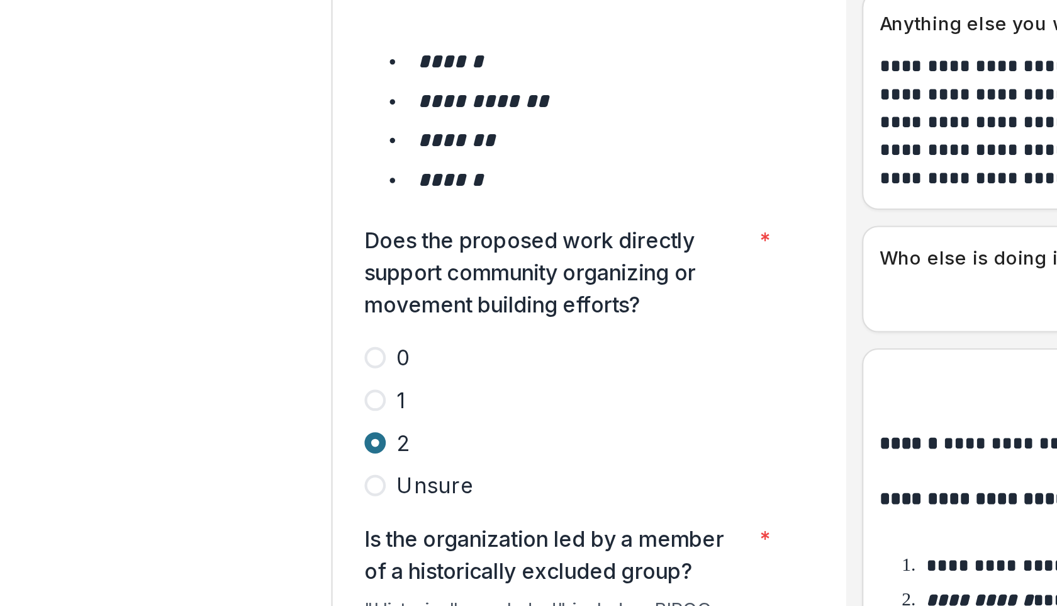
scroll to position [2214, 0]
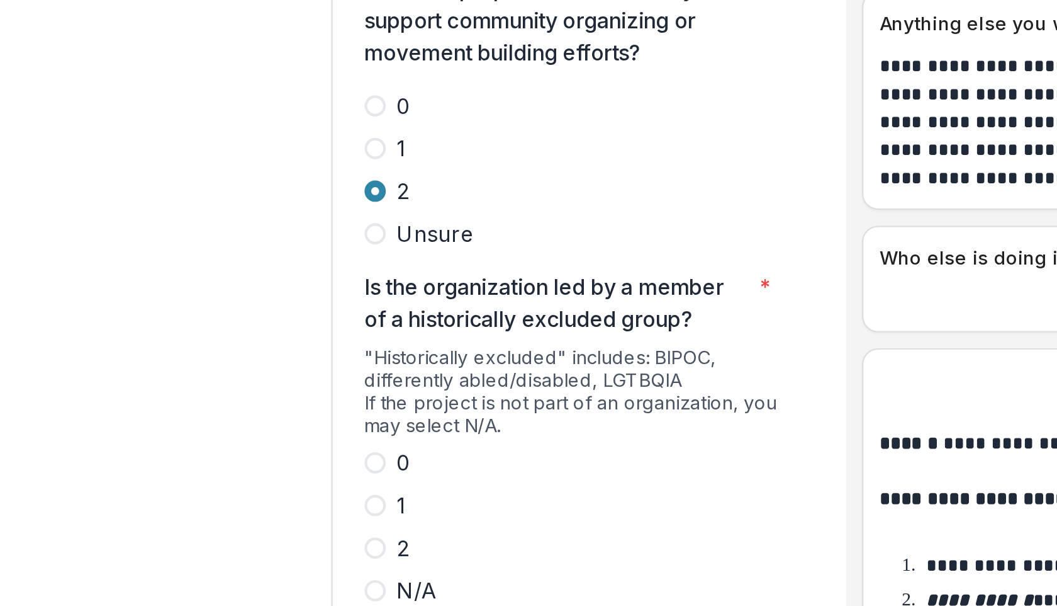
click at [178, 434] on span at bounding box center [177, 439] width 10 height 10
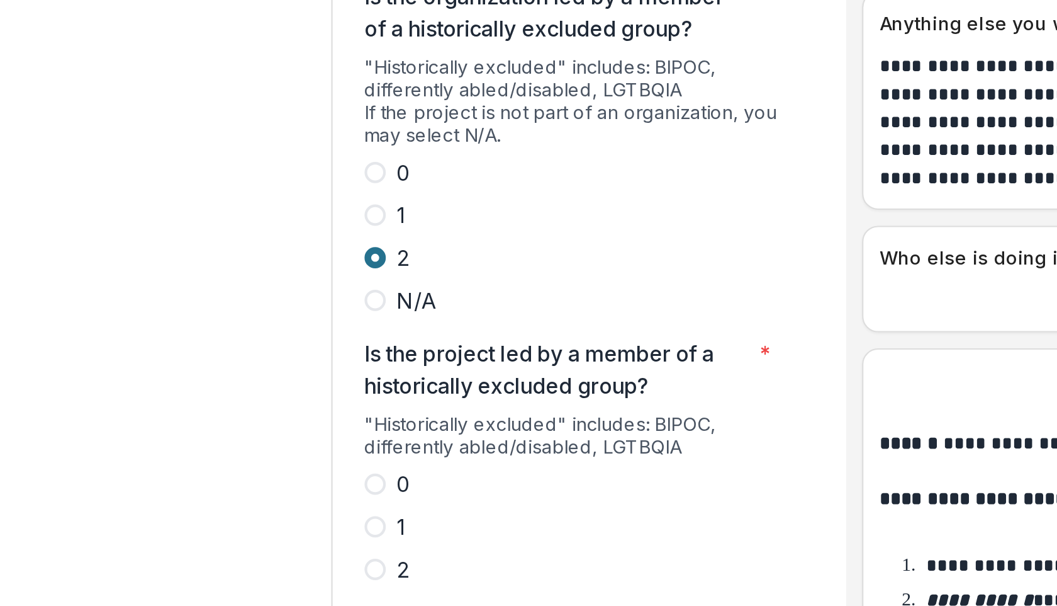
scroll to position [2355, 0]
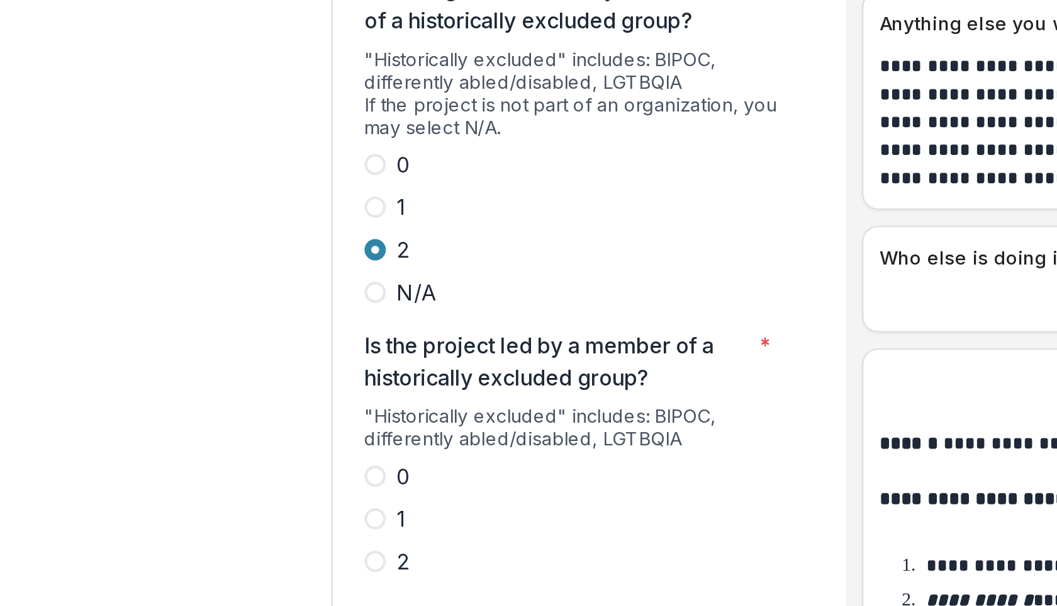
click at [178, 440] on span at bounding box center [177, 445] width 10 height 10
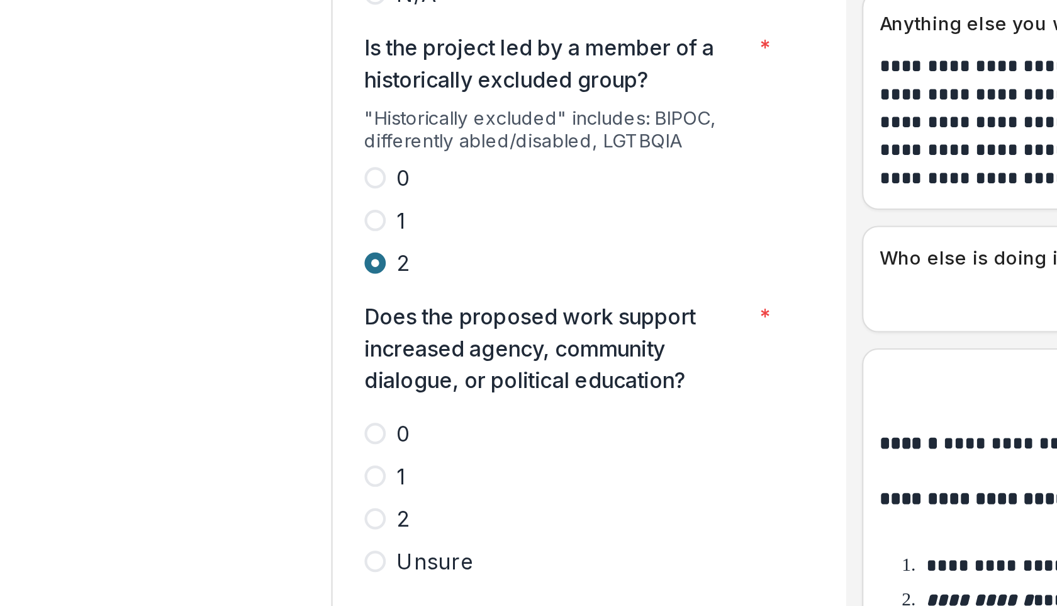
scroll to position [2497, 0]
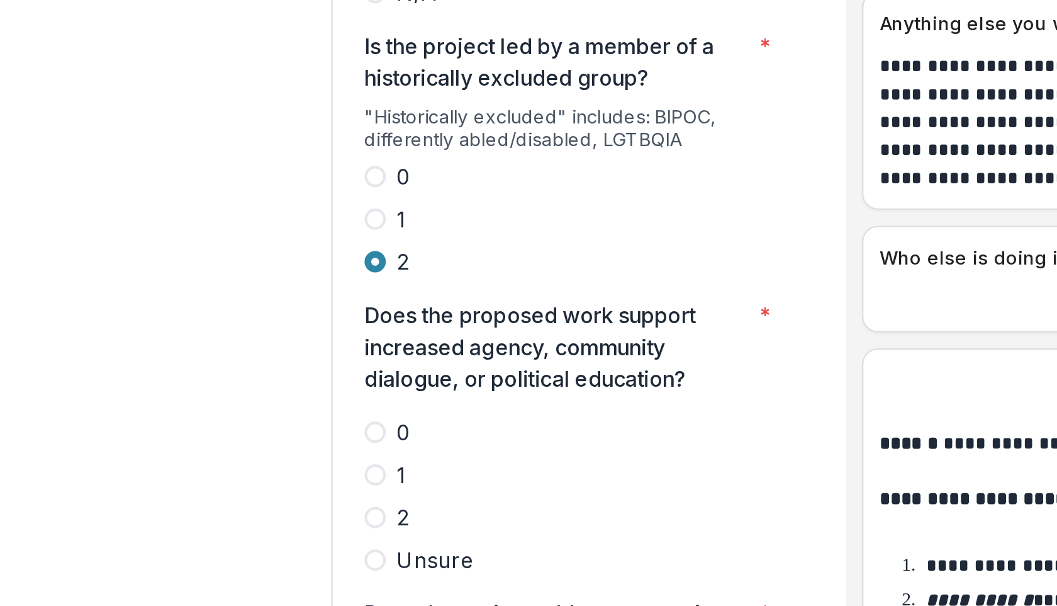
click at [178, 419] on span at bounding box center [177, 424] width 10 height 10
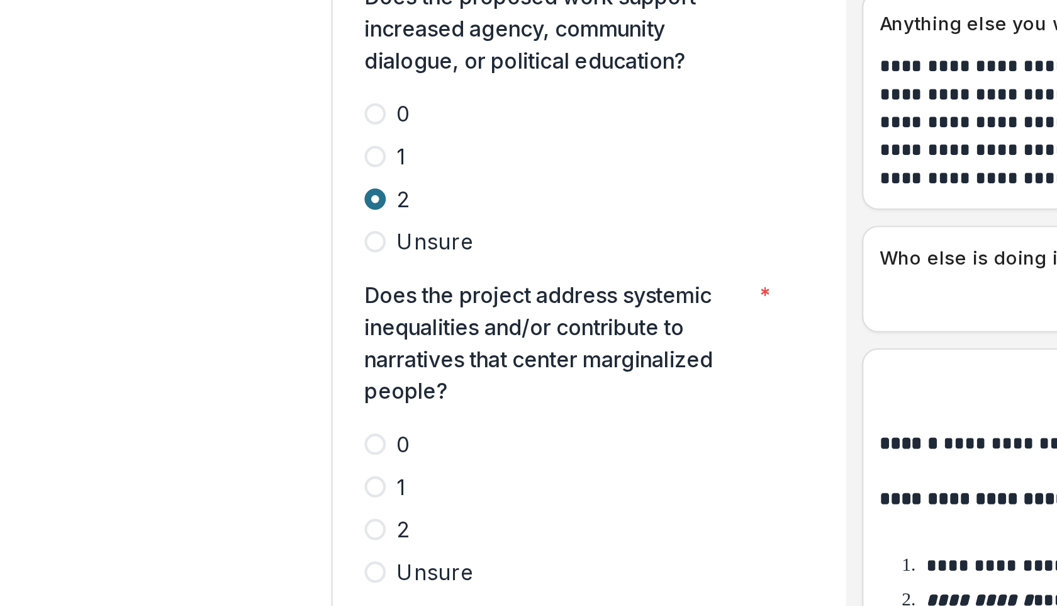
scroll to position [2651, 0]
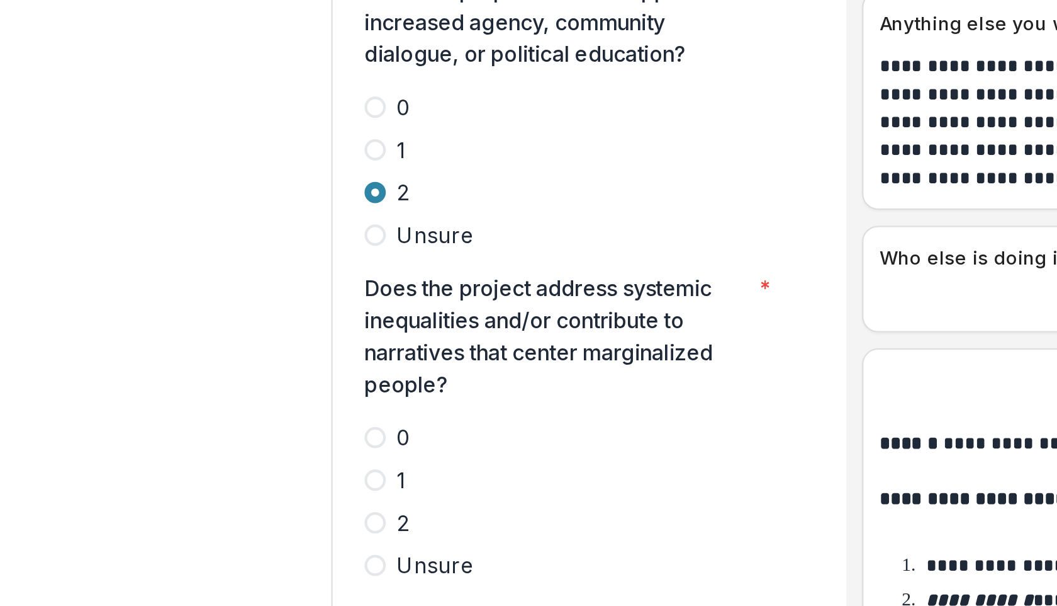
click at [175, 422] on span at bounding box center [177, 427] width 10 height 10
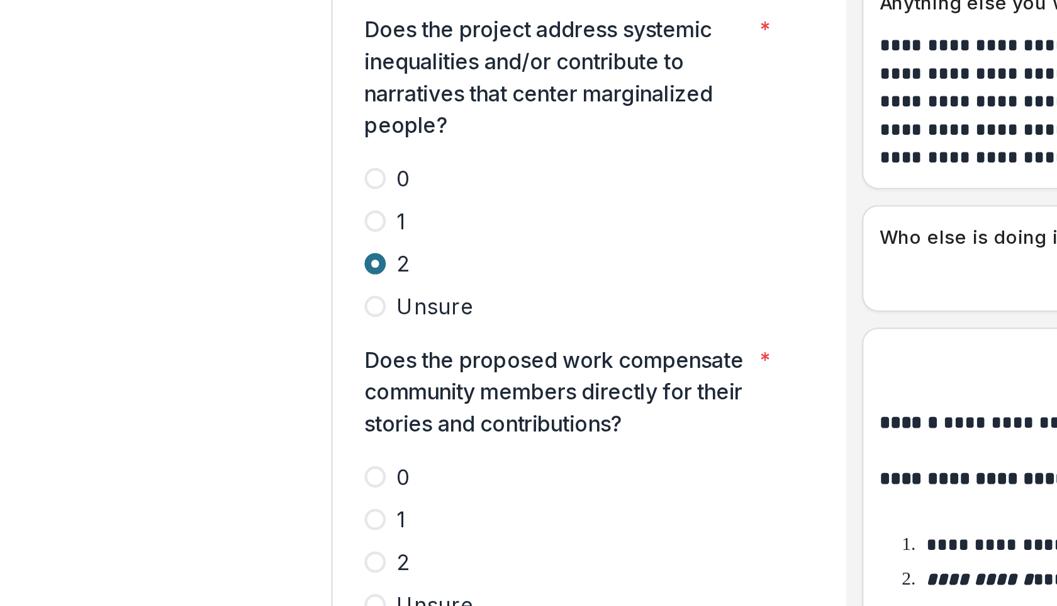
scroll to position [2770, 0]
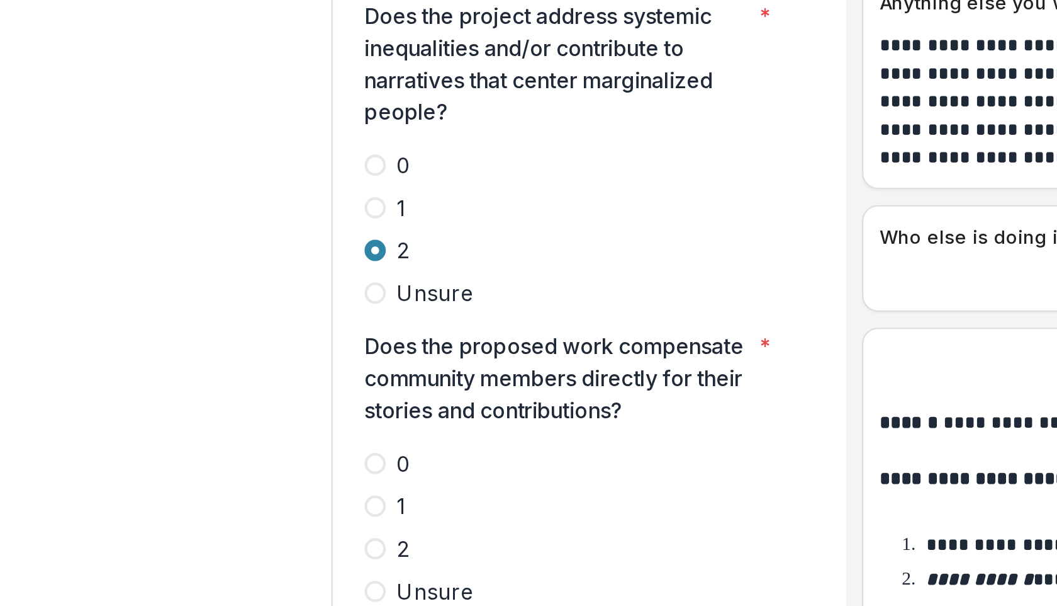
click at [179, 444] on span at bounding box center [177, 449] width 10 height 10
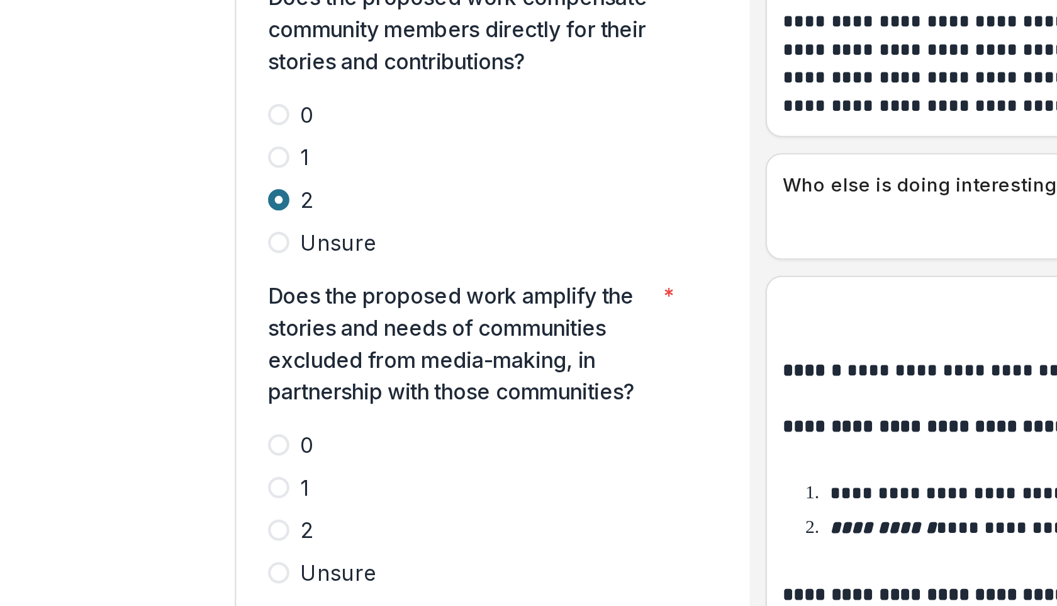
scroll to position [2912, 0]
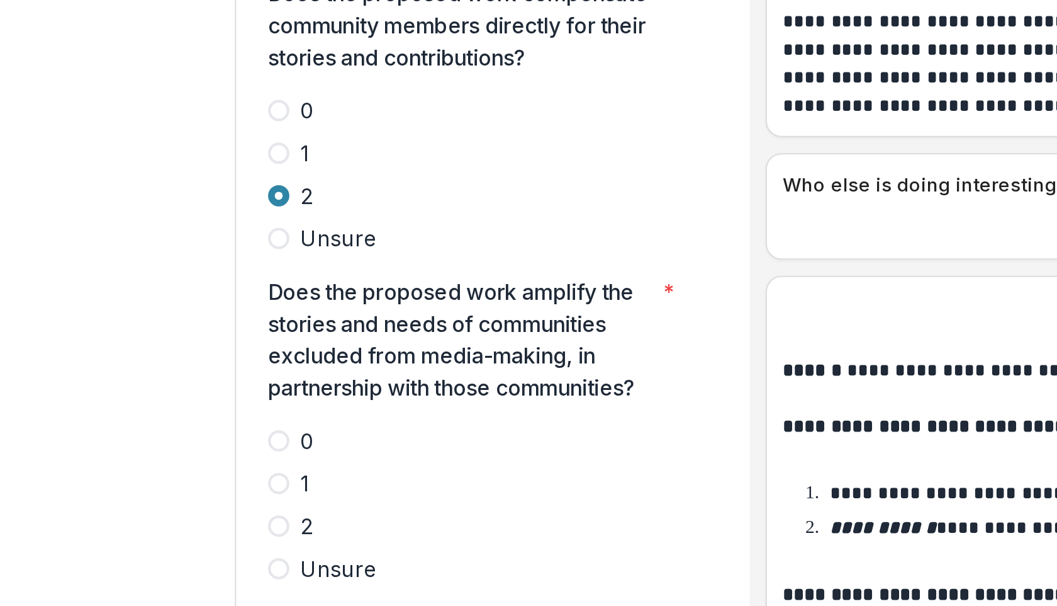
click at [174, 458] on span at bounding box center [177, 463] width 10 height 10
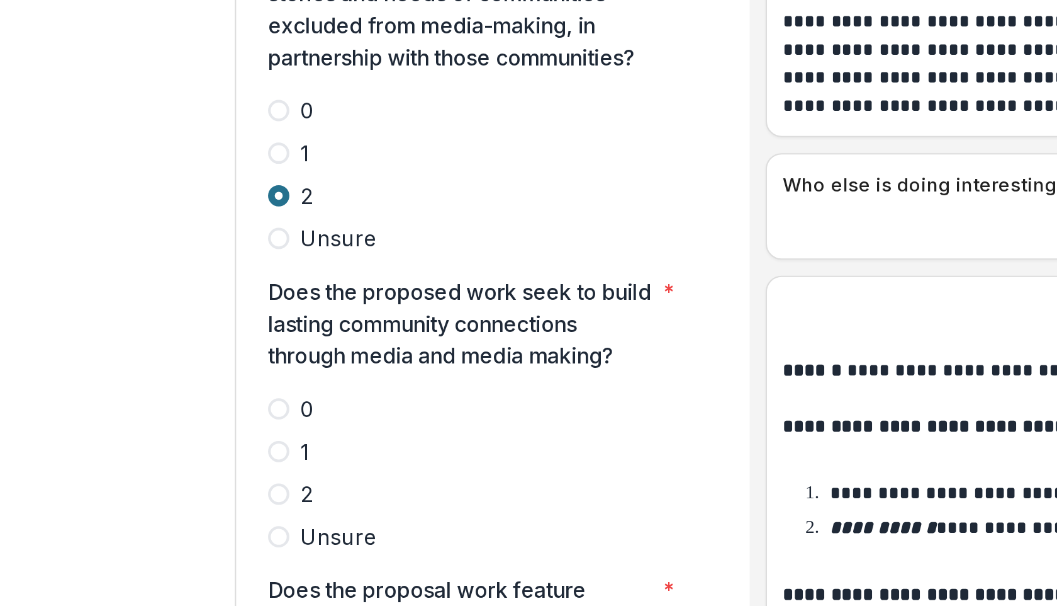
scroll to position [3070, 0]
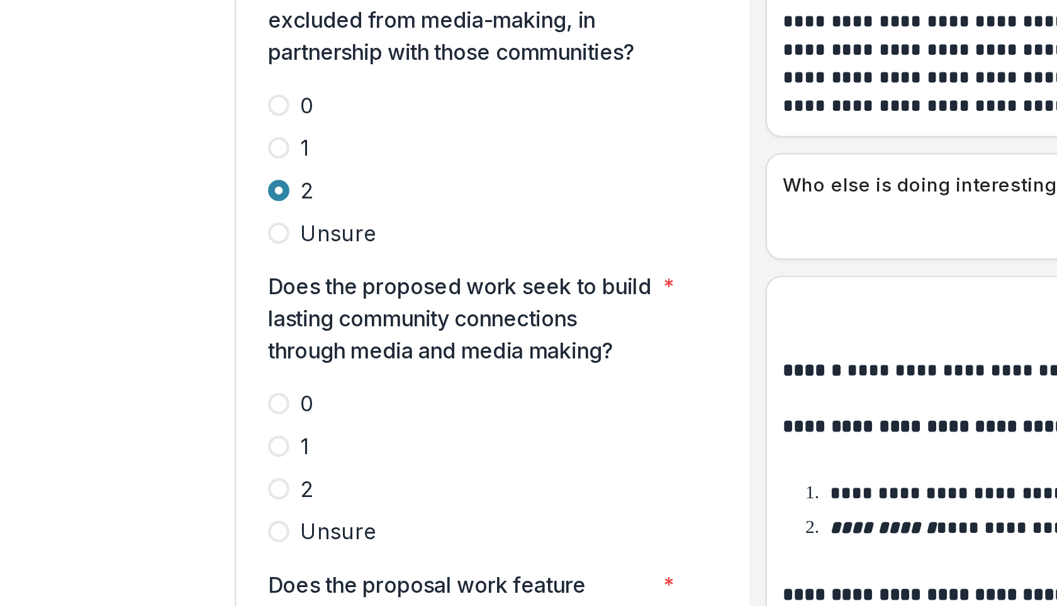
click at [172, 437] on label "2" at bounding box center [272, 444] width 200 height 15
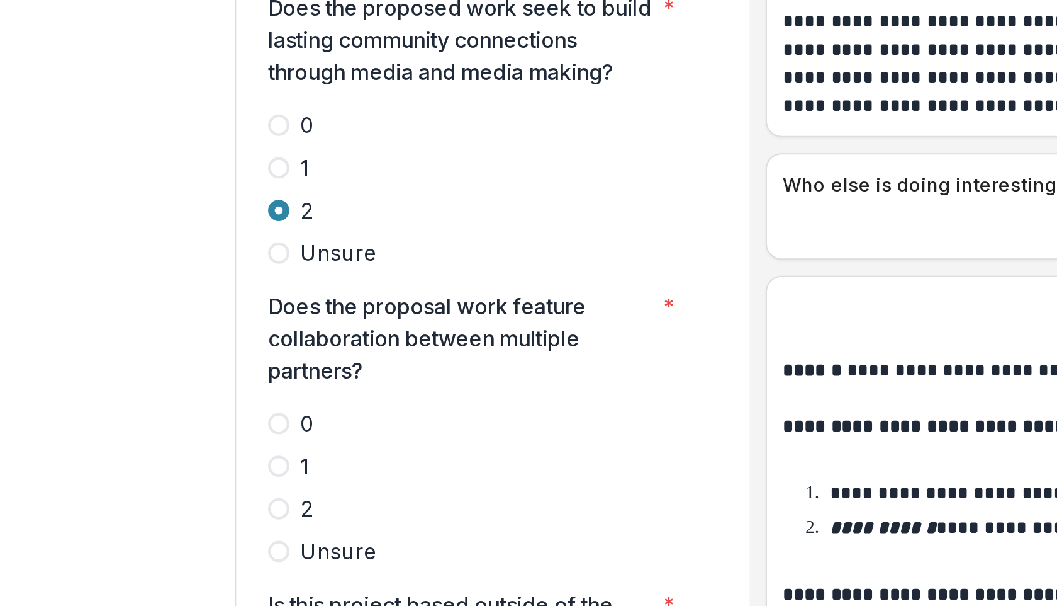
scroll to position [3203, 0]
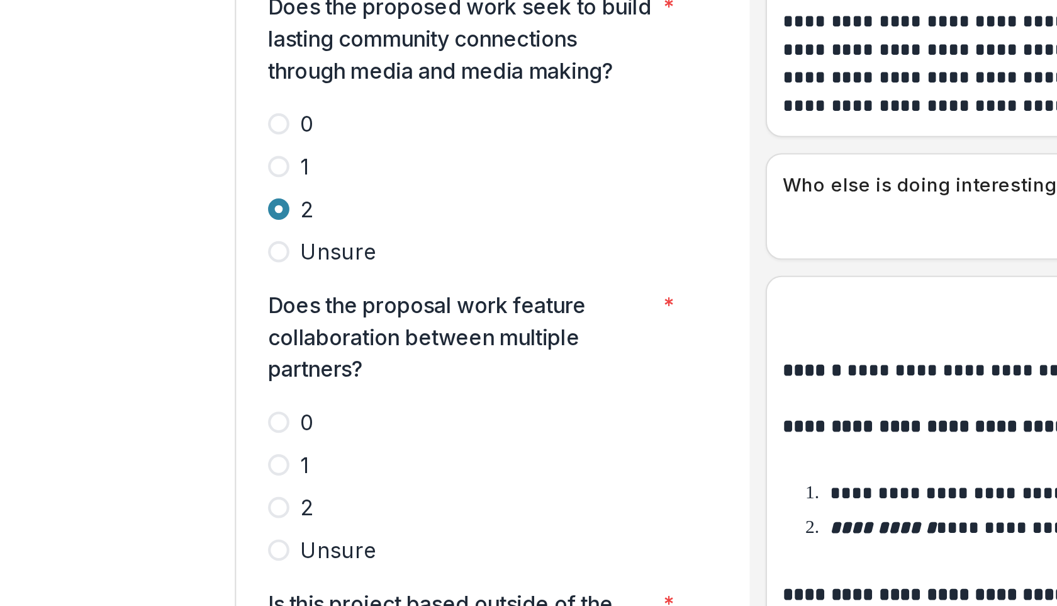
click at [181, 449] on span at bounding box center [177, 454] width 10 height 10
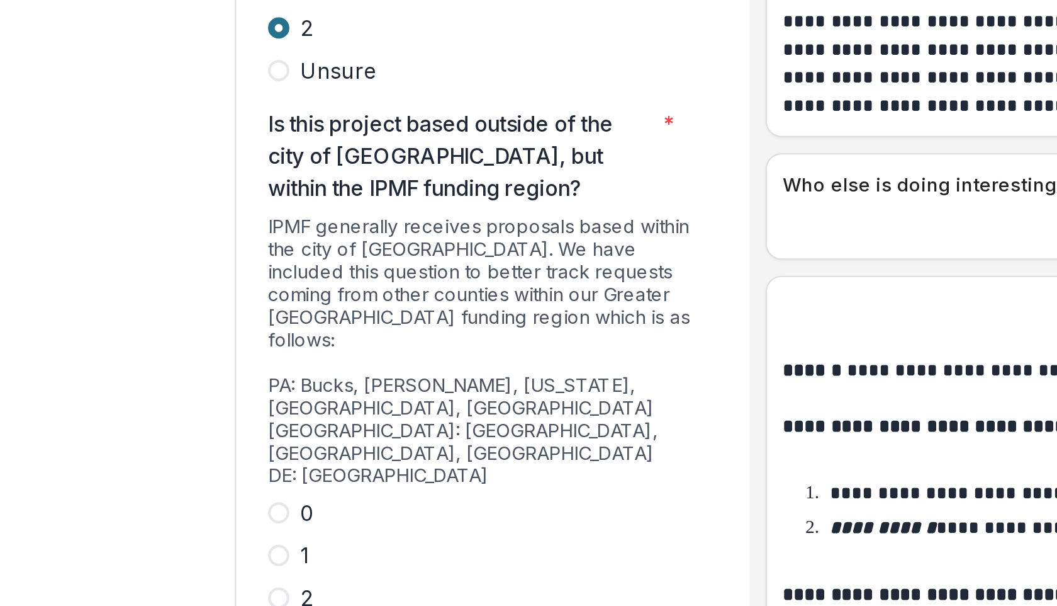
scroll to position [3437, 0]
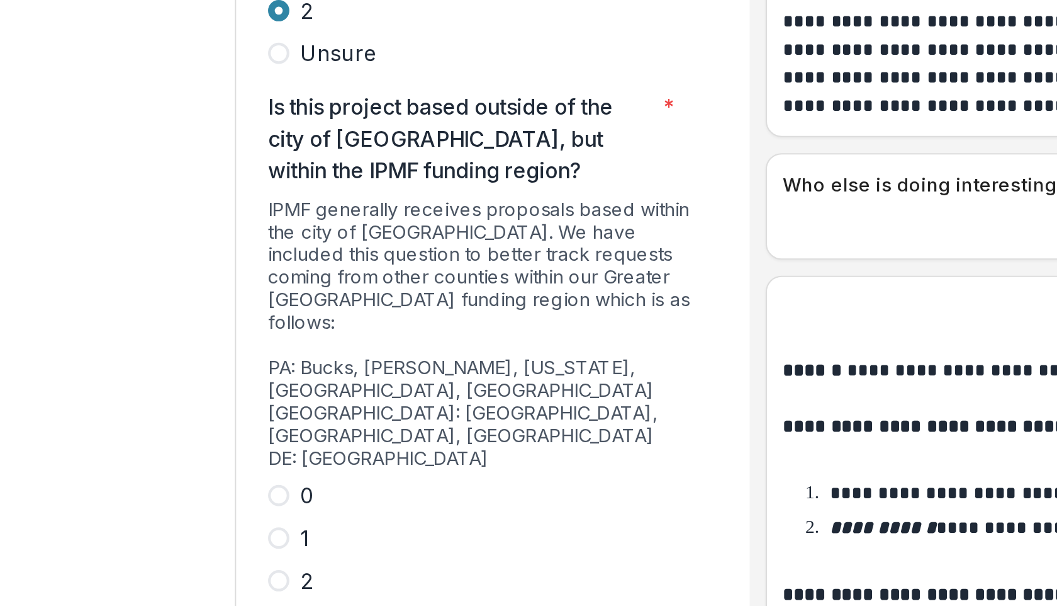
click at [178, 443] on span at bounding box center [177, 448] width 10 height 10
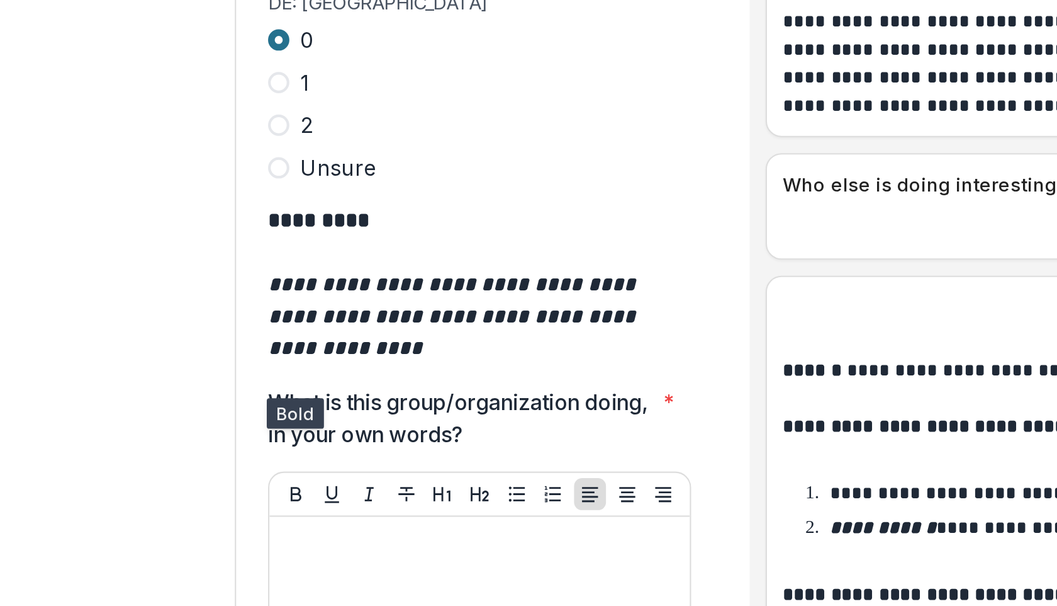
scroll to position [3658, 0]
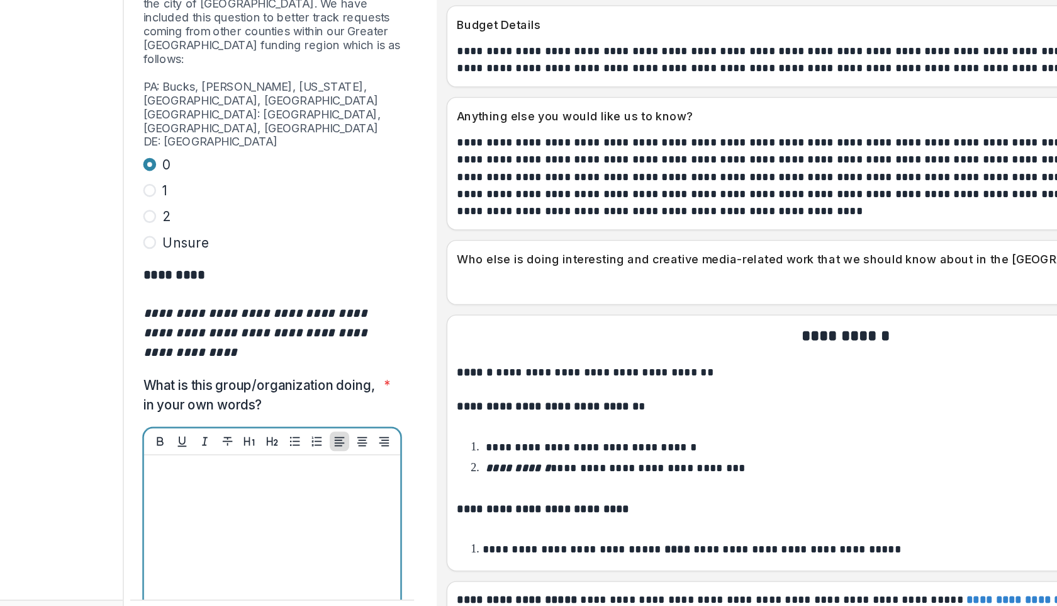
click at [240, 458] on div at bounding box center [272, 552] width 189 height 189
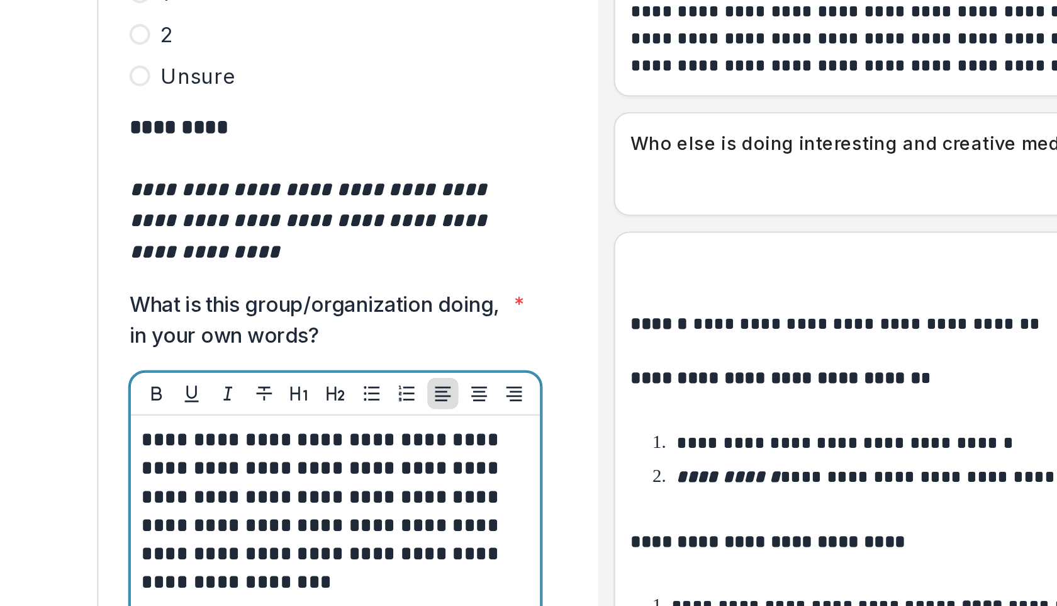
scroll to position [3678, 0]
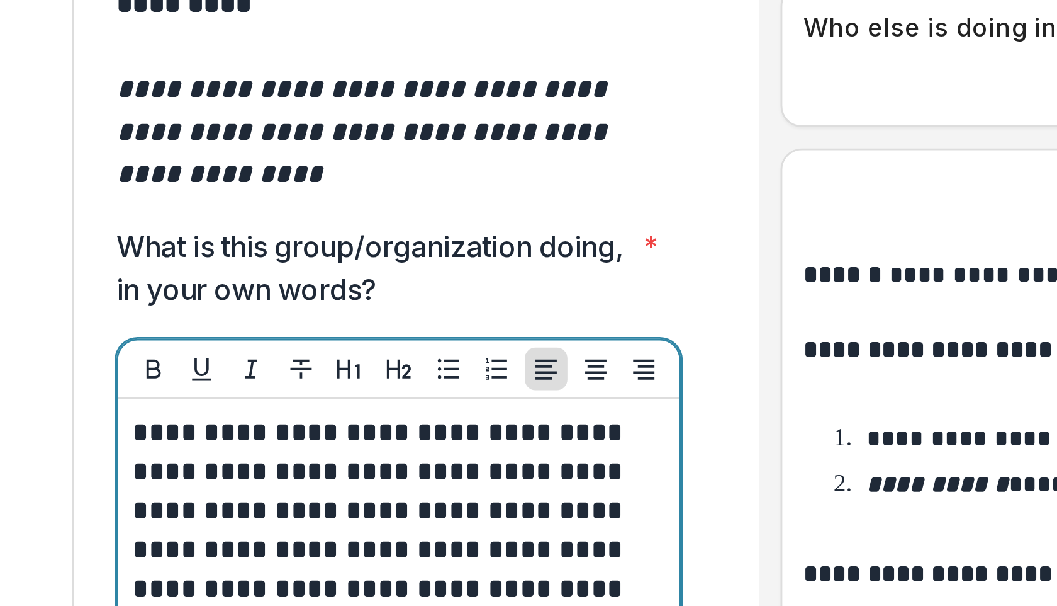
click at [320, 438] on p "**********" at bounding box center [270, 479] width 185 height 83
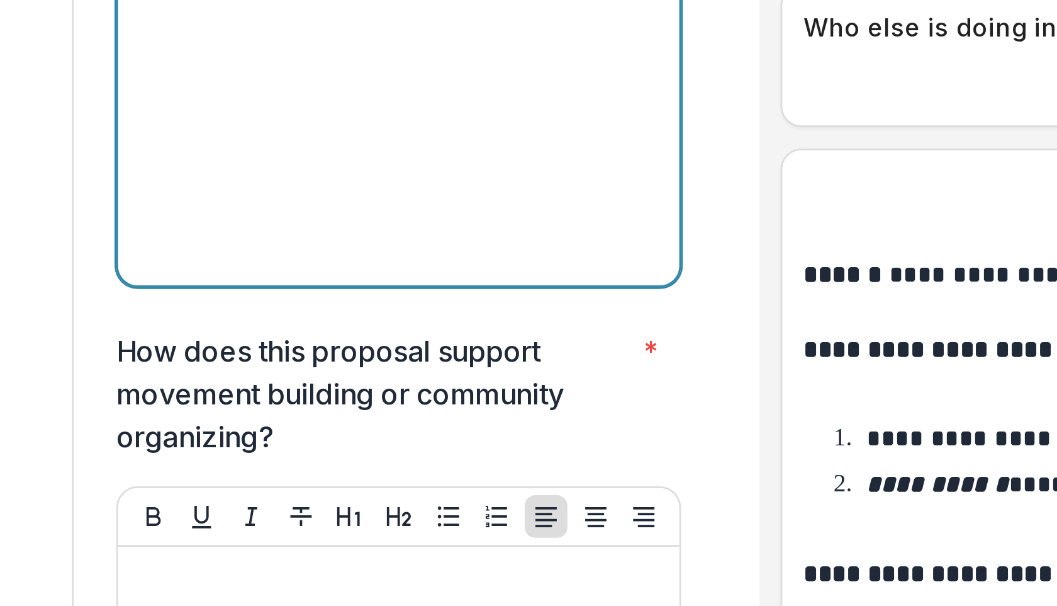
scroll to position [3921, 0]
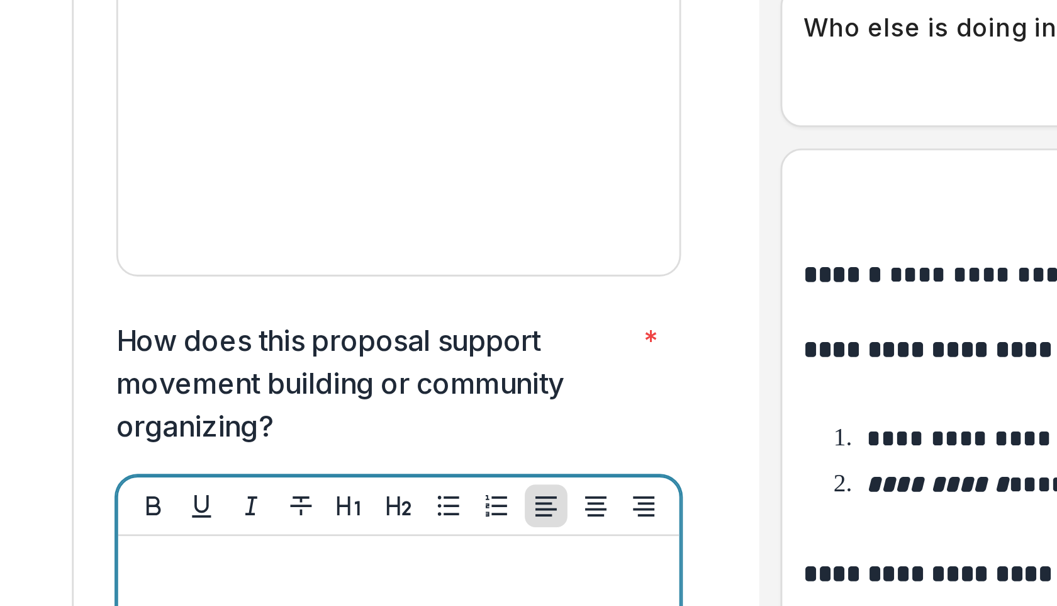
click at [222, 487] on div at bounding box center [272, 581] width 189 height 189
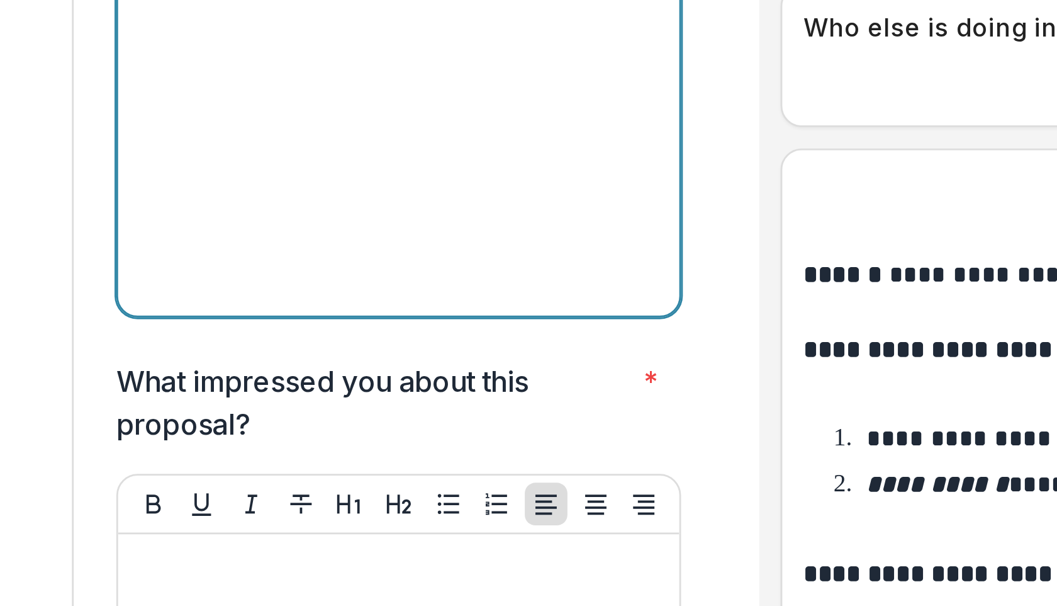
scroll to position [4241, 0]
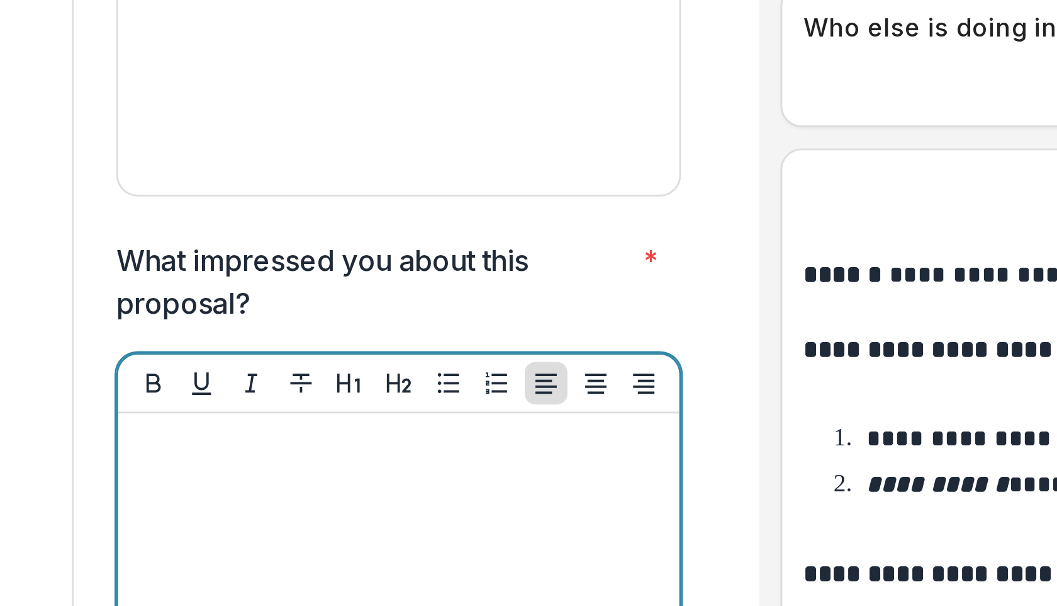
click at [273, 443] on div at bounding box center [272, 537] width 189 height 189
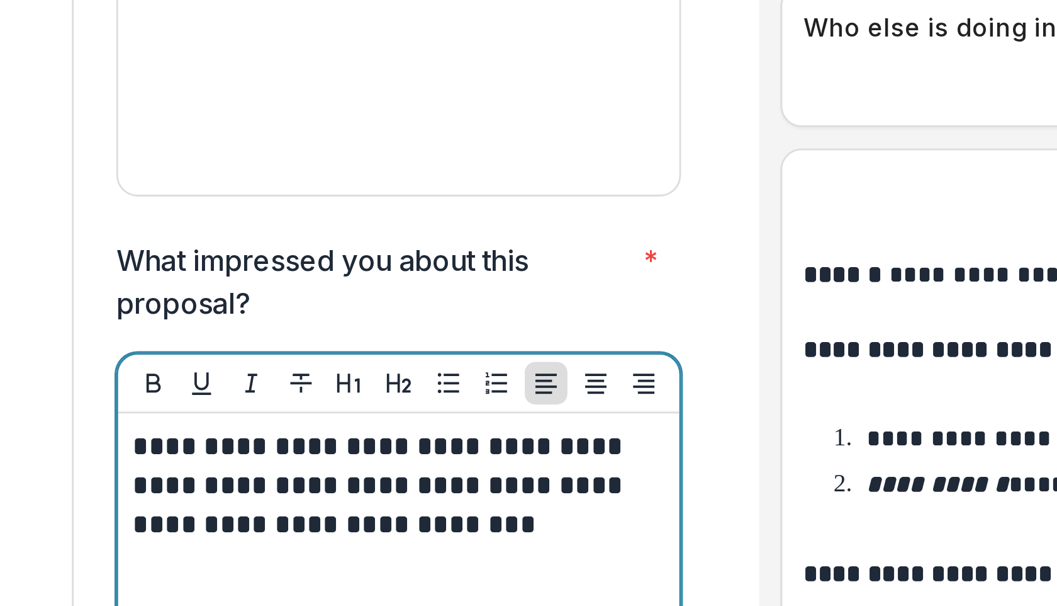
scroll to position [4243, 0]
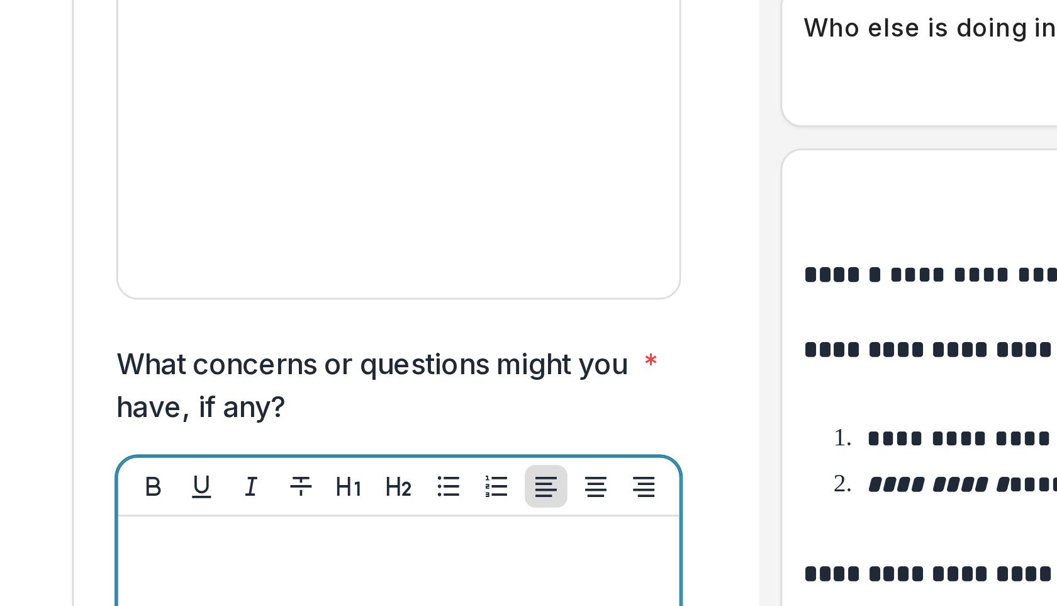
click at [259, 480] on div at bounding box center [272, 574] width 189 height 189
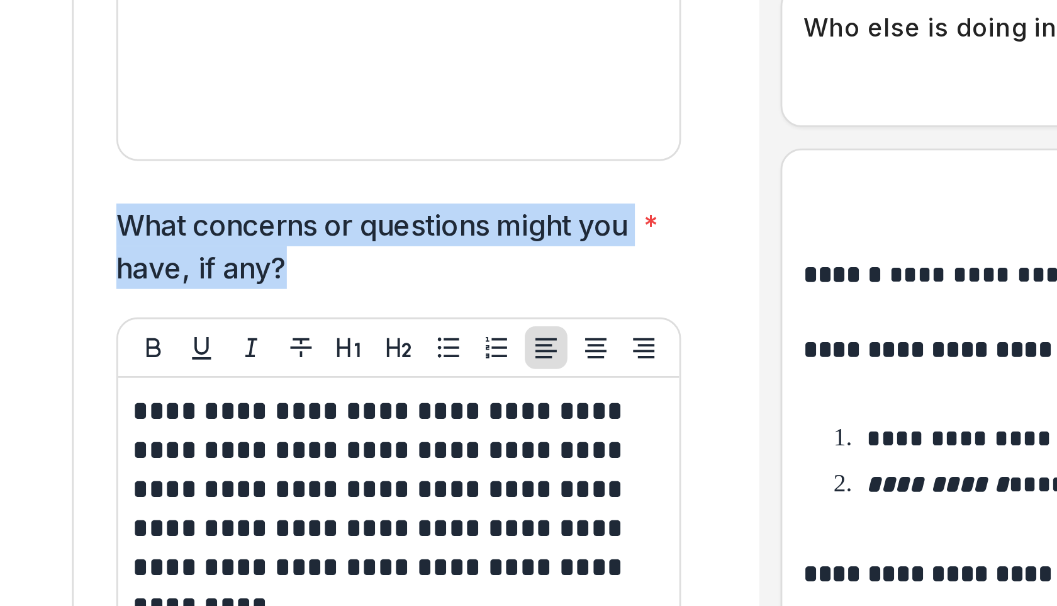
drag, startPoint x: 257, startPoint y: 326, endPoint x: 172, endPoint y: 309, distance: 86.7
click at [172, 364] on p "What concerns or questions might you have, if any?" at bounding box center [263, 379] width 182 height 30
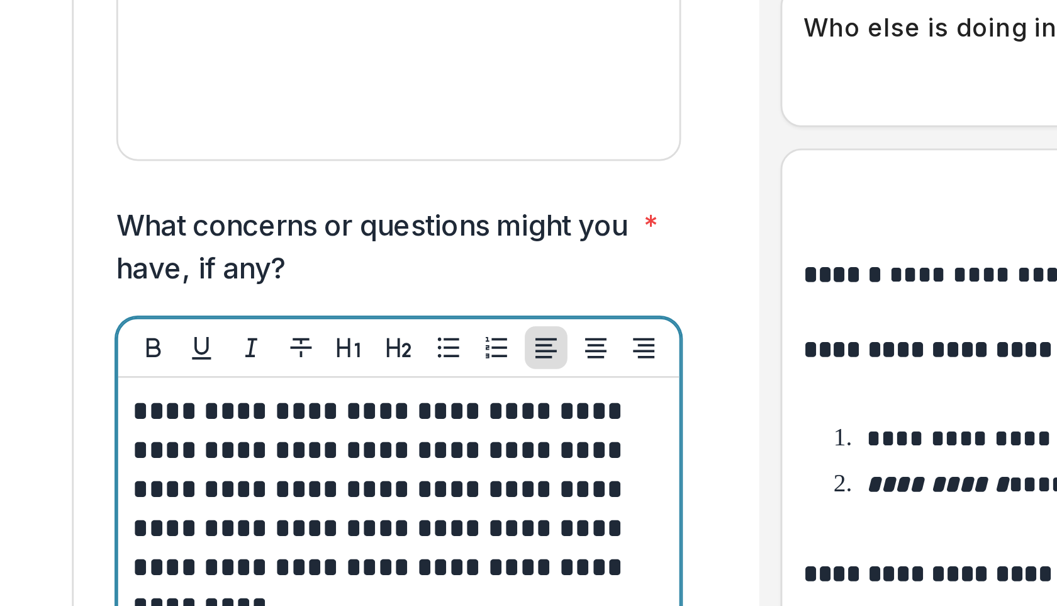
scroll to position [4533, 0]
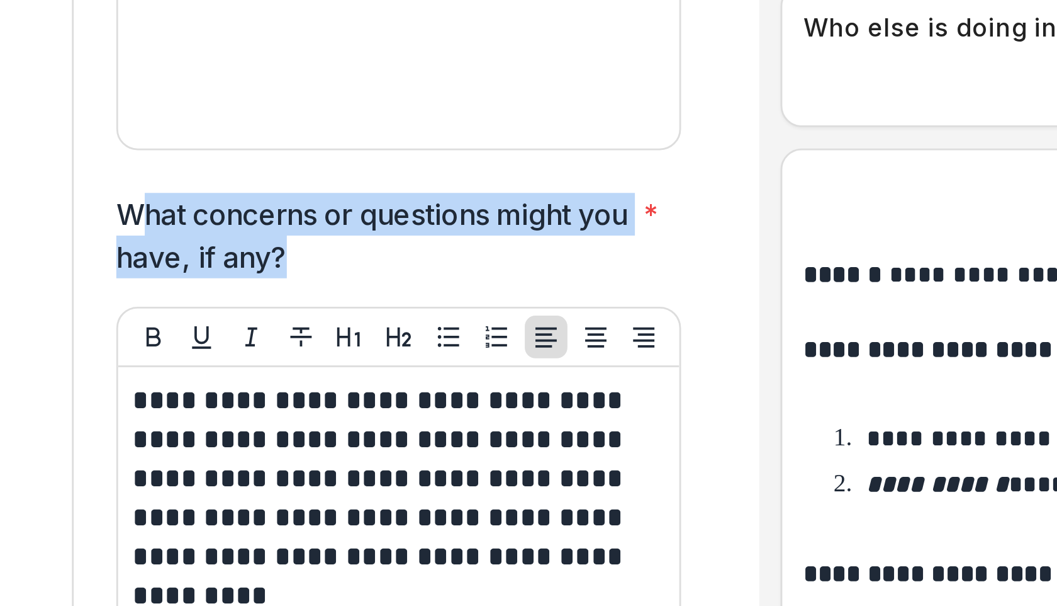
drag, startPoint x: 259, startPoint y: 330, endPoint x: 180, endPoint y: 306, distance: 82.8
click at [180, 360] on p "What concerns or questions might you have, if any?" at bounding box center [263, 375] width 182 height 30
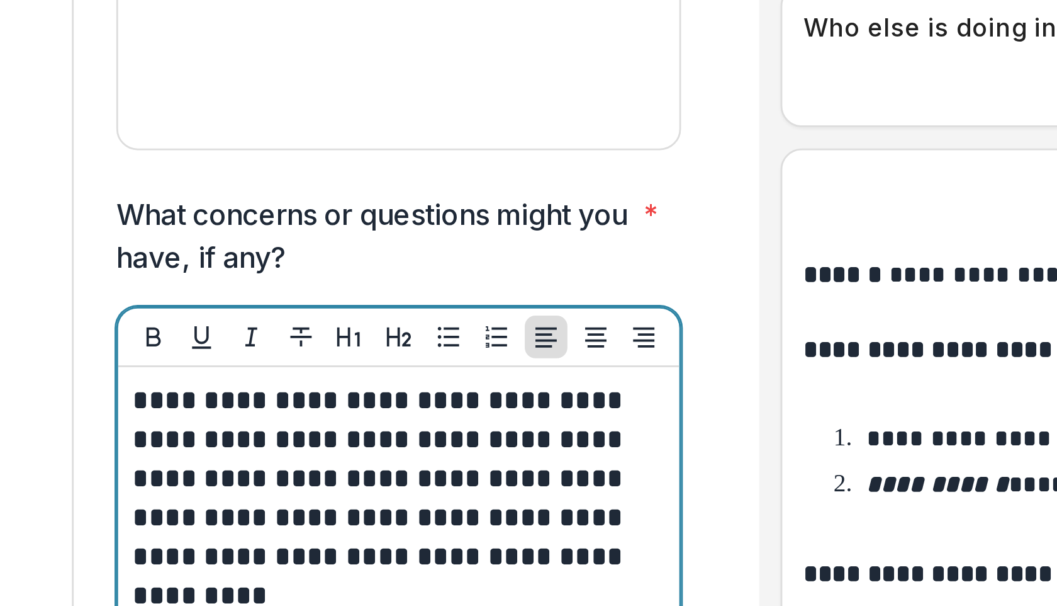
click at [210, 448] on p "**********" at bounding box center [270, 468] width 185 height 83
click at [185, 427] on p "**********" at bounding box center [270, 468] width 185 height 83
click at [233, 427] on p "**********" at bounding box center [270, 468] width 185 height 83
click at [243, 427] on p "**********" at bounding box center [270, 468] width 185 height 83
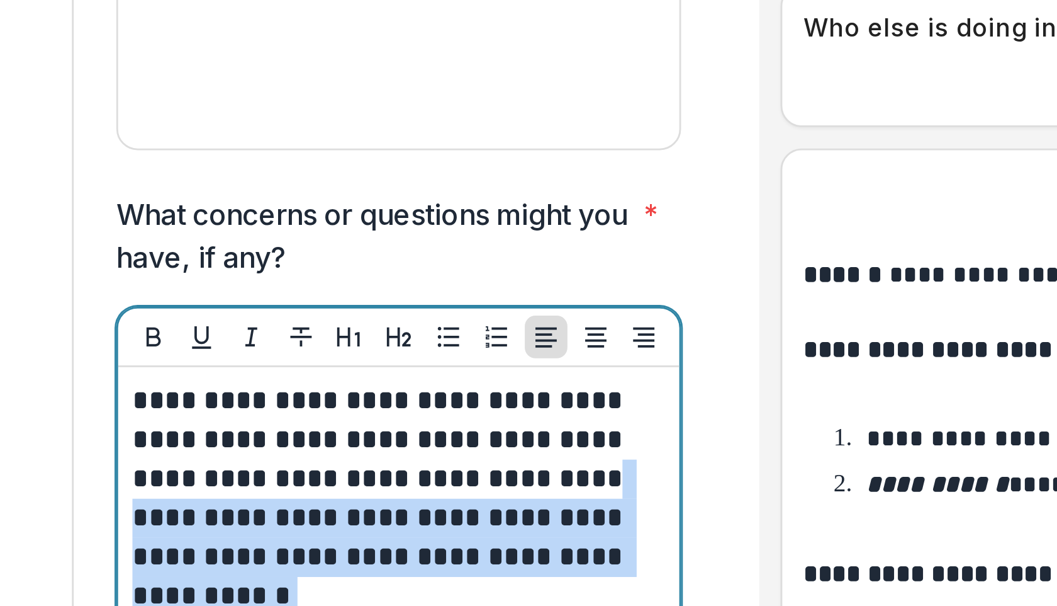
drag, startPoint x: 179, startPoint y: 415, endPoint x: 249, endPoint y: 452, distance: 79.4
click at [249, 452] on div "**********" at bounding box center [272, 521] width 189 height 189
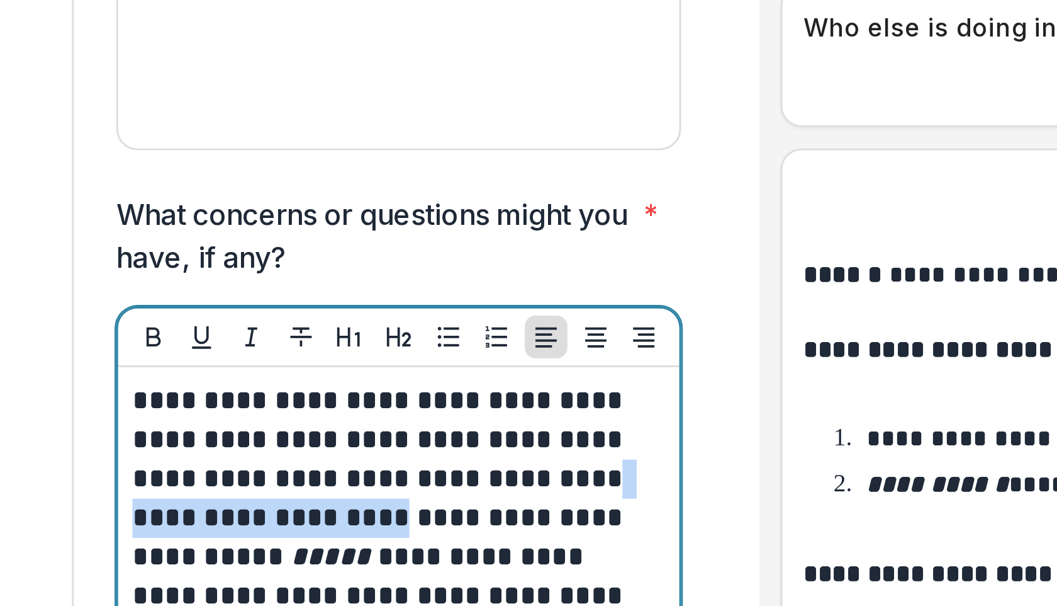
drag, startPoint x: 346, startPoint y: 400, endPoint x: 262, endPoint y: 421, distance: 85.6
click at [262, 427] on p "**********" at bounding box center [270, 496] width 185 height 138
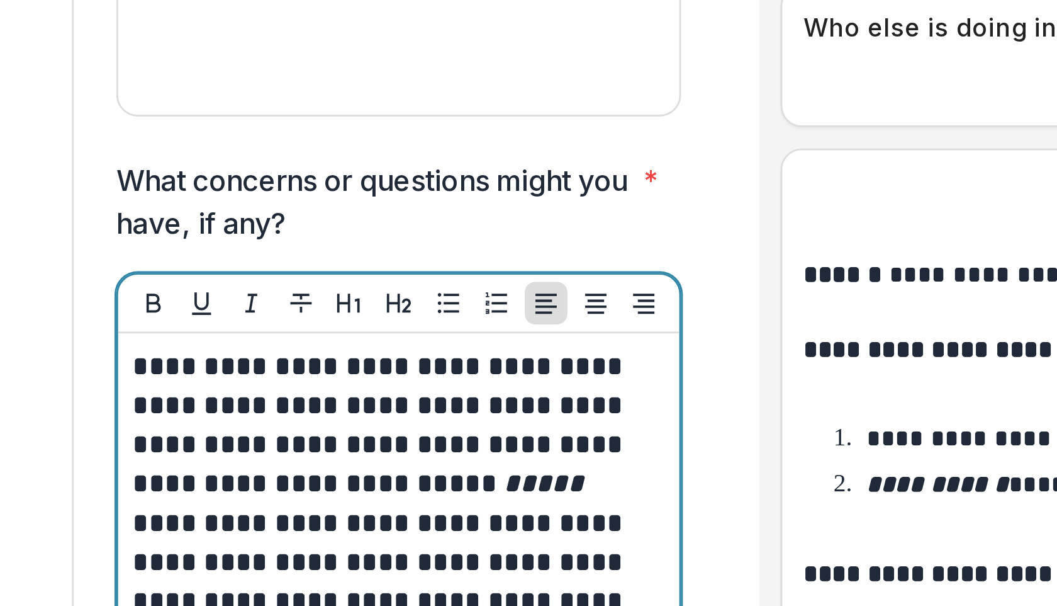
scroll to position [4547, 0]
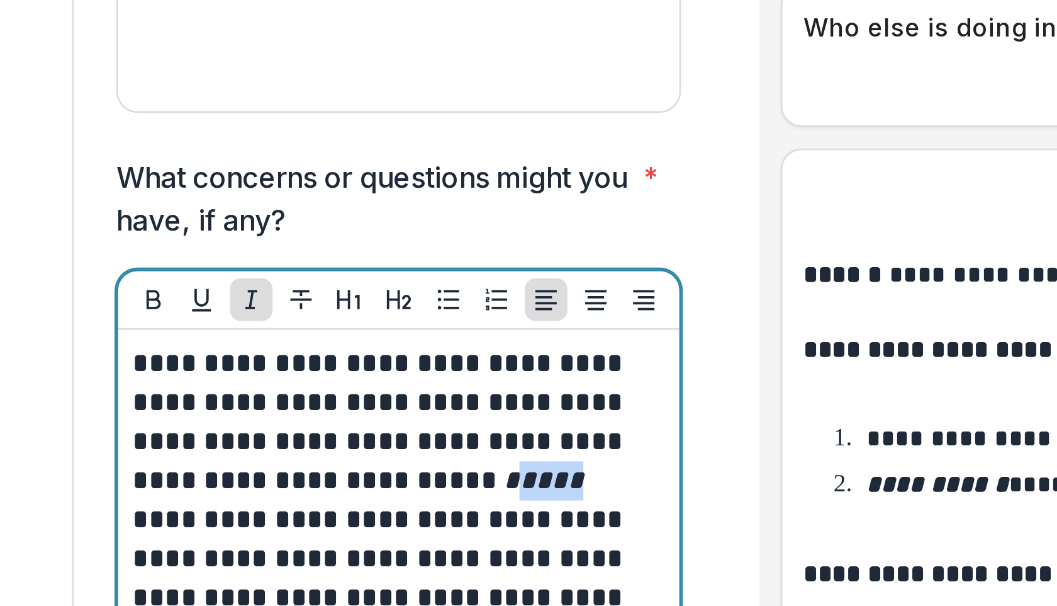
drag, startPoint x: 329, startPoint y: 405, endPoint x: 311, endPoint y: 403, distance: 18.3
click at [311, 457] on em "*****" at bounding box center [324, 461] width 28 height 9
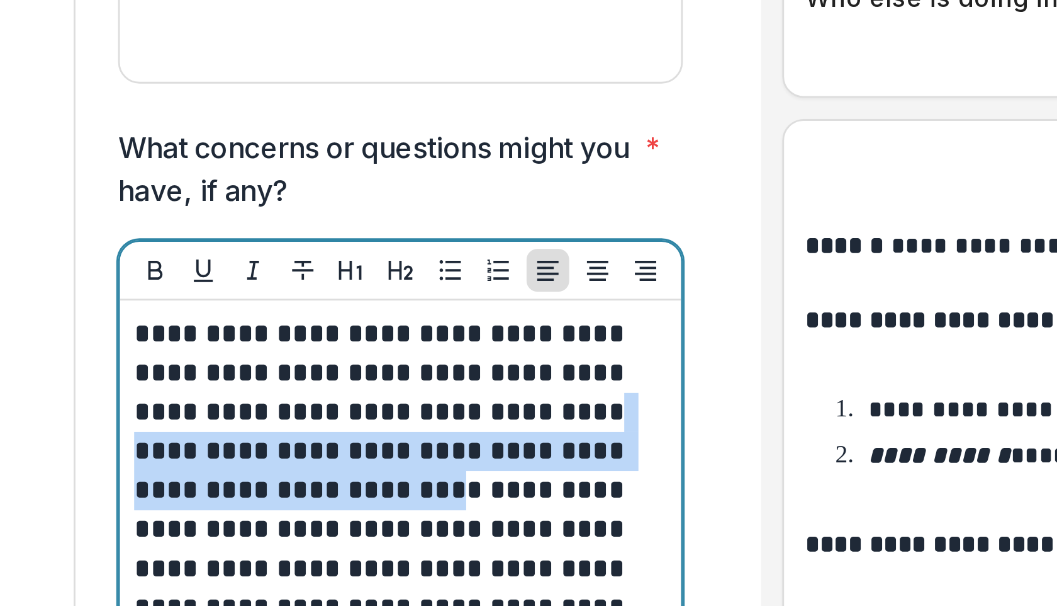
drag, startPoint x: 298, startPoint y: 416, endPoint x: 172, endPoint y: 410, distance: 126.0
click at [202, 420] on p "**********" at bounding box center [270, 483] width 185 height 138
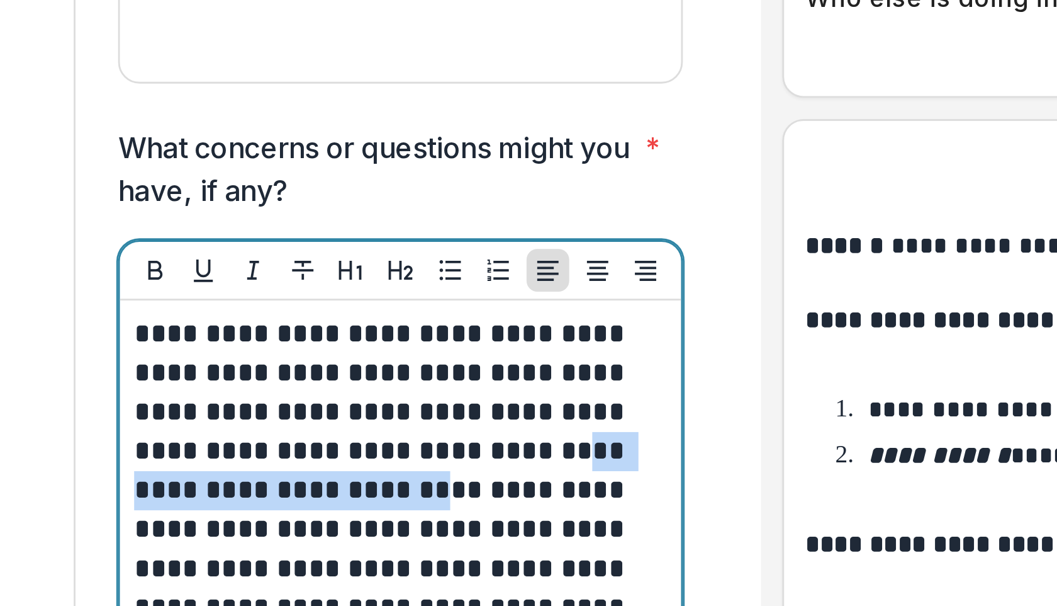
drag, startPoint x: 296, startPoint y: 415, endPoint x: 180, endPoint y: 413, distance: 116.5
click at [180, 414] on p "**********" at bounding box center [270, 483] width 185 height 138
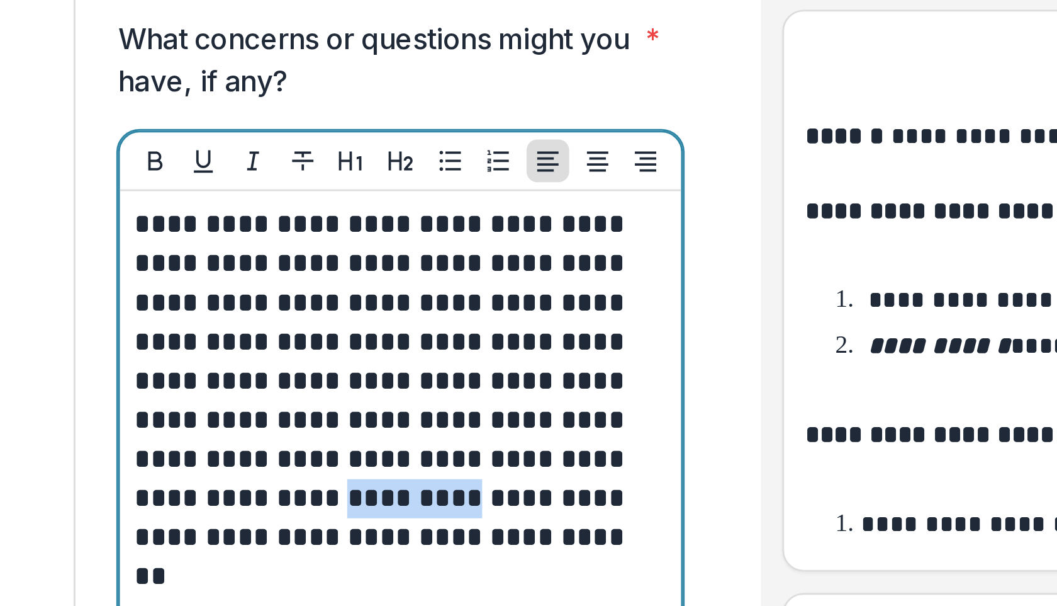
drag, startPoint x: 249, startPoint y: 458, endPoint x: 213, endPoint y: 457, distance: 35.3
click at [213, 457] on p "**********" at bounding box center [270, 476] width 185 height 125
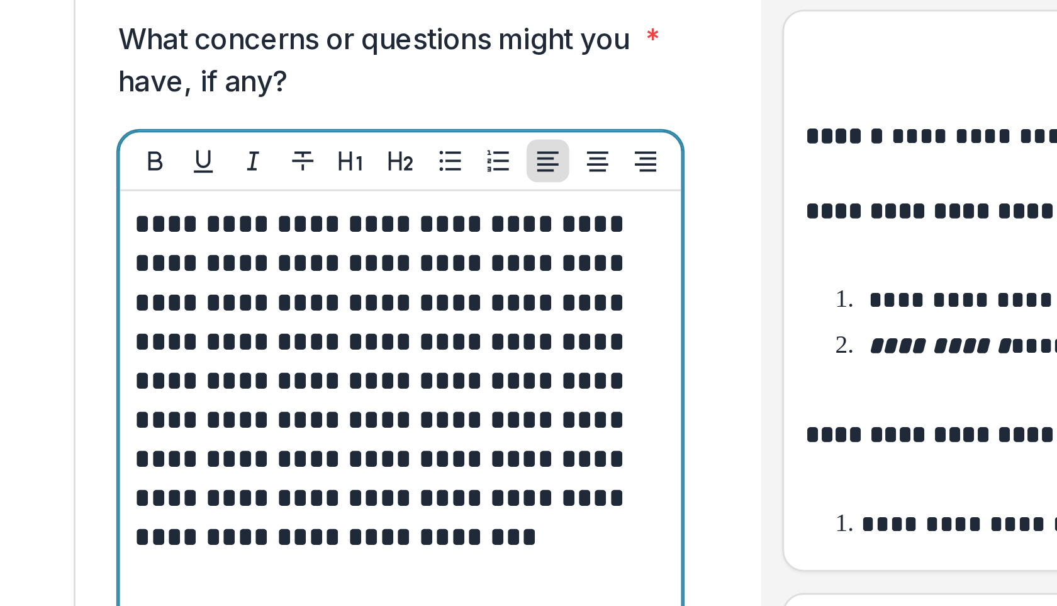
click at [340, 414] on p "**********" at bounding box center [270, 476] width 185 height 125
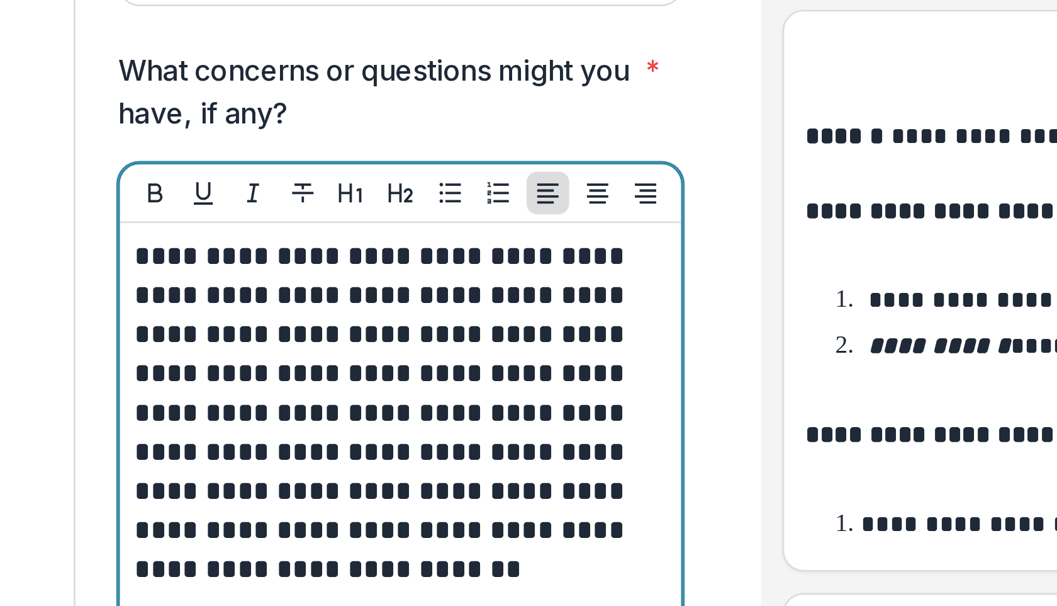
scroll to position [4534, 0]
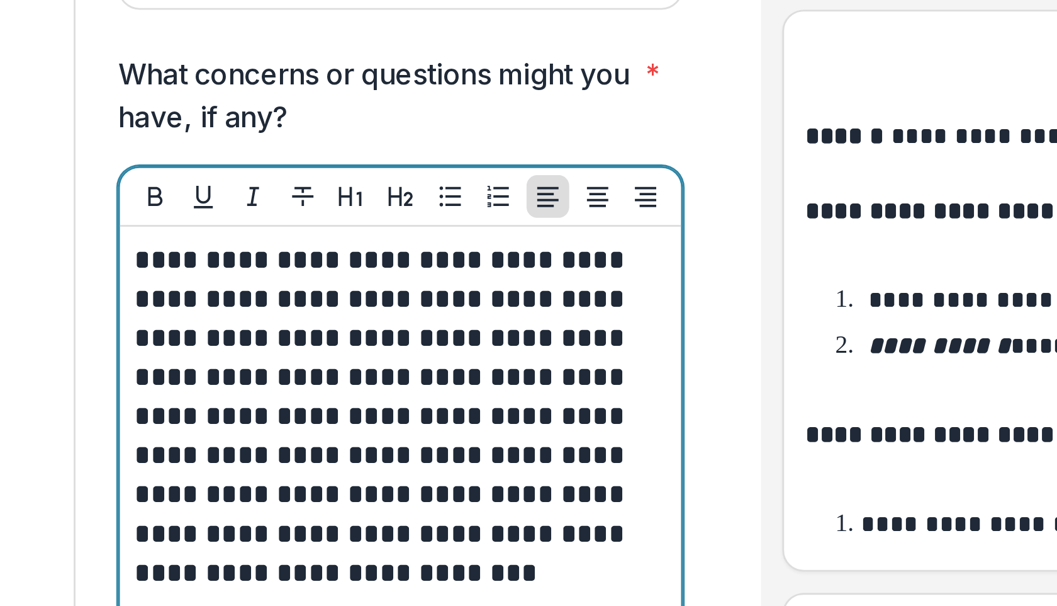
drag, startPoint x: 201, startPoint y: 429, endPoint x: 244, endPoint y: 429, distance: 43.4
click at [244, 429] on p "**********" at bounding box center [270, 488] width 185 height 125
click at [253, 431] on p "**********" at bounding box center [270, 488] width 185 height 125
drag, startPoint x: 251, startPoint y: 431, endPoint x: 203, endPoint y: 429, distance: 48.5
click at [203, 429] on p "**********" at bounding box center [270, 488] width 185 height 125
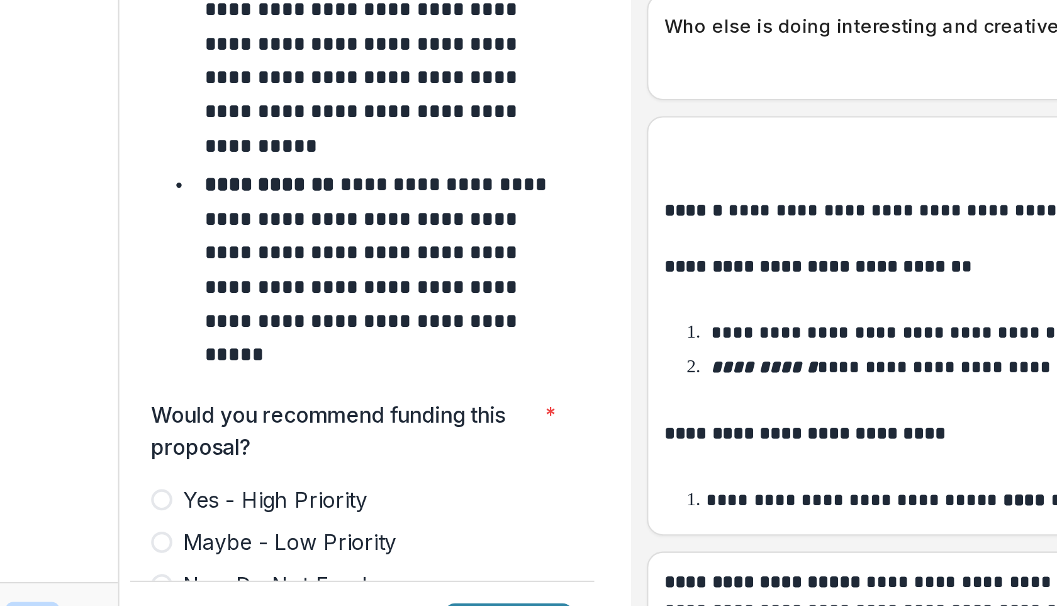
scroll to position [5171, 0]
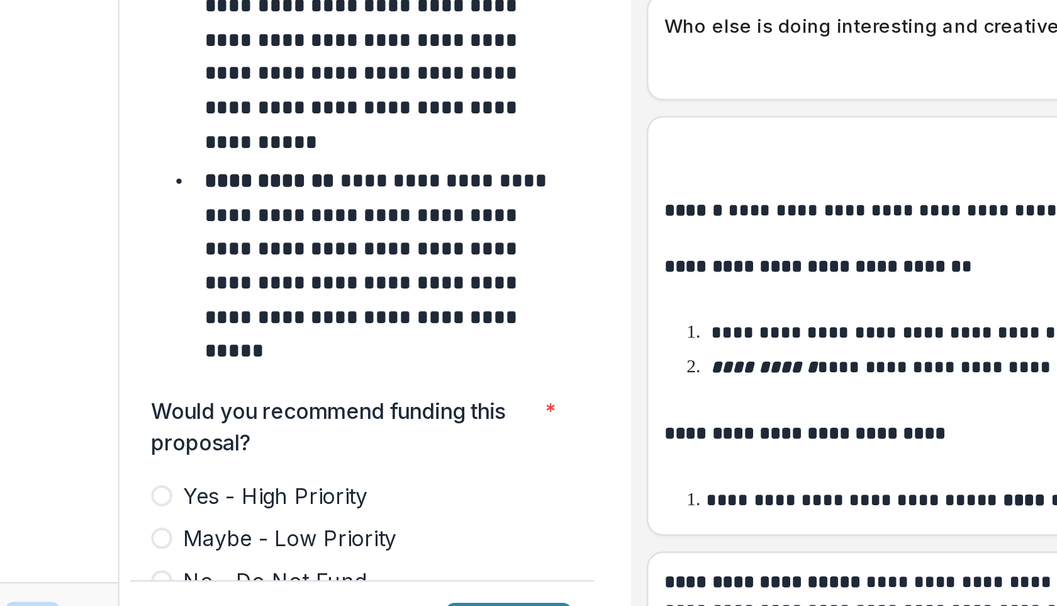
click at [179, 509] on span at bounding box center [177, 544] width 10 height 10
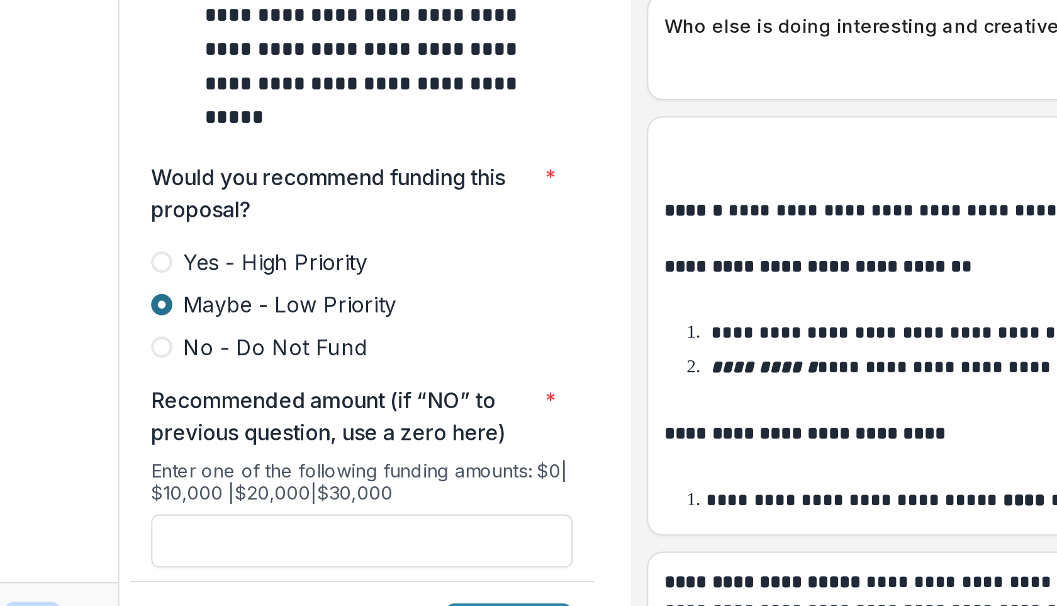
scroll to position [5284, 0]
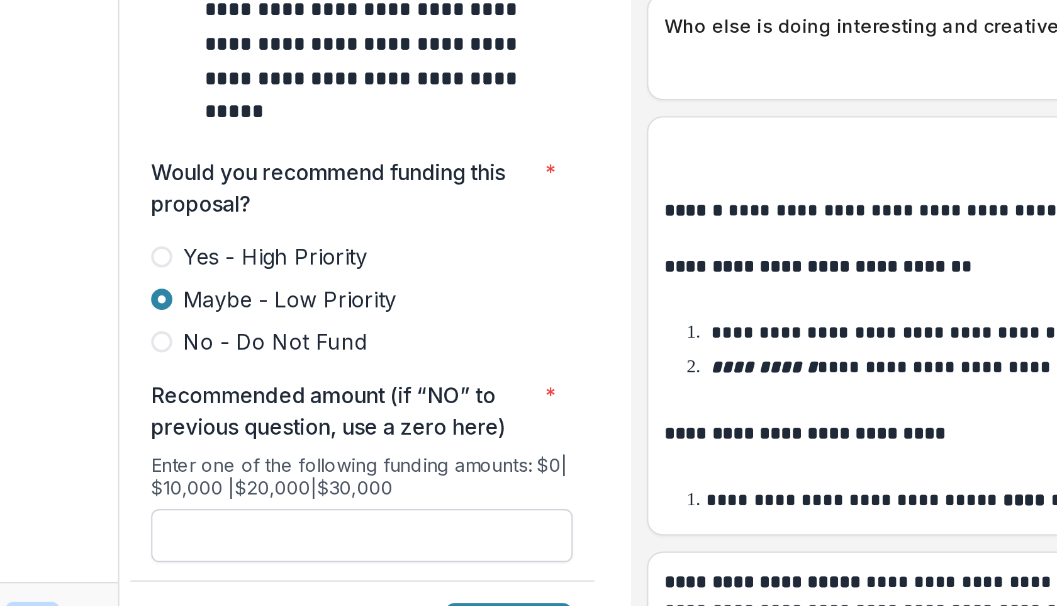
click at [203, 509] on input "Recommended amount (if “NO” to previous question, use a zero here) *" at bounding box center [272, 543] width 200 height 25
type input "*******"
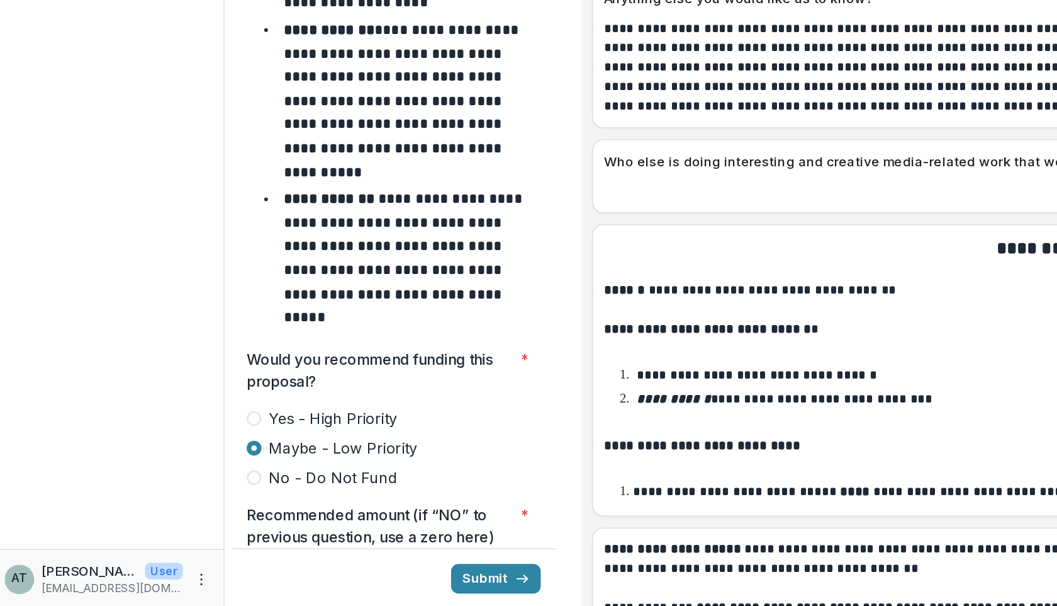
scroll to position [5473, 0]
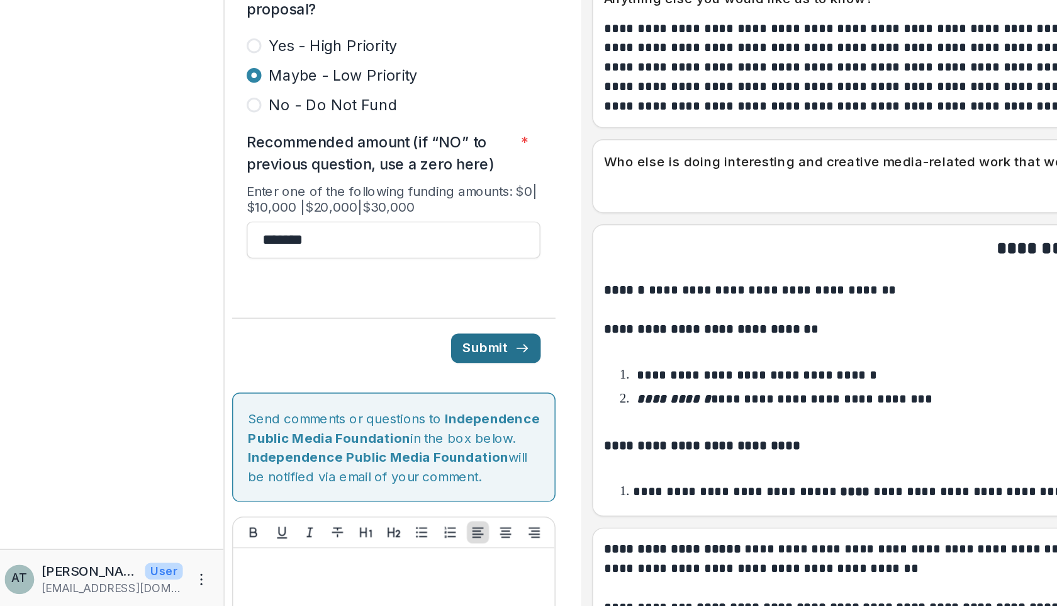
click at [333, 419] on button "Submit" at bounding box center [342, 429] width 61 height 20
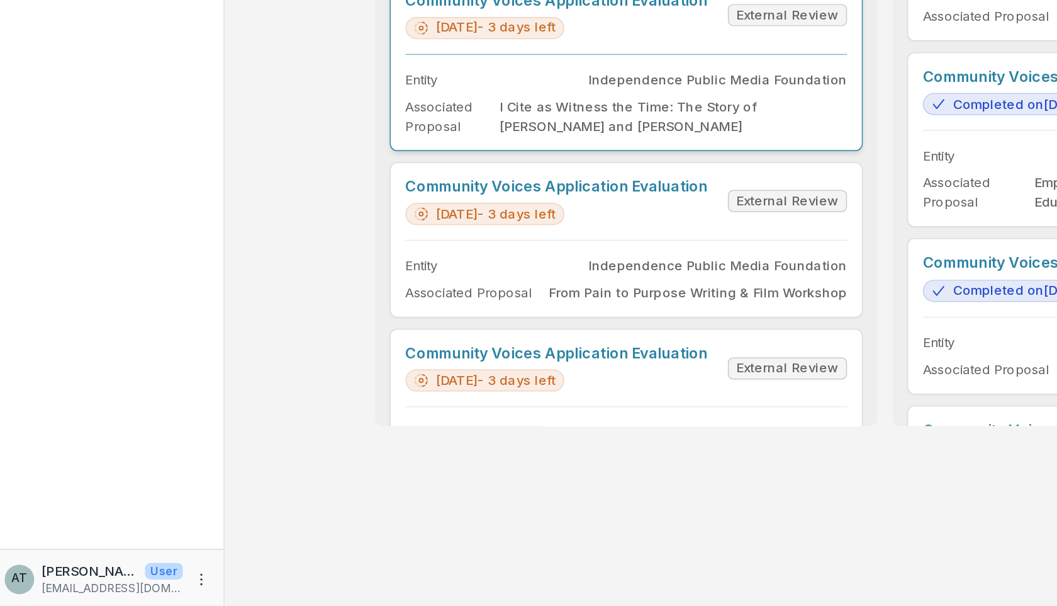
scroll to position [358, 0]
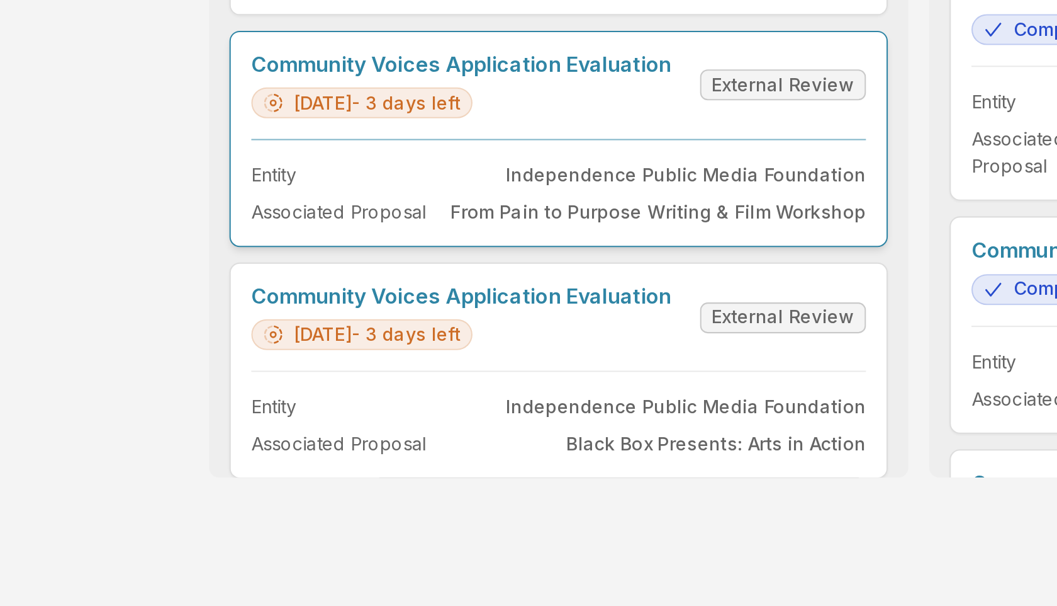
click at [378, 286] on link "Community Voices Application Evaluation" at bounding box center [384, 280] width 206 height 12
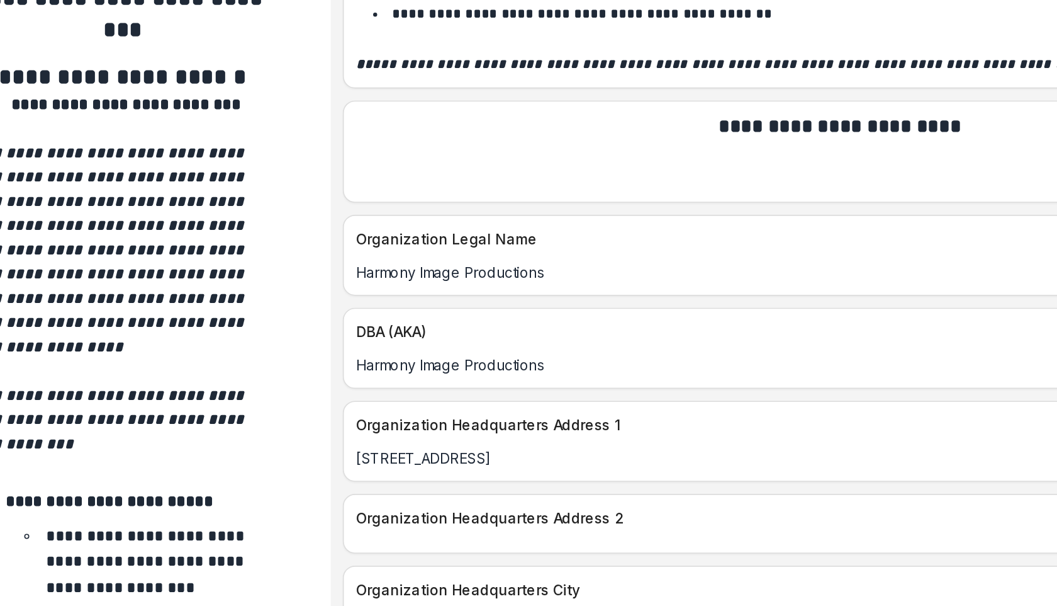
scroll to position [1501, 0]
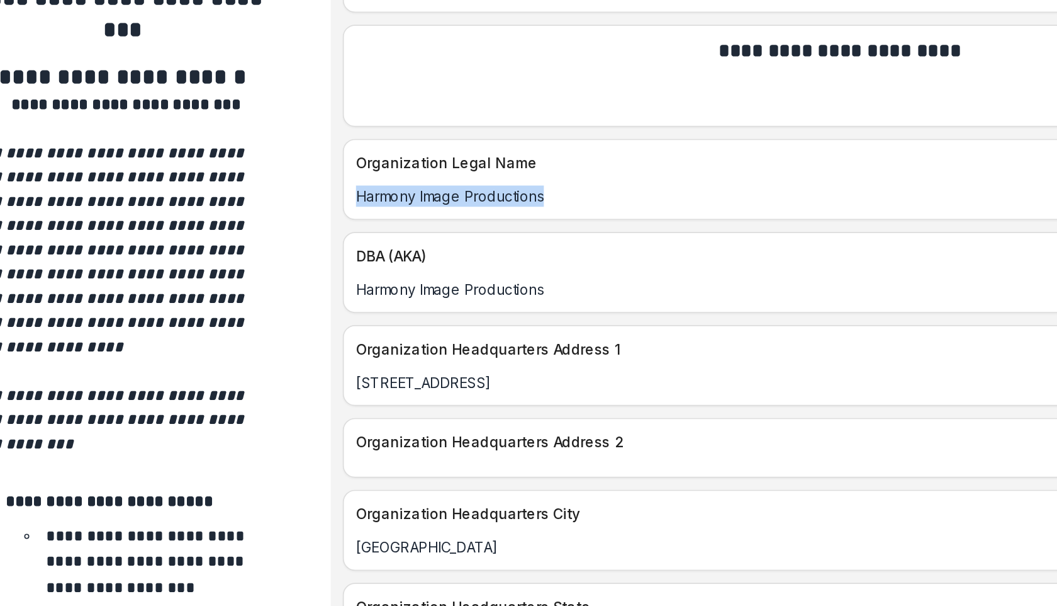
drag, startPoint x: 549, startPoint y: 313, endPoint x: 446, endPoint y: 302, distance: 103.2
click at [446, 316] on div "Harmony Image Productions" at bounding box center [722, 326] width 626 height 21
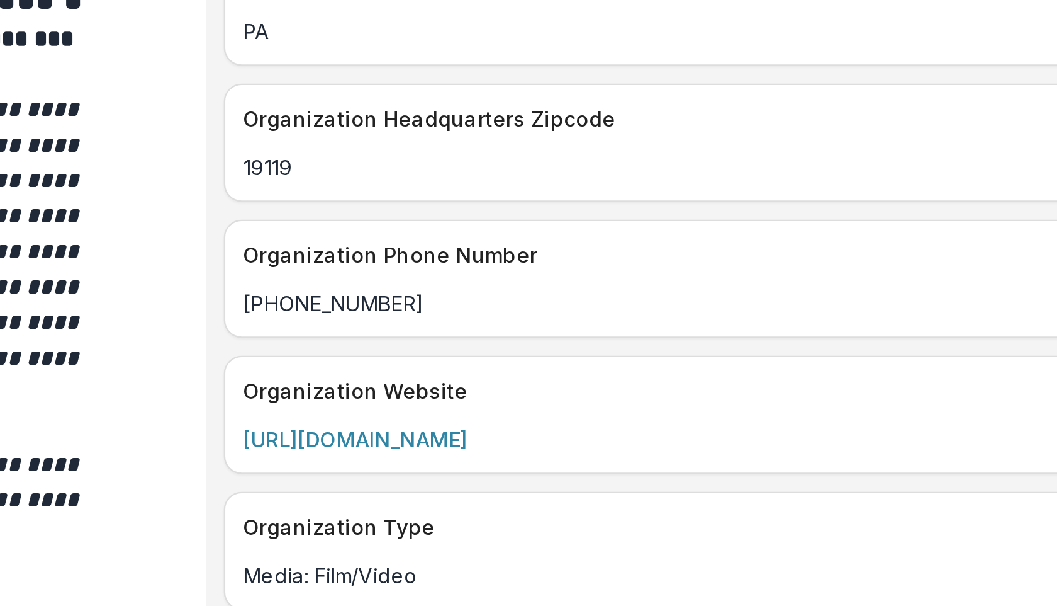
scroll to position [1842, 0]
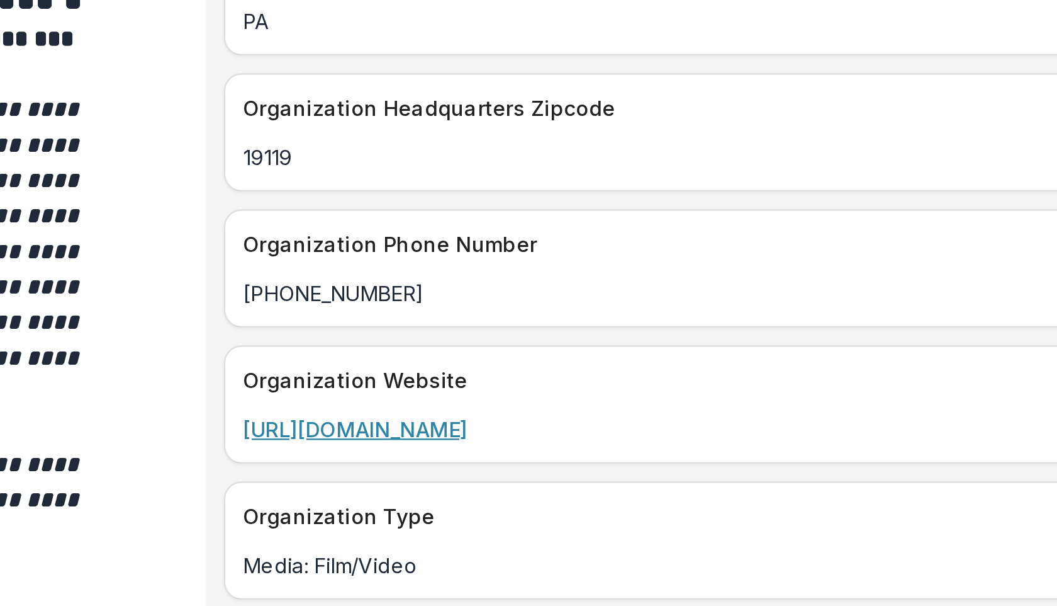
drag, startPoint x: 529, startPoint y: 425, endPoint x: 417, endPoint y: 425, distance: 111.4
click at [417, 432] on p "https://hipcinema.net/" at bounding box center [721, 438] width 611 height 13
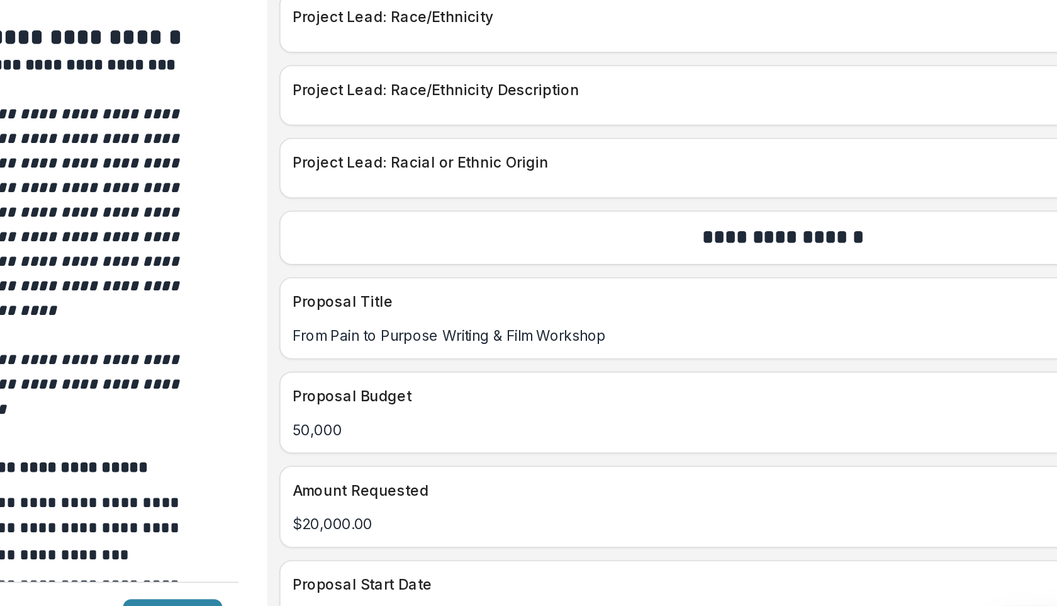
scroll to position [4948, 0]
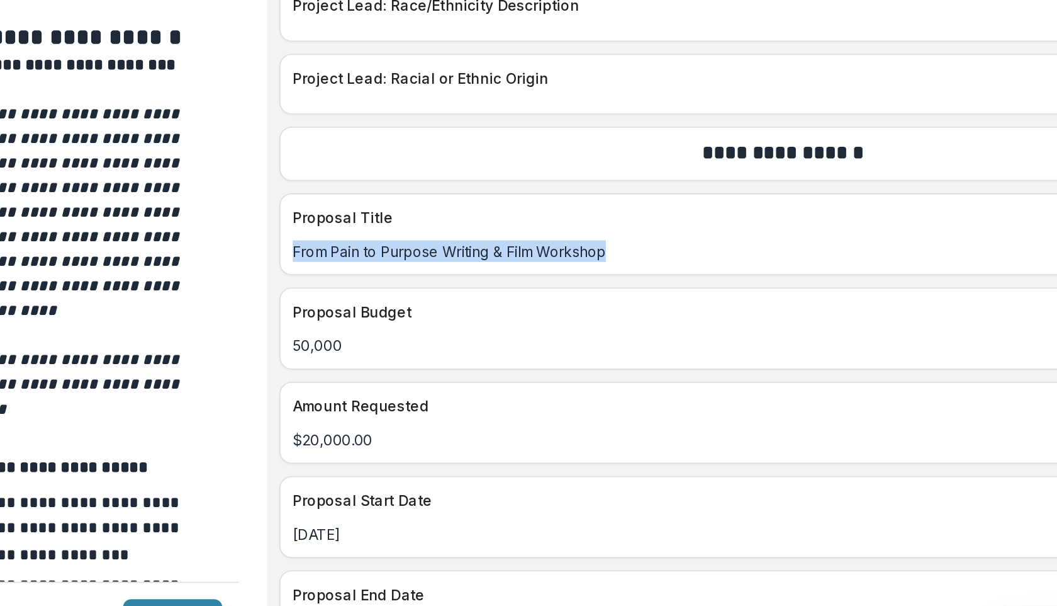
drag, startPoint x: 619, startPoint y: 371, endPoint x: 406, endPoint y: 376, distance: 213.4
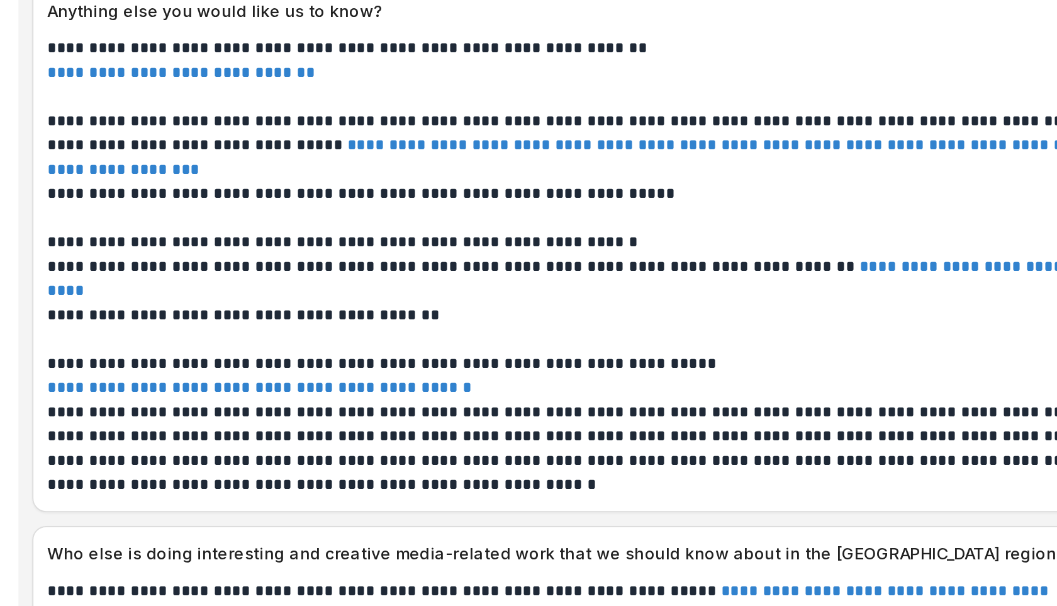
scroll to position [7209, 0]
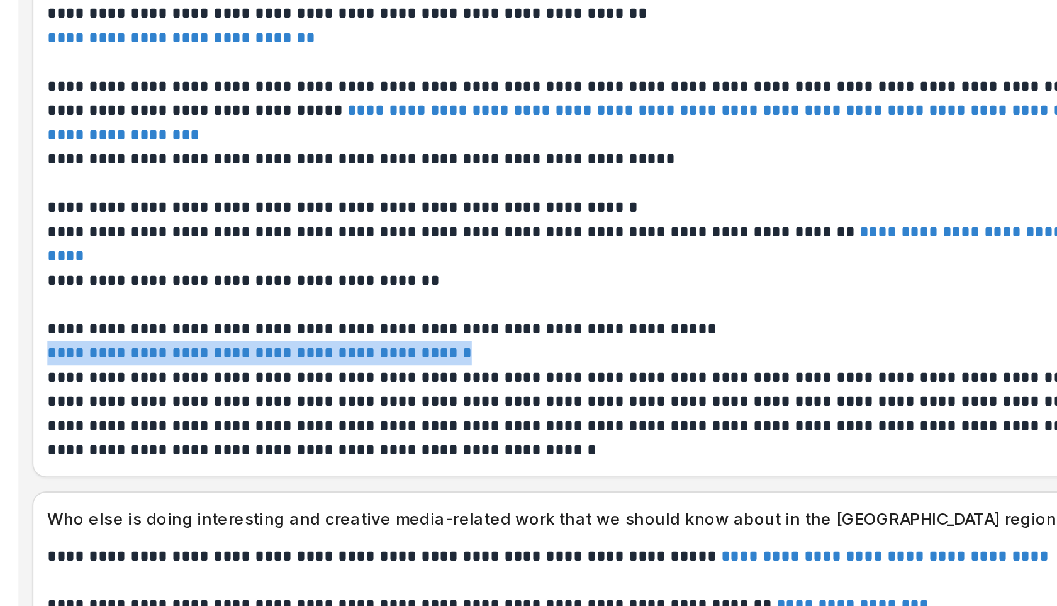
drag, startPoint x: 667, startPoint y: 396, endPoint x: 415, endPoint y: 397, distance: 251.8
click at [415, 397] on div "**********" at bounding box center [722, 375] width 626 height 251
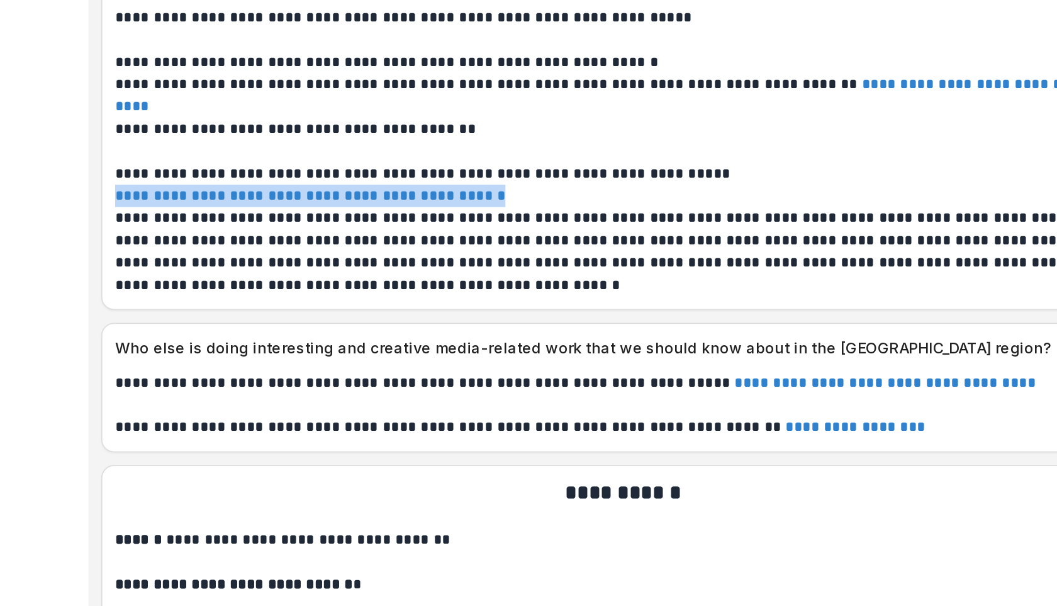
scroll to position [7314, 0]
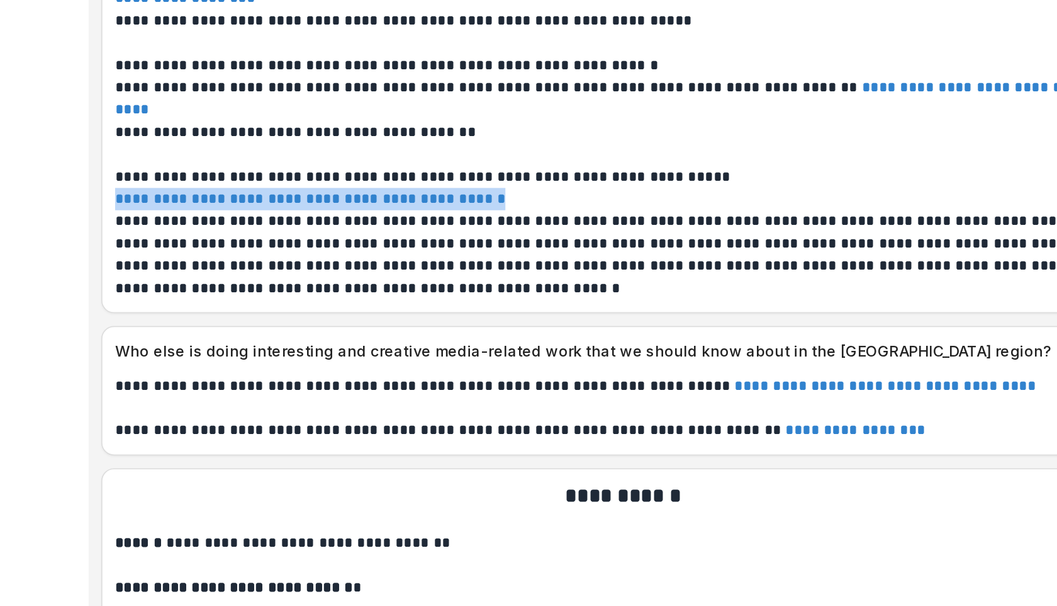
click at [885, 470] on link "**********" at bounding box center [855, 474] width 83 height 9
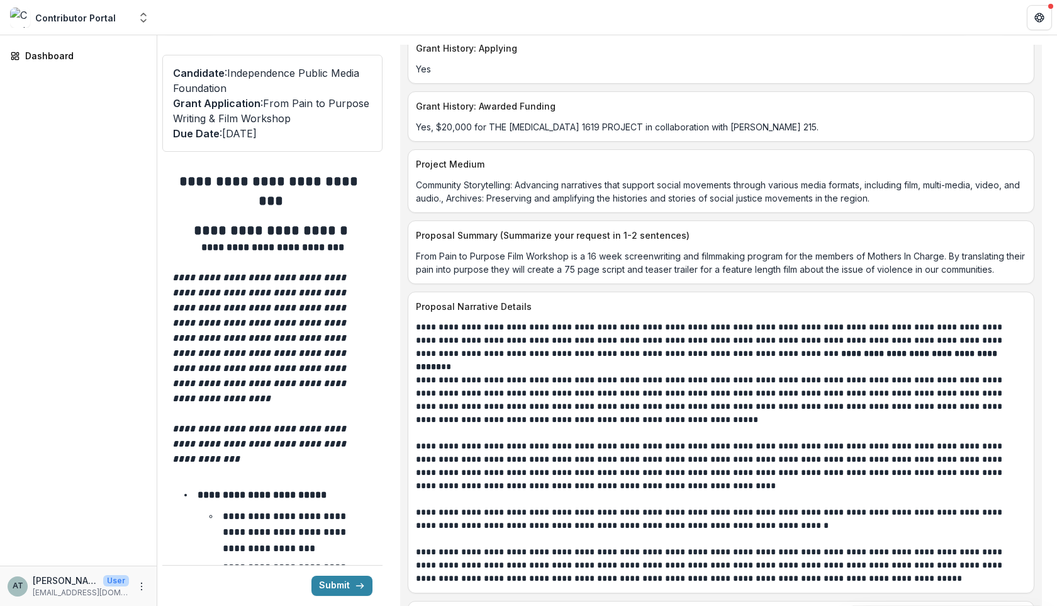
scroll to position [5670, 0]
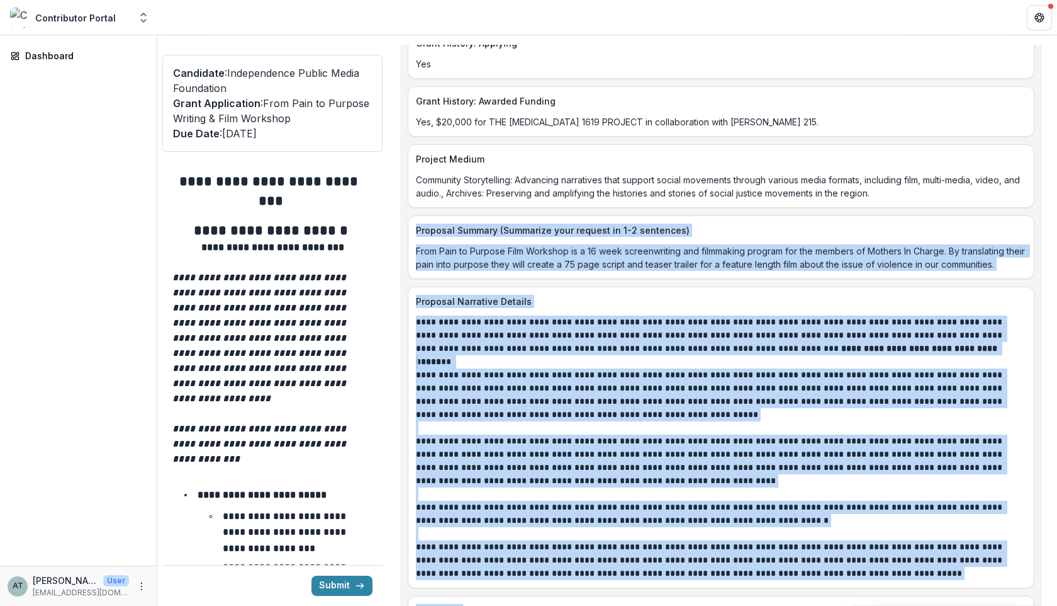
drag, startPoint x: 573, startPoint y: 352, endPoint x: 405, endPoint y: 213, distance: 218.1
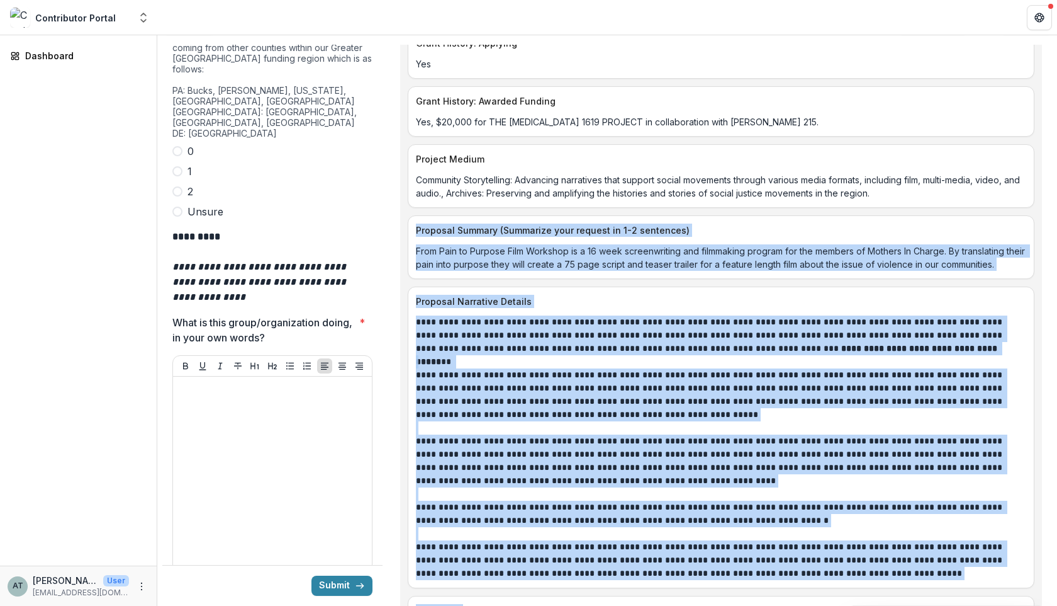
scroll to position [3726, 0]
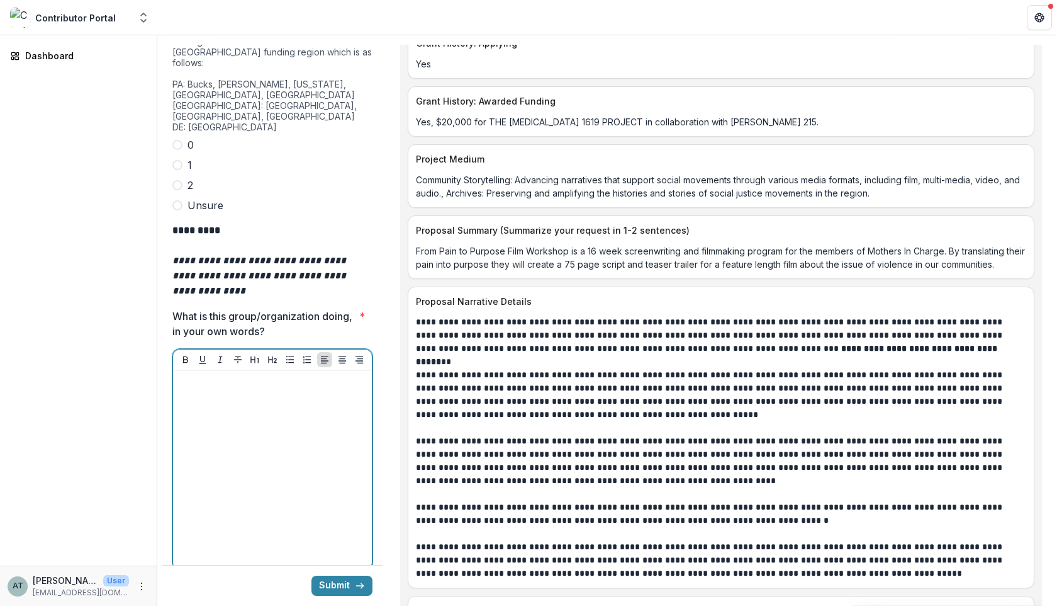
click at [230, 399] on div at bounding box center [272, 469] width 189 height 189
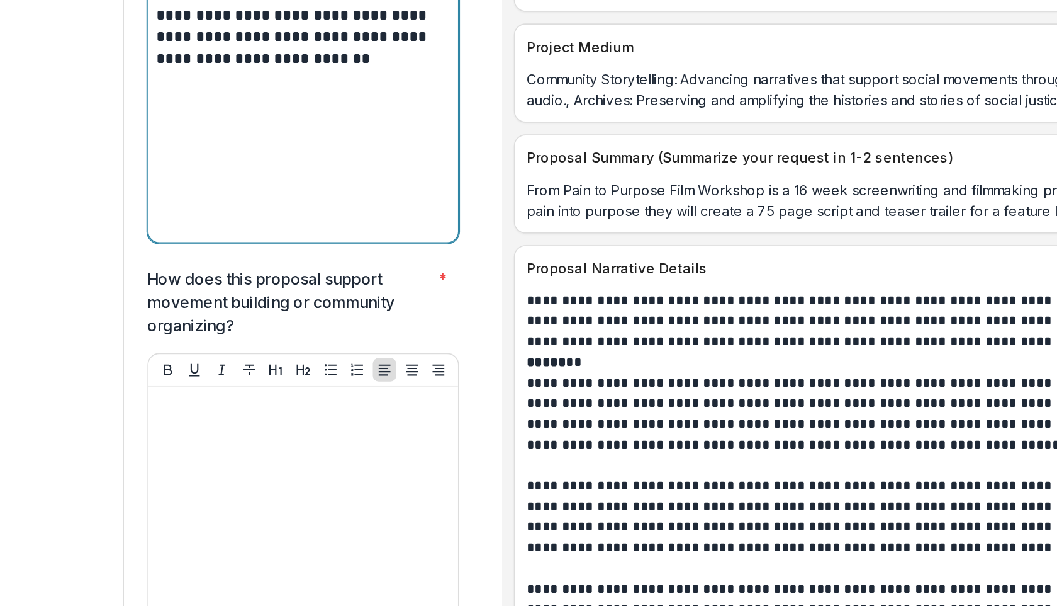
scroll to position [4012, 0]
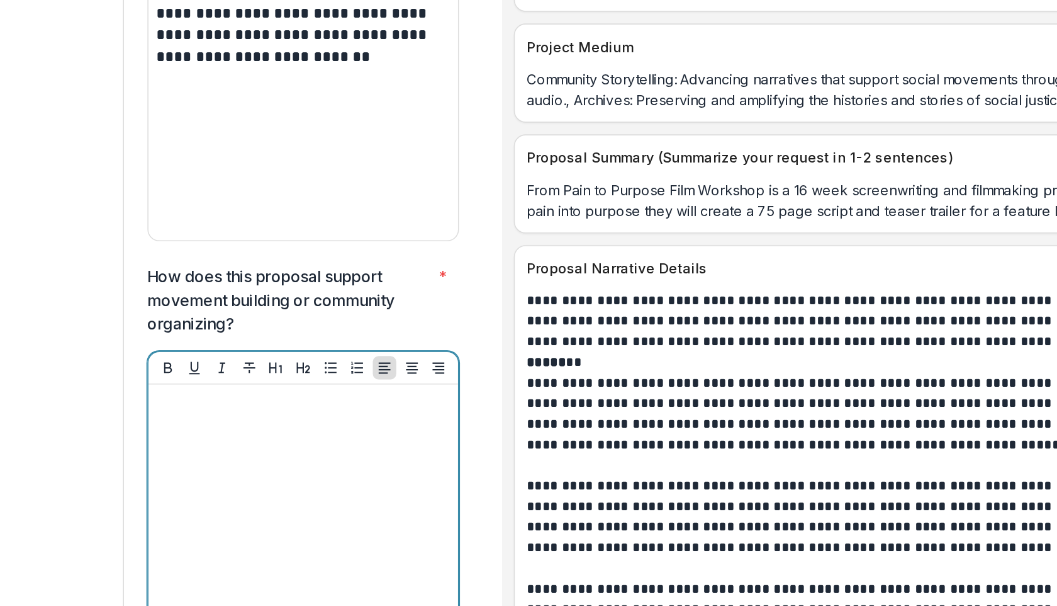
click at [184, 381] on div at bounding box center [272, 475] width 189 height 189
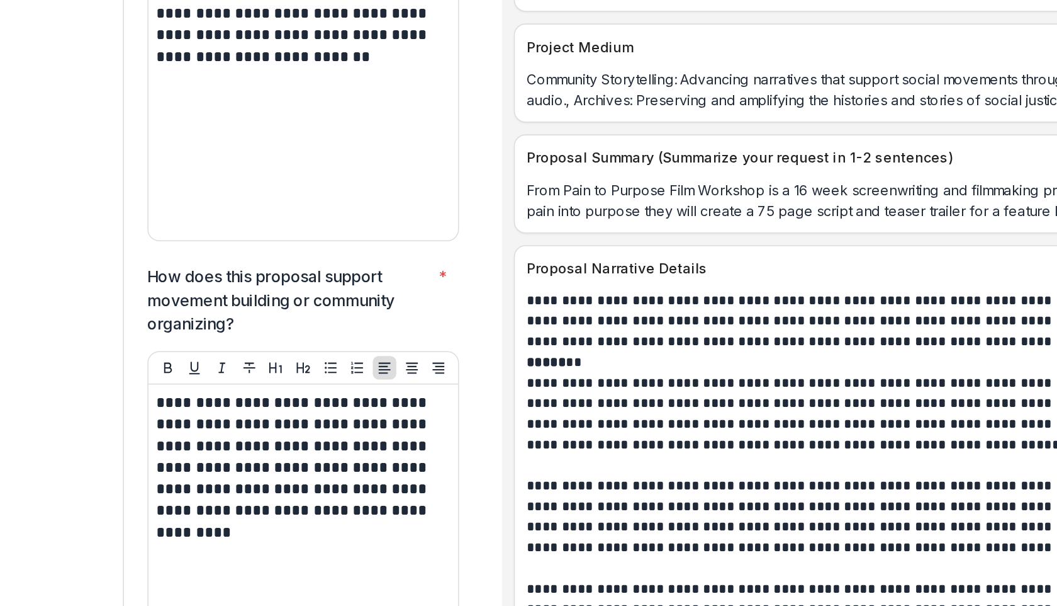
click at [178, 376] on div "**********" at bounding box center [272, 475] width 199 height 199
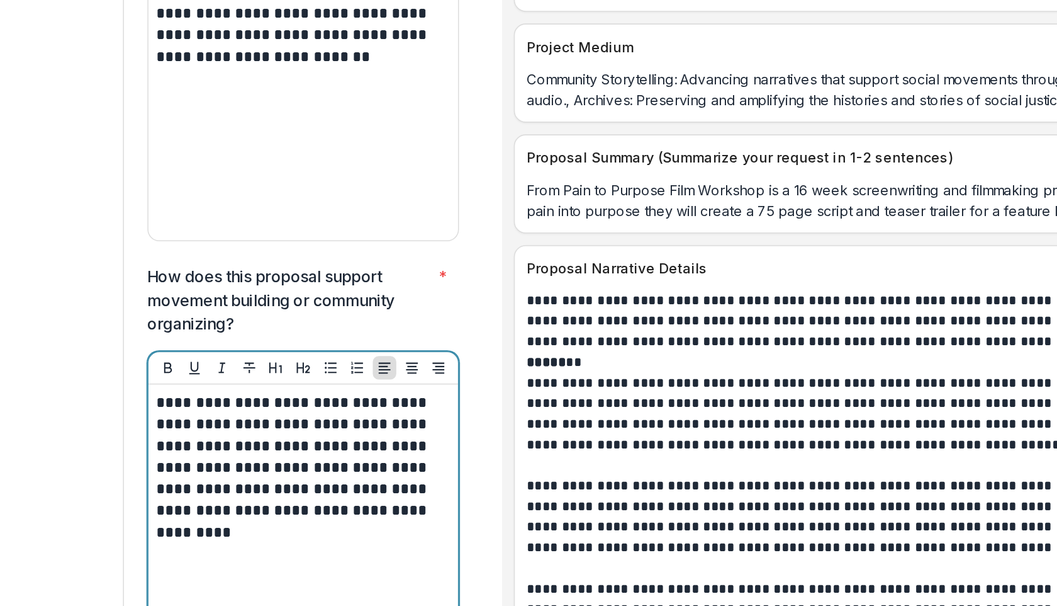
click at [178, 376] on div "**********" at bounding box center [272, 475] width 199 height 199
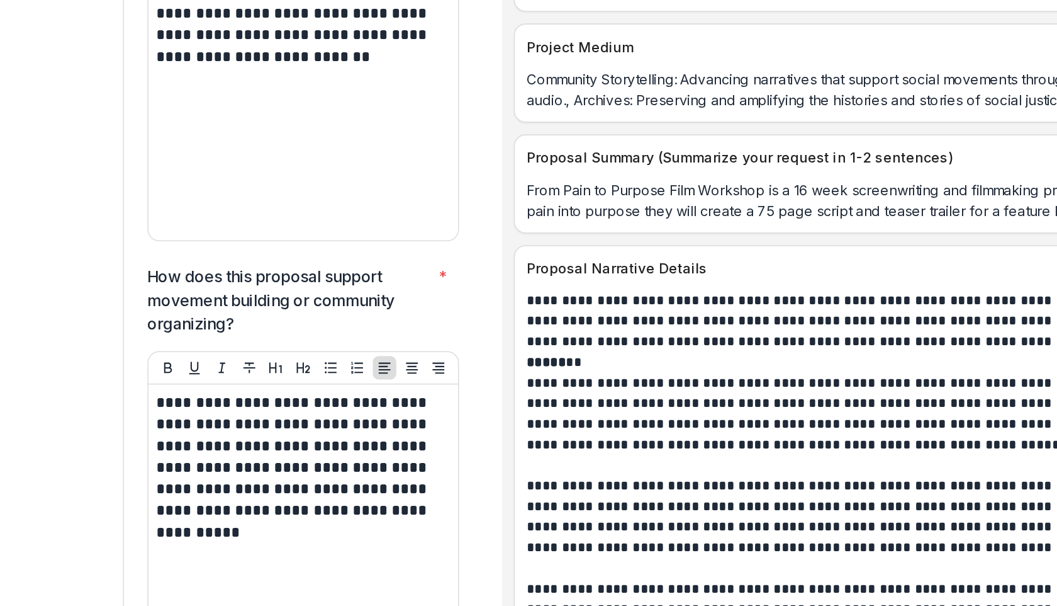
click at [177, 376] on div "**********" at bounding box center [272, 475] width 199 height 199
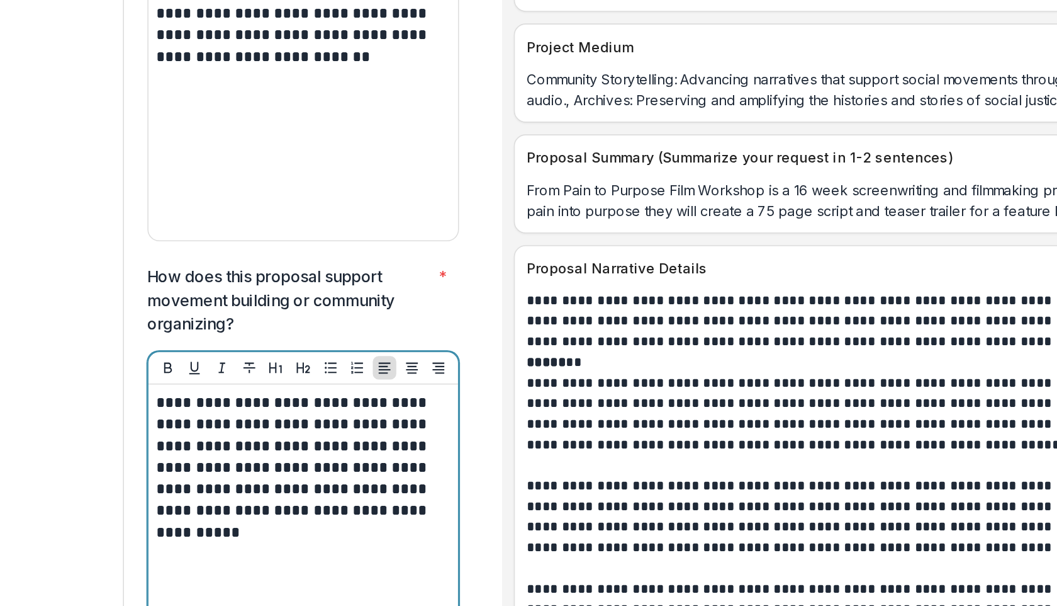
click at [183, 381] on p "**********" at bounding box center [270, 429] width 185 height 97
click at [185, 381] on p "**********" at bounding box center [270, 429] width 185 height 97
click at [320, 414] on p "**********" at bounding box center [270, 429] width 185 height 97
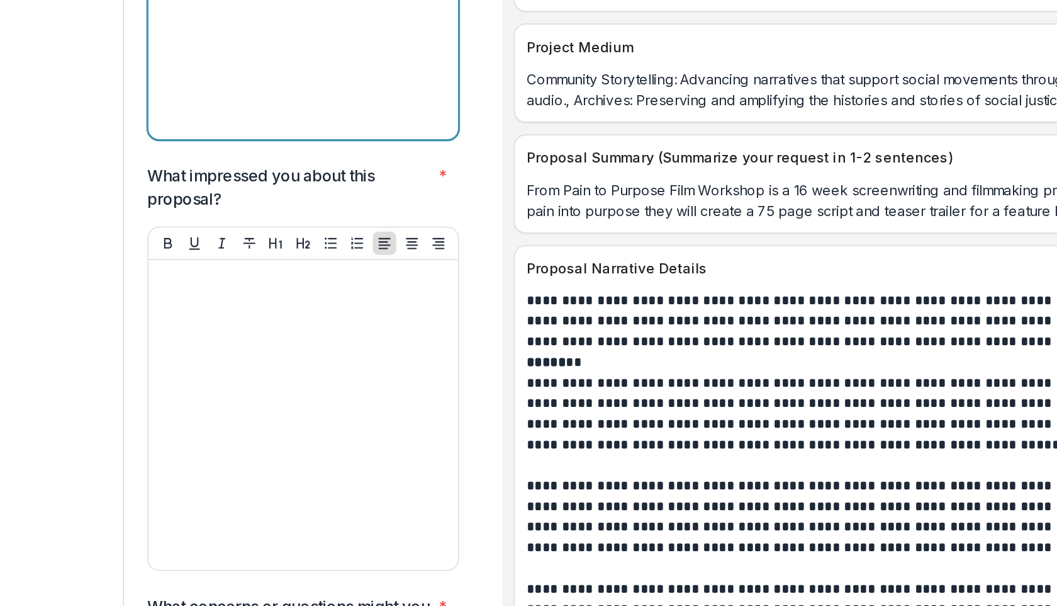
scroll to position [4367, 0]
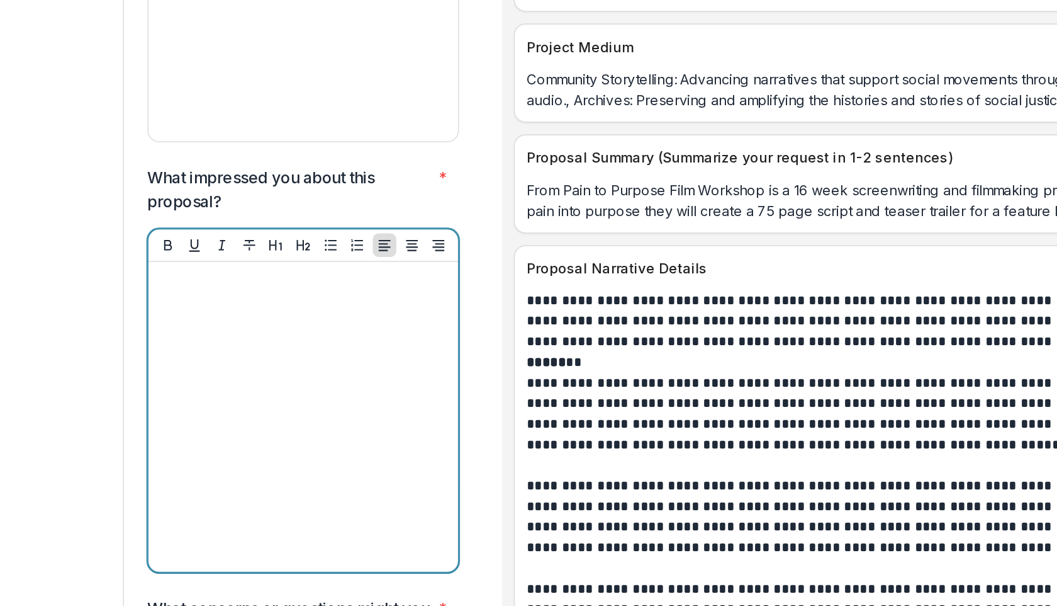
click at [234, 302] on div at bounding box center [272, 396] width 189 height 189
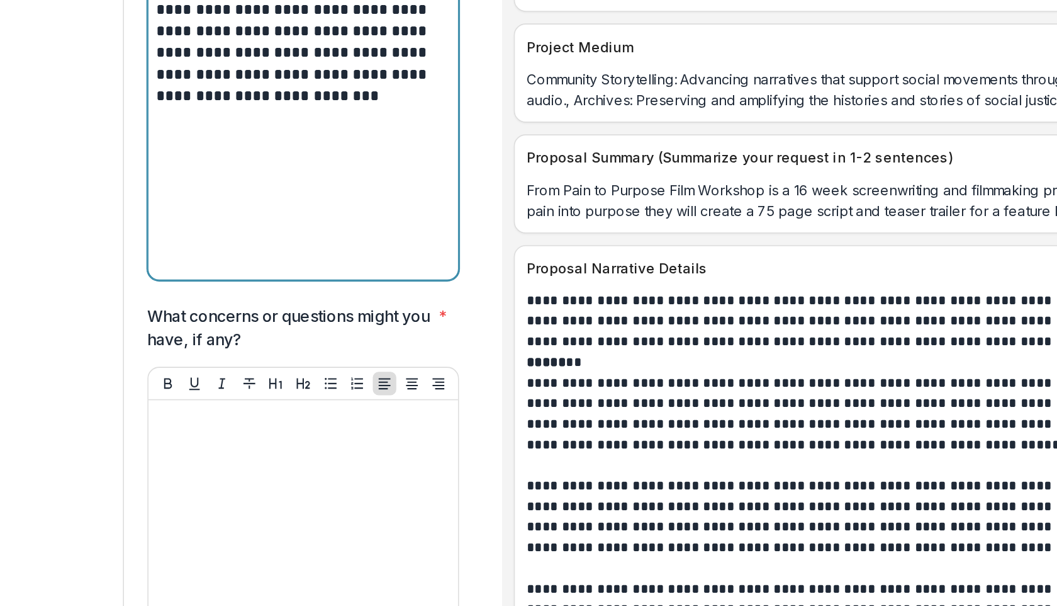
scroll to position [4571, 0]
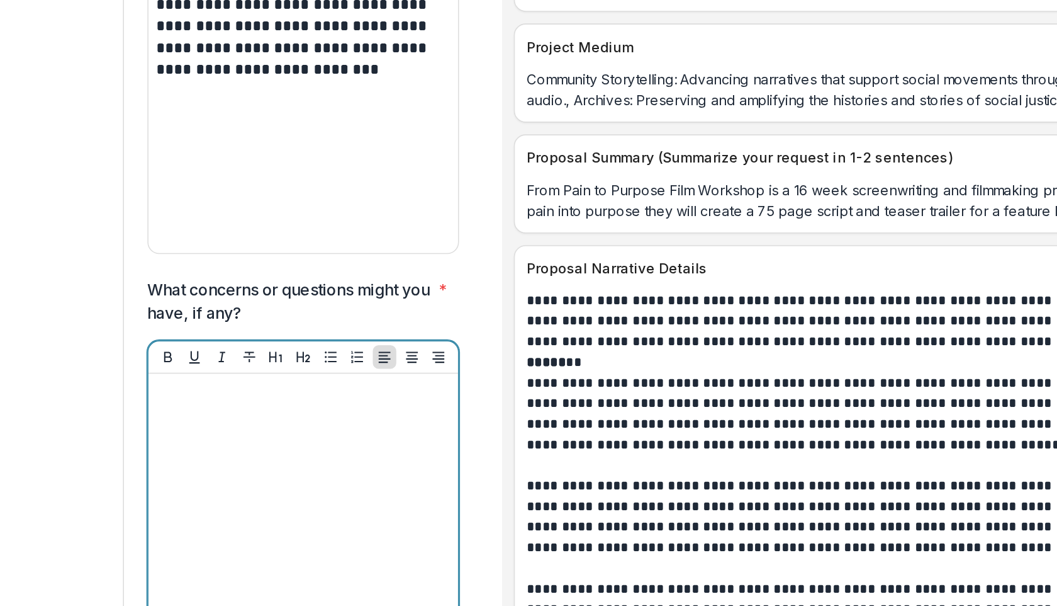
click at [261, 374] on div at bounding box center [272, 468] width 189 height 189
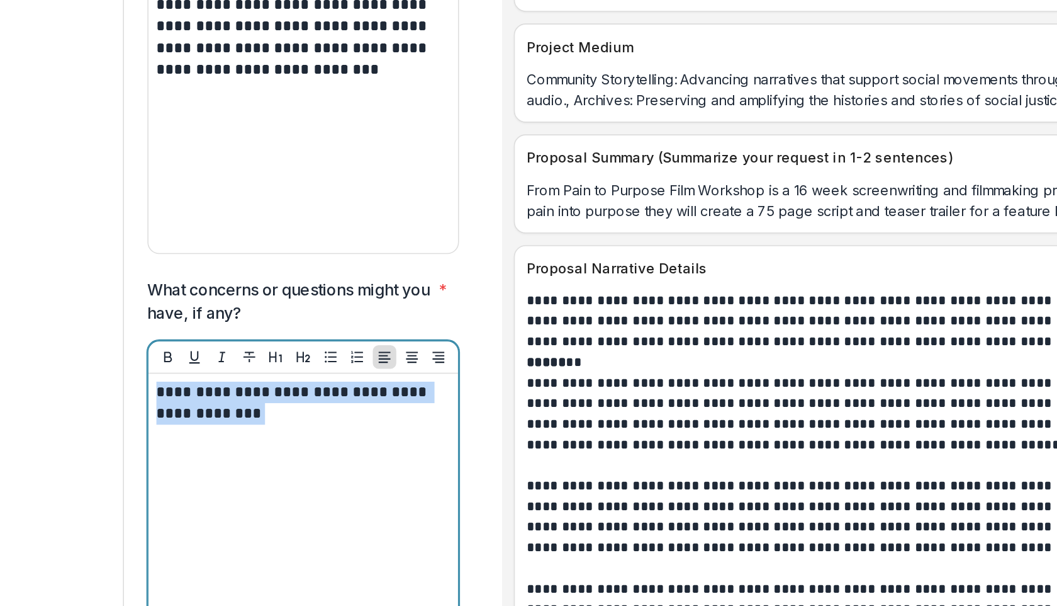
drag, startPoint x: 247, startPoint y: 339, endPoint x: 174, endPoint y: 326, distance: 74.2
click at [174, 369] on div "**********" at bounding box center [272, 468] width 199 height 199
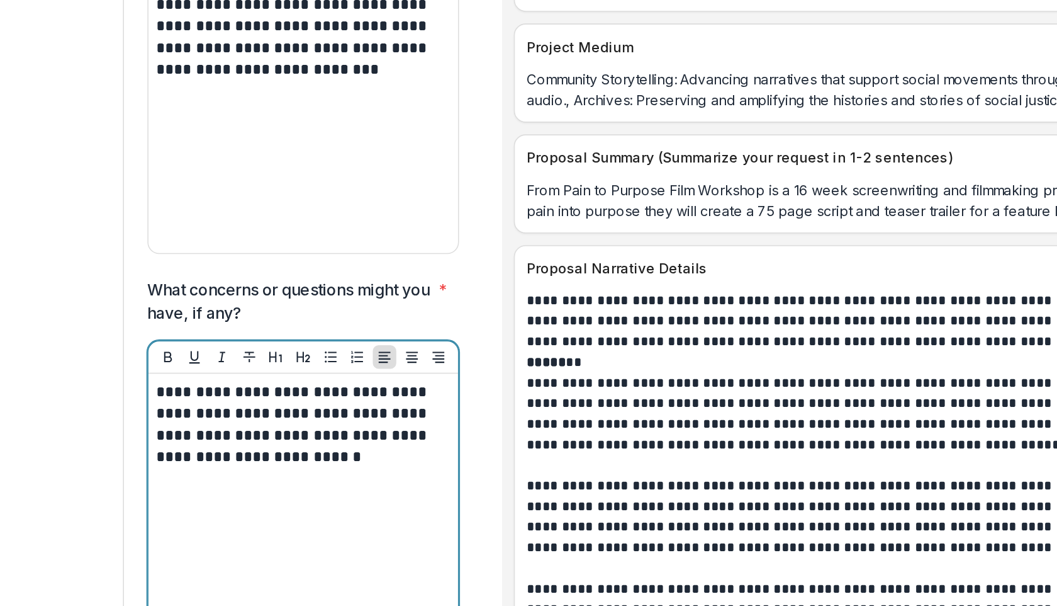
click at [355, 374] on p "**********" at bounding box center [270, 401] width 185 height 55
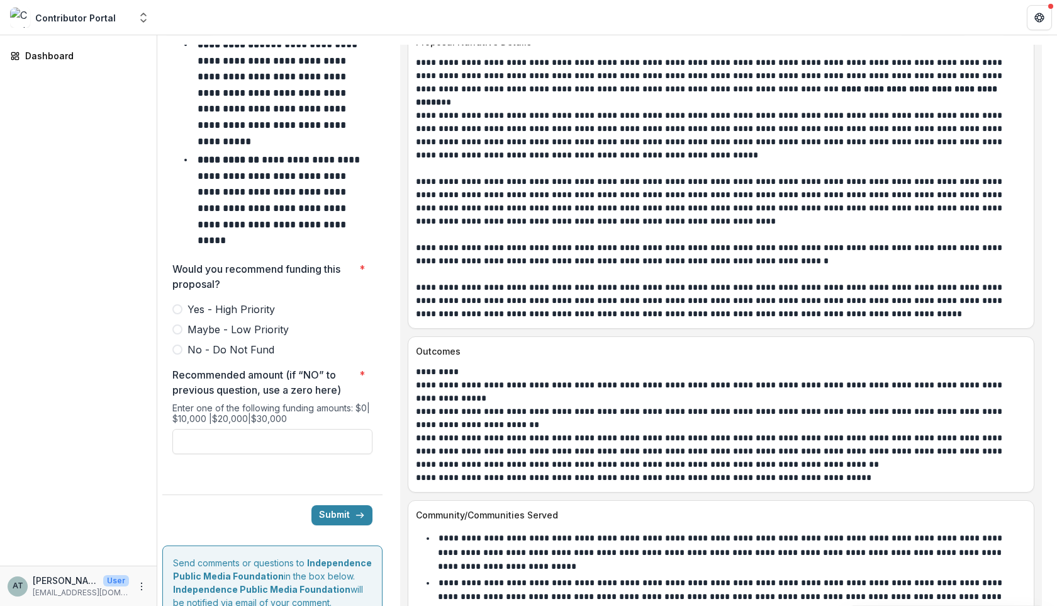
scroll to position [5455, 0]
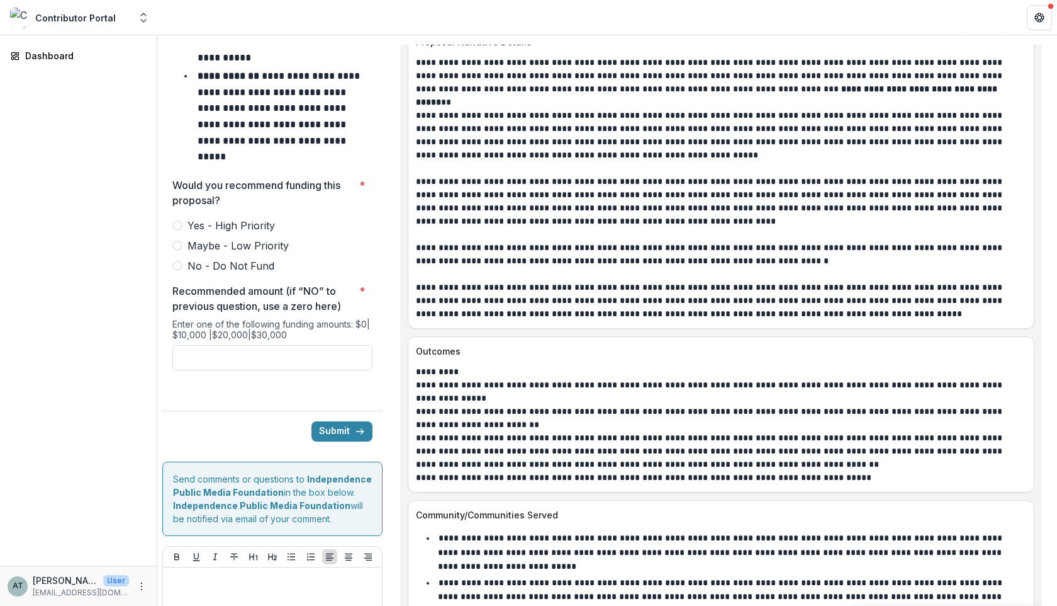
click at [172, 220] on span at bounding box center [177, 225] width 10 height 10
click at [284, 345] on input "Recommended amount (if “NO” to previous question, use a zero here) *" at bounding box center [272, 357] width 200 height 25
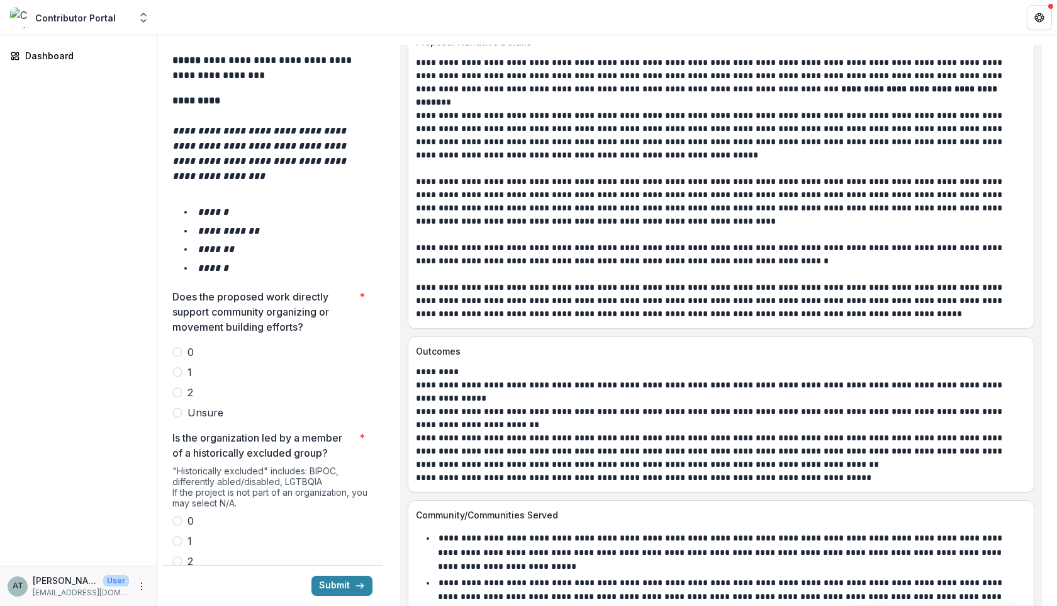
scroll to position [2117, 0]
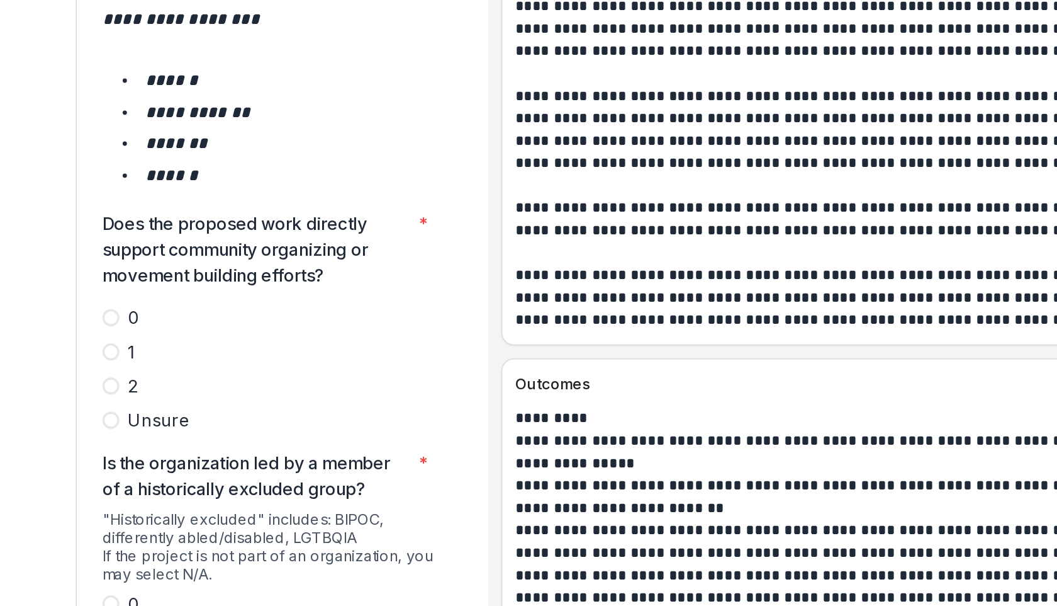
click at [179, 347] on span at bounding box center [177, 352] width 10 height 10
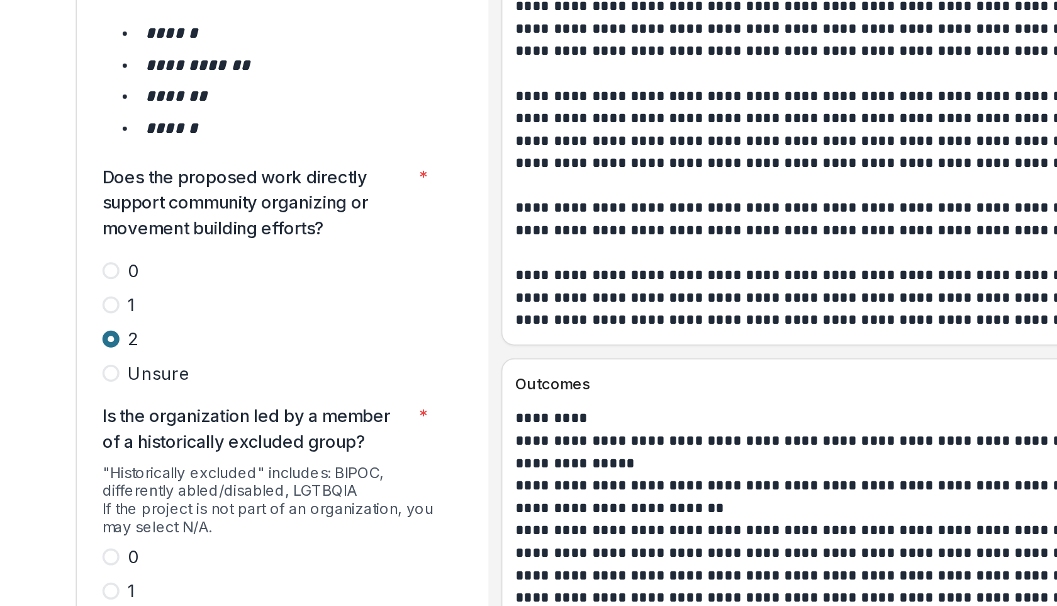
scroll to position [2262, 0]
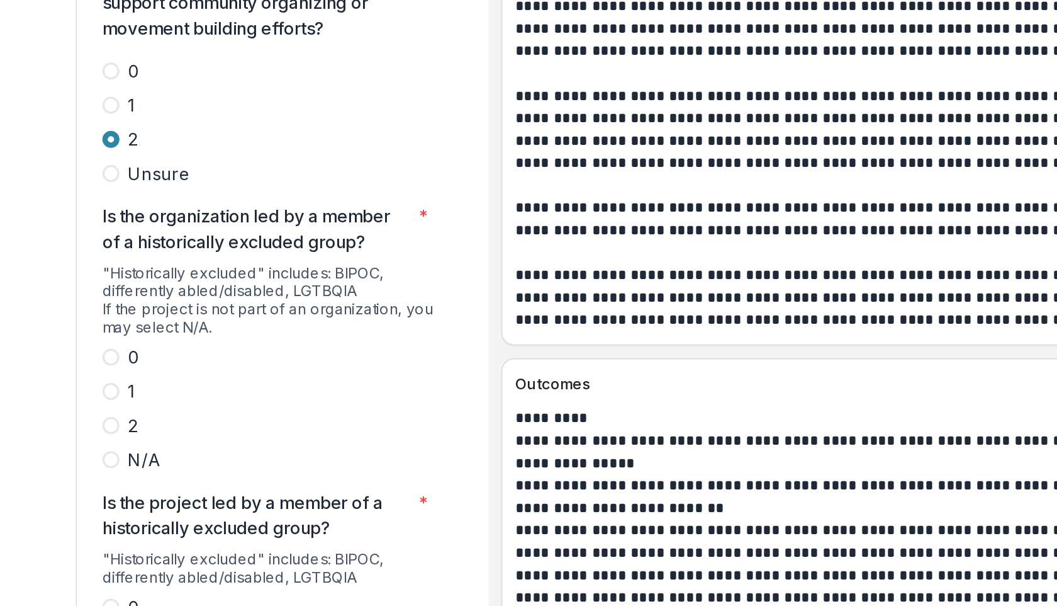
click at [183, 368] on label "2" at bounding box center [272, 375] width 200 height 15
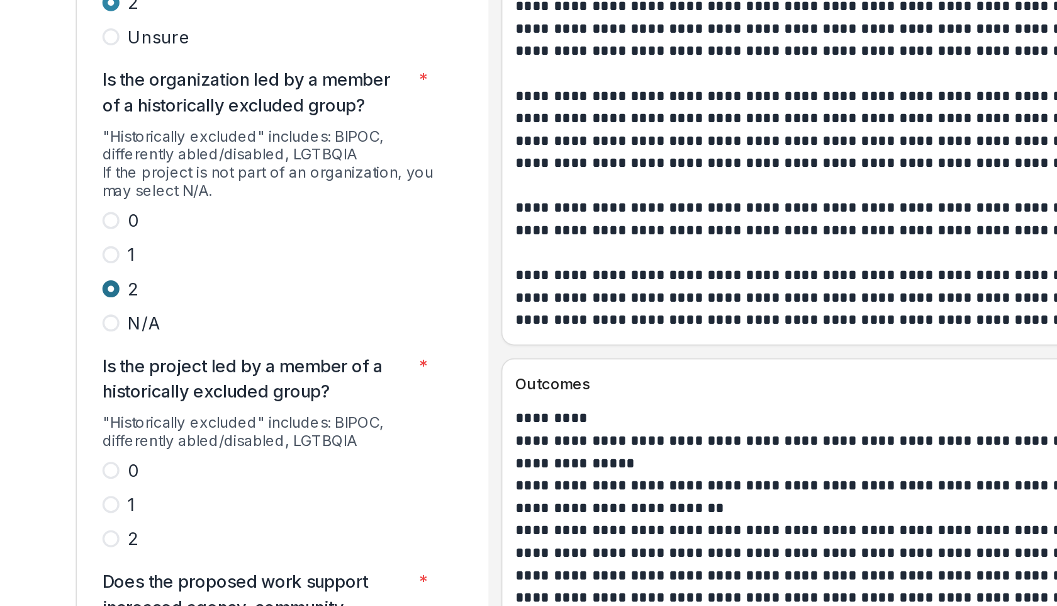
scroll to position [2362, 0]
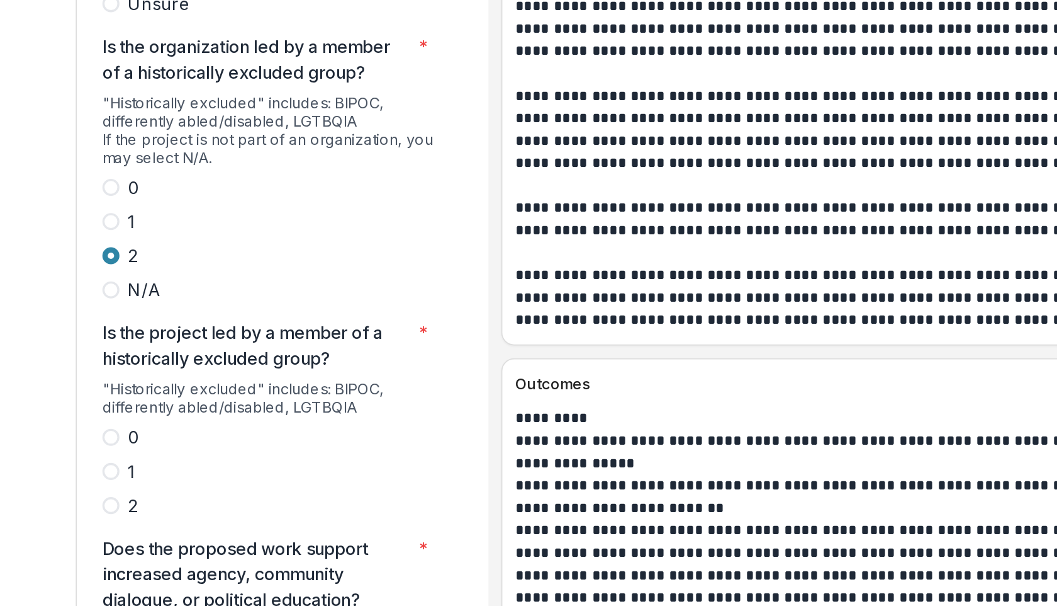
click at [180, 418] on span at bounding box center [177, 423] width 10 height 10
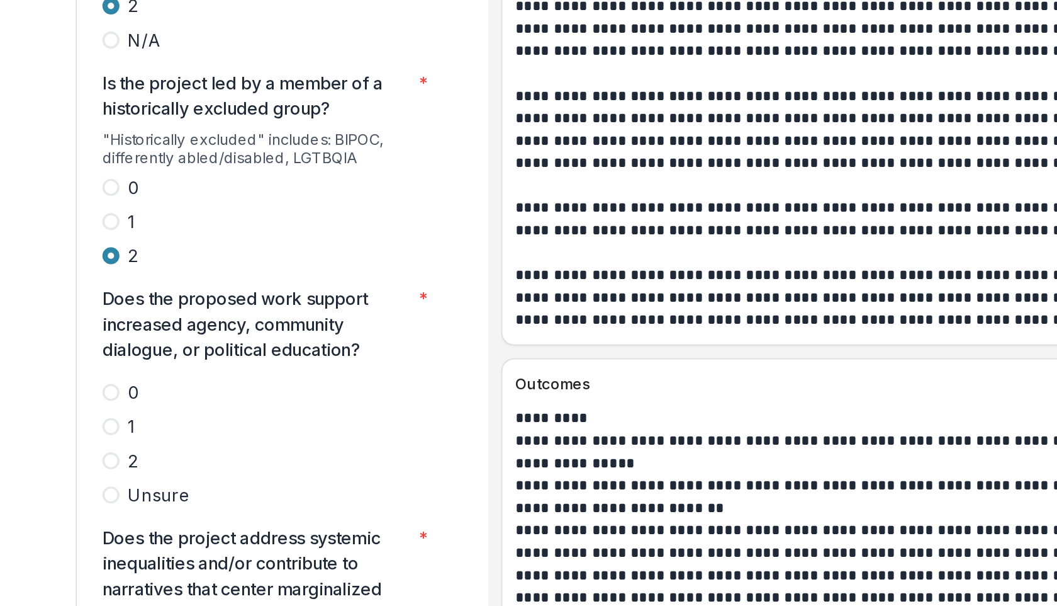
scroll to position [2510, 0]
click at [179, 391] on span at bounding box center [177, 396] width 10 height 10
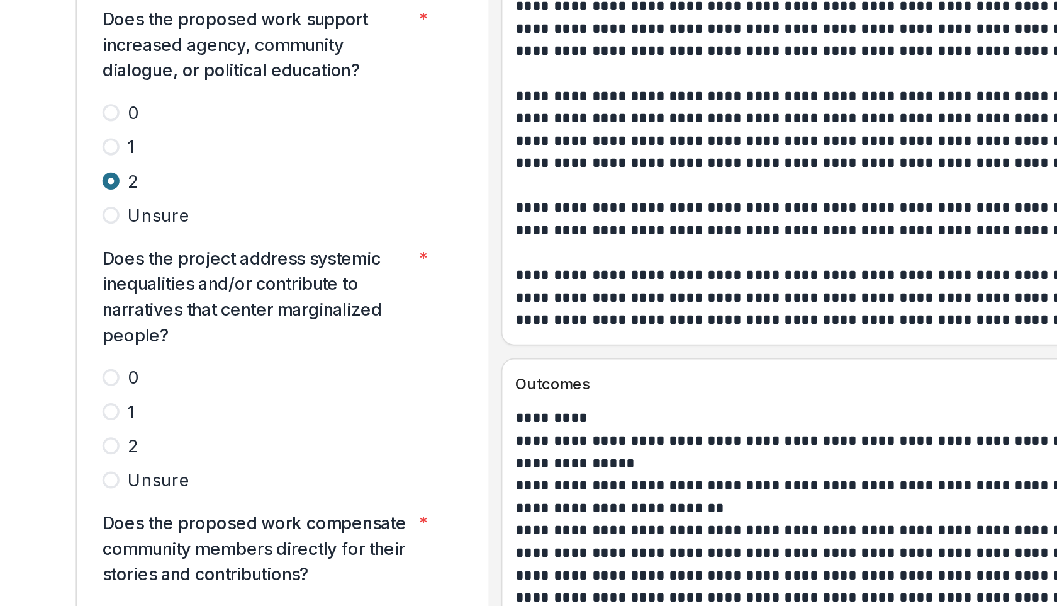
scroll to position [2675, 0]
click at [179, 382] on span at bounding box center [177, 387] width 10 height 10
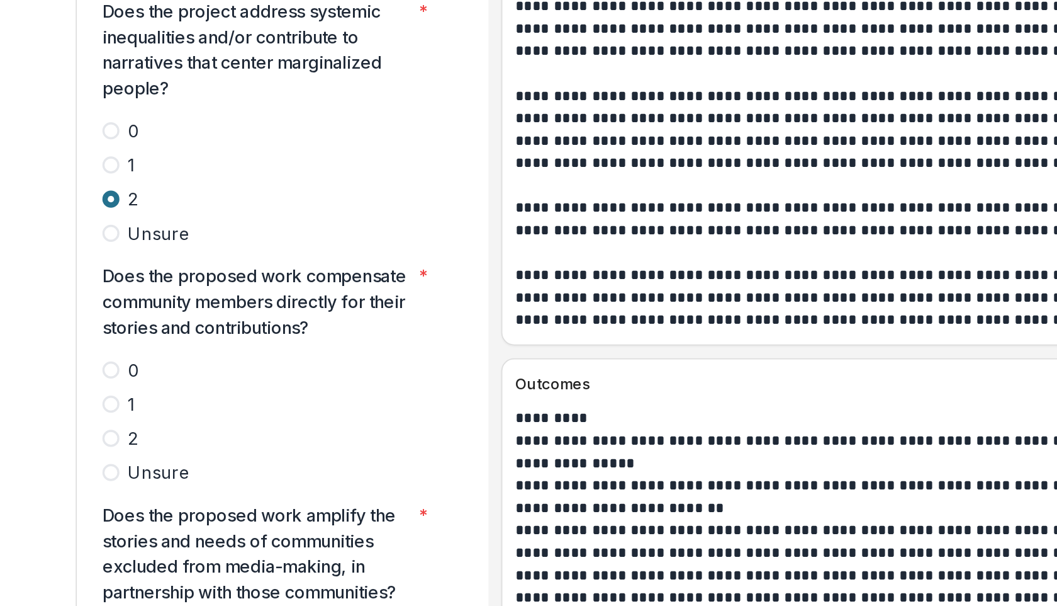
scroll to position [2821, 0]
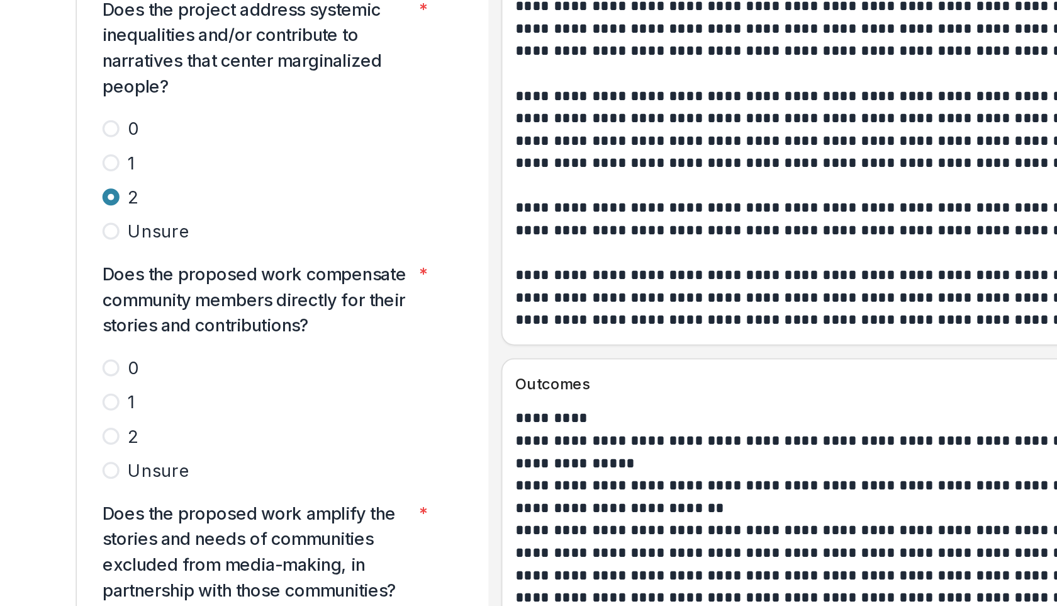
click at [178, 377] on span at bounding box center [177, 382] width 10 height 10
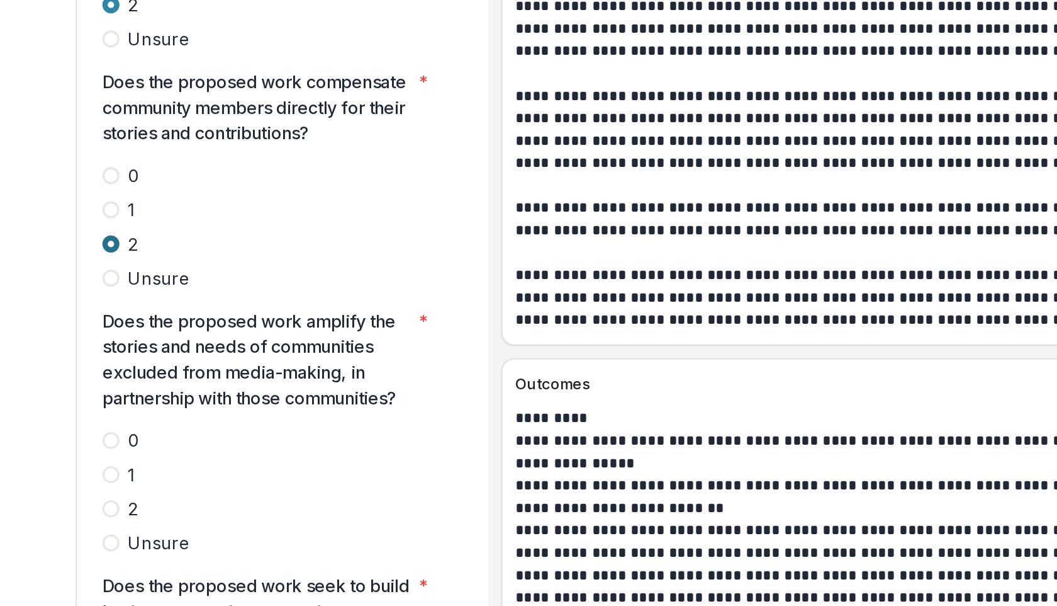
scroll to position [2987, 0]
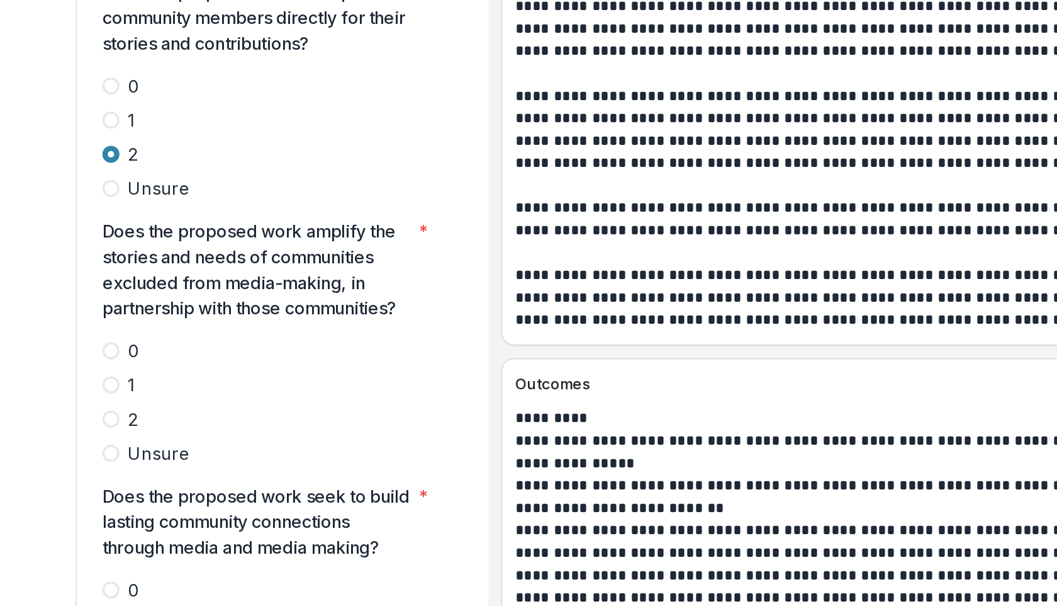
click at [179, 367] on span at bounding box center [177, 372] width 10 height 10
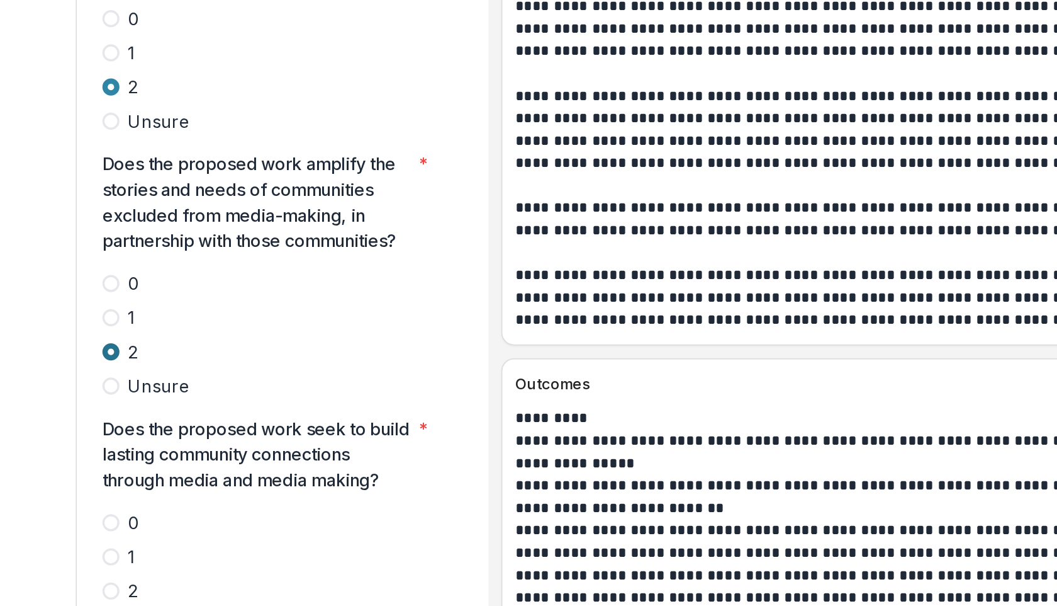
scroll to position [3176, 0]
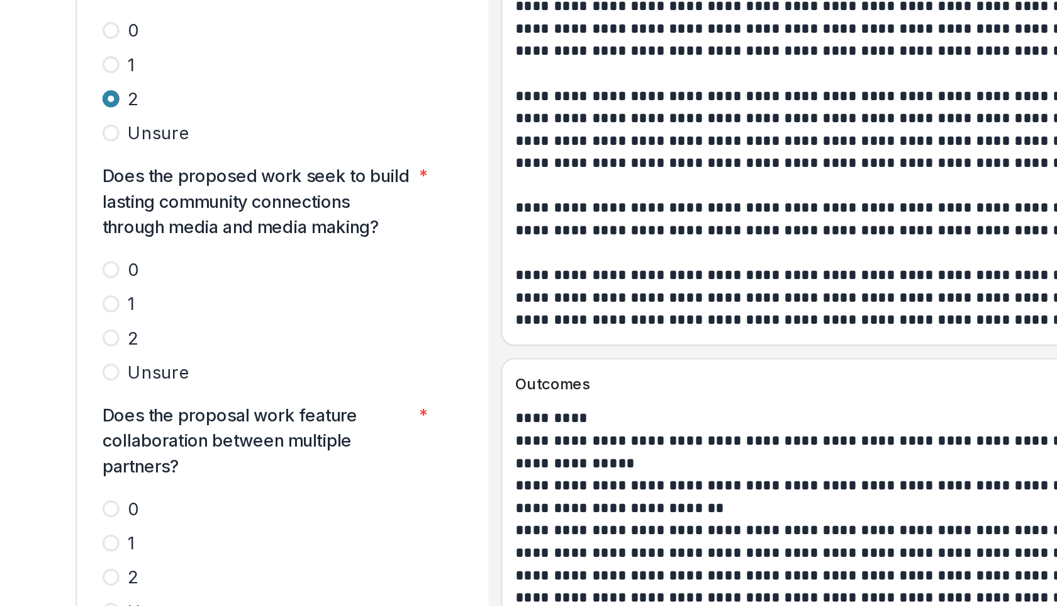
click at [179, 319] on span at bounding box center [177, 324] width 10 height 10
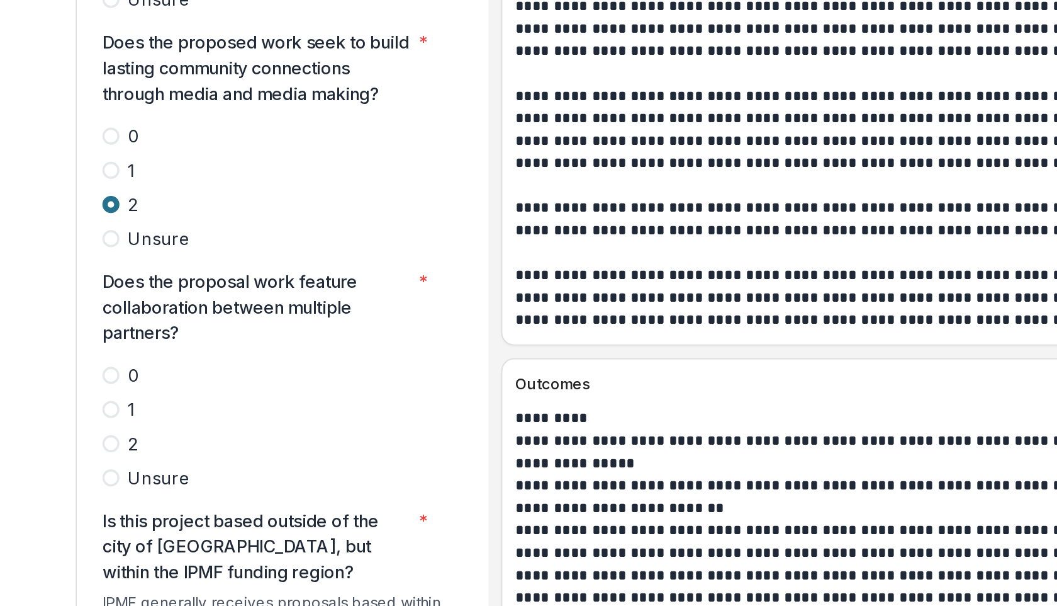
scroll to position [3257, 0]
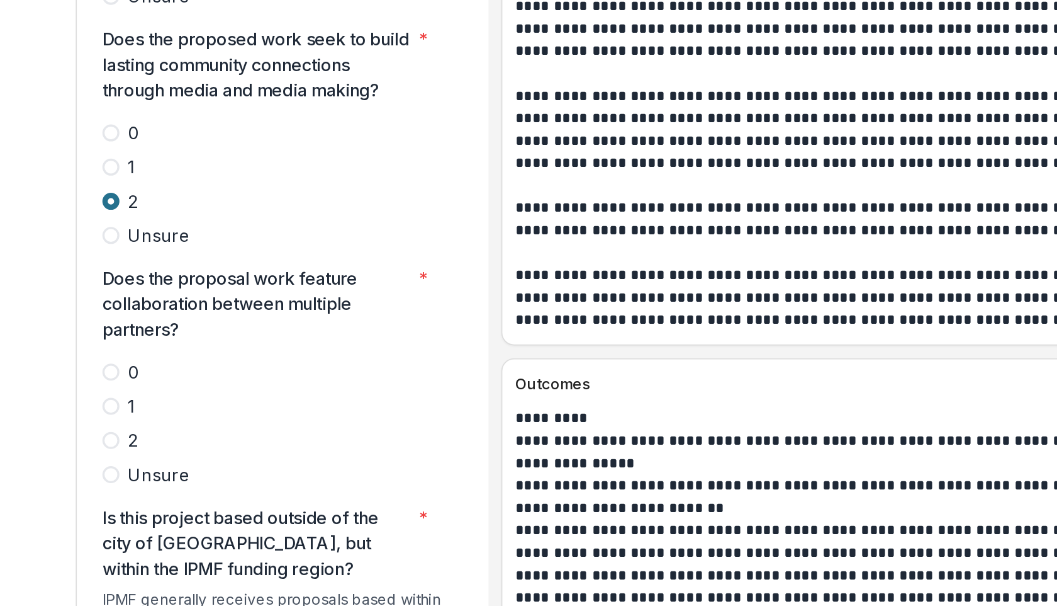
click at [179, 281] on p "Does the proposal work feature collaboration between multiple partners?" at bounding box center [263, 303] width 182 height 45
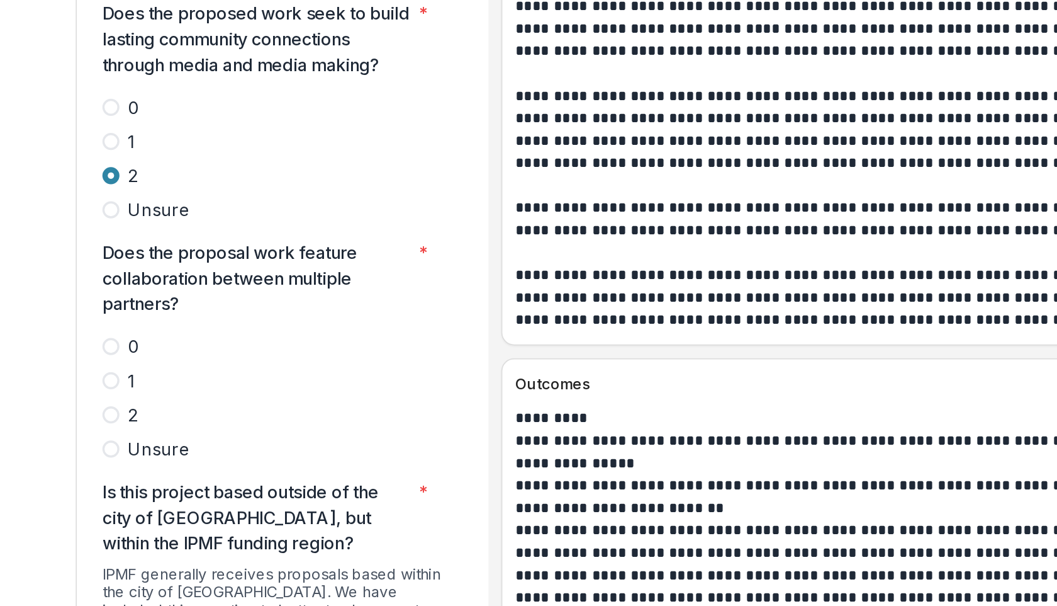
scroll to position [3274, 0]
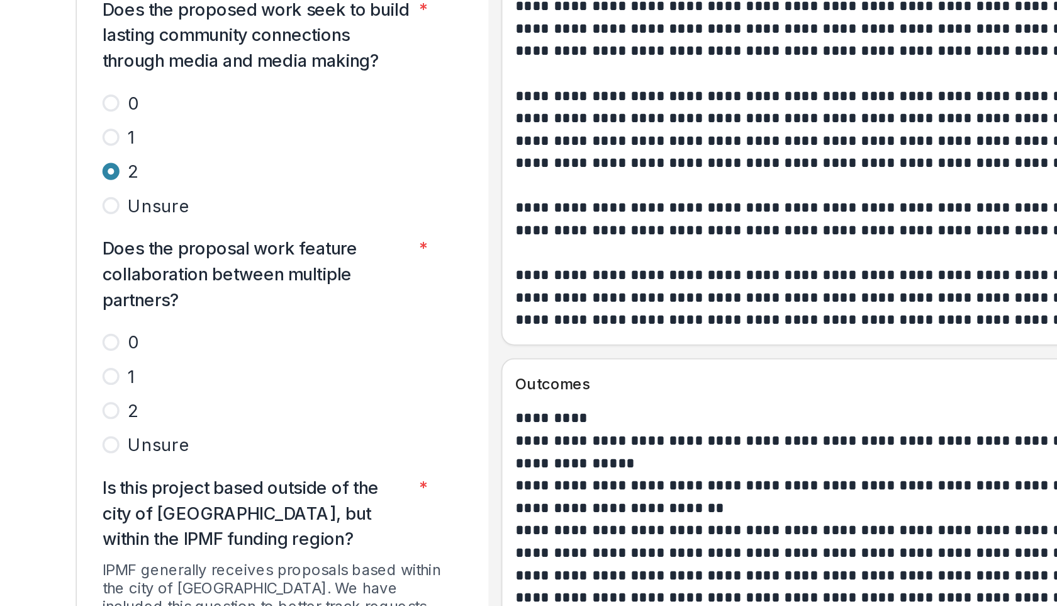
click at [183, 359] on label "2" at bounding box center [272, 366] width 200 height 15
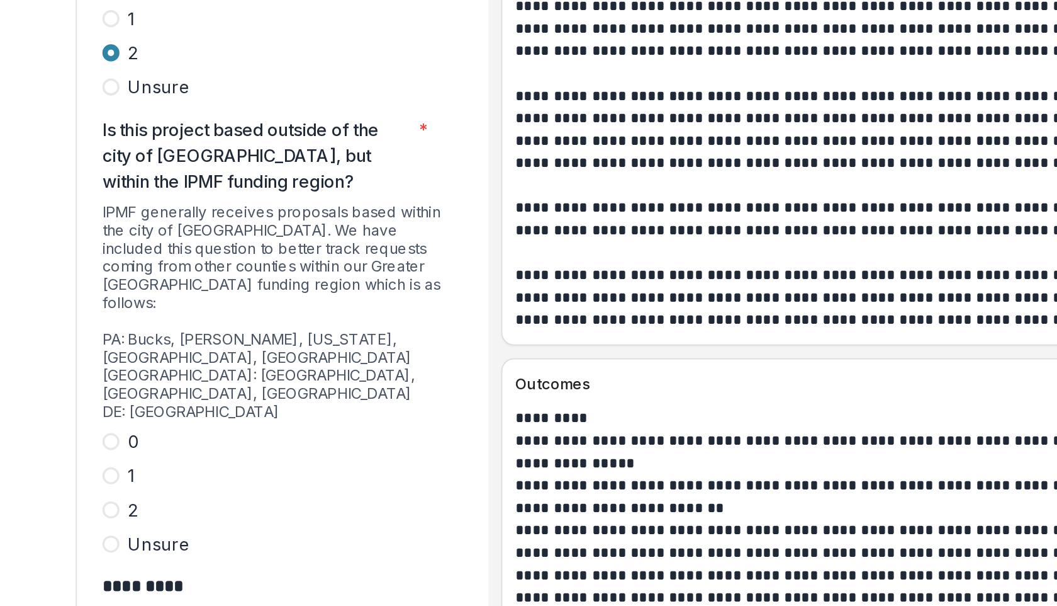
scroll to position [3486, 0]
click at [180, 380] on span at bounding box center [177, 385] width 10 height 10
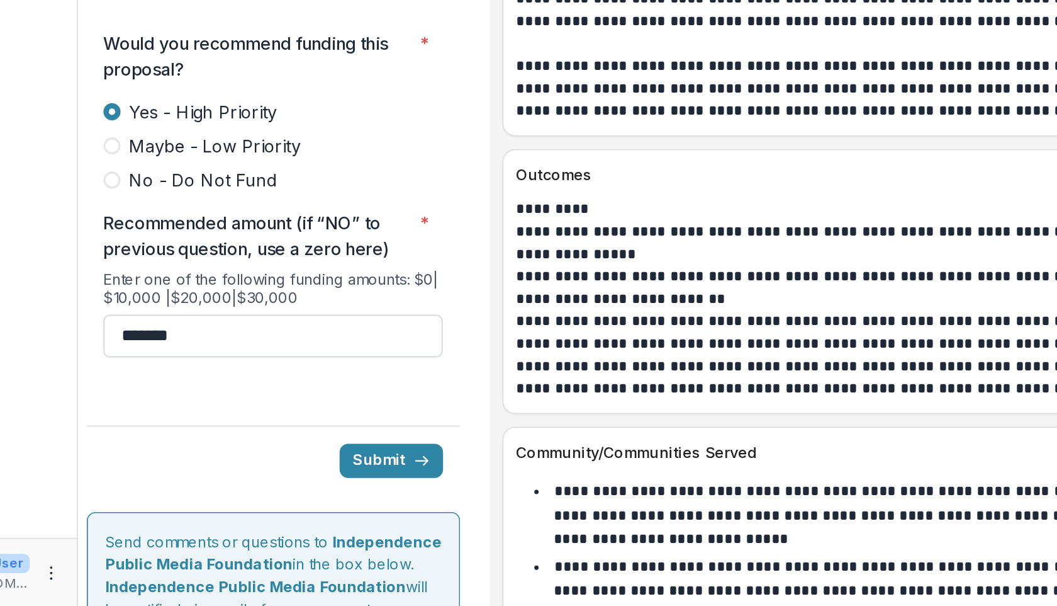
scroll to position [5372, 0]
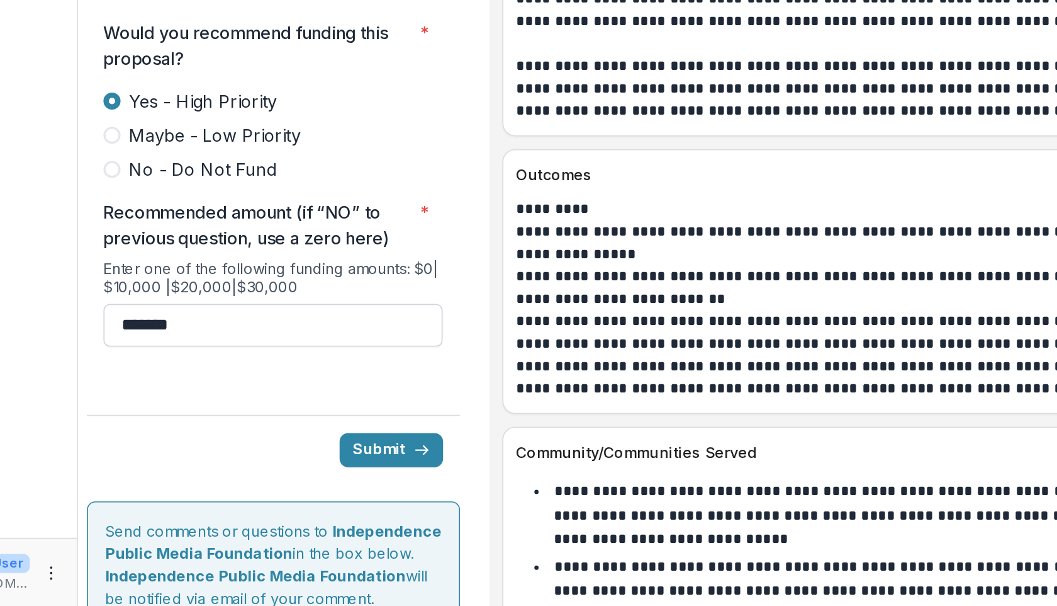
click at [195, 427] on input "*******" at bounding box center [272, 439] width 200 height 25
type input "*******"
click at [329, 504] on button "Submit" at bounding box center [342, 514] width 61 height 20
